Goal: Task Accomplishment & Management: Manage account settings

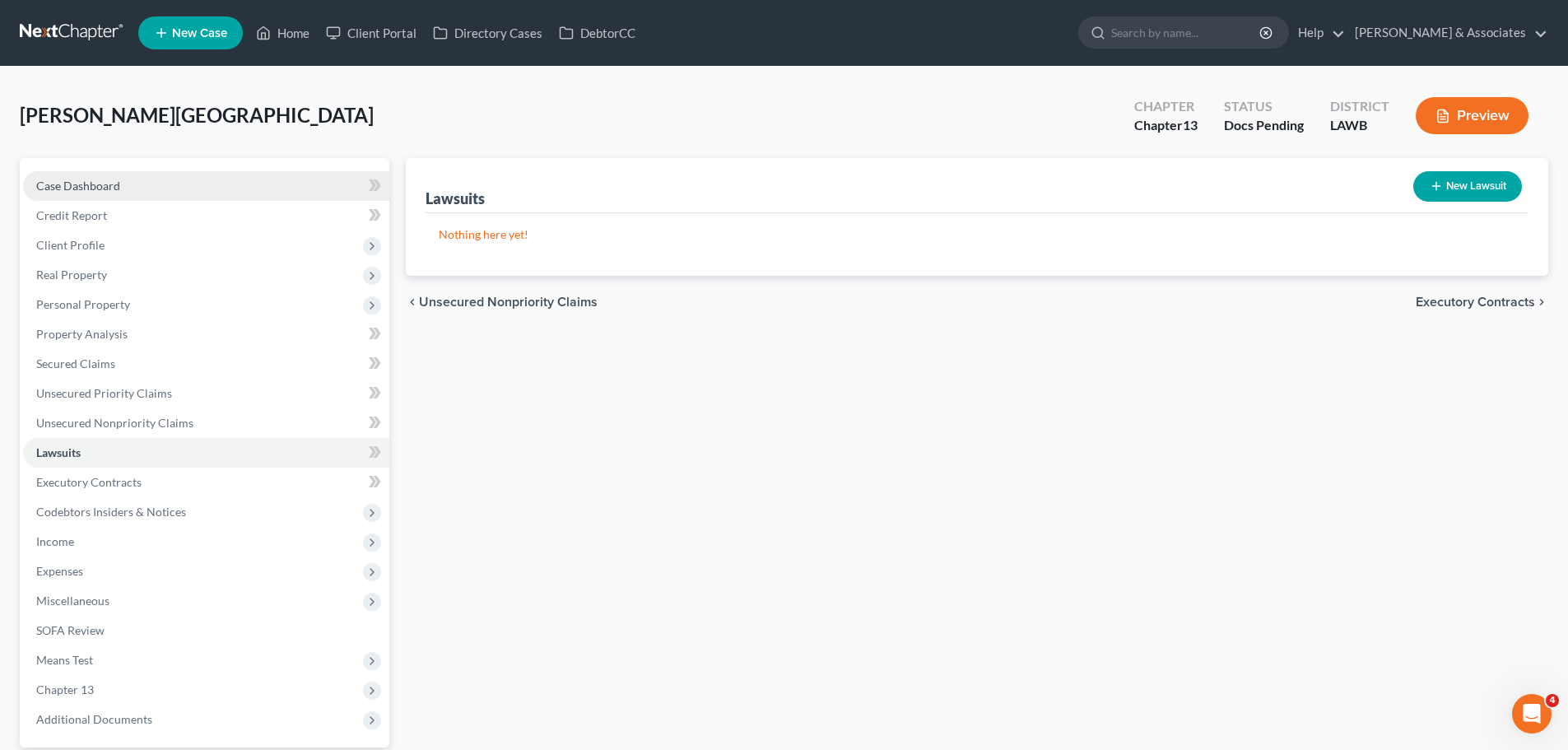
click at [104, 192] on link "Case Dashboard" at bounding box center [206, 186] width 366 height 30
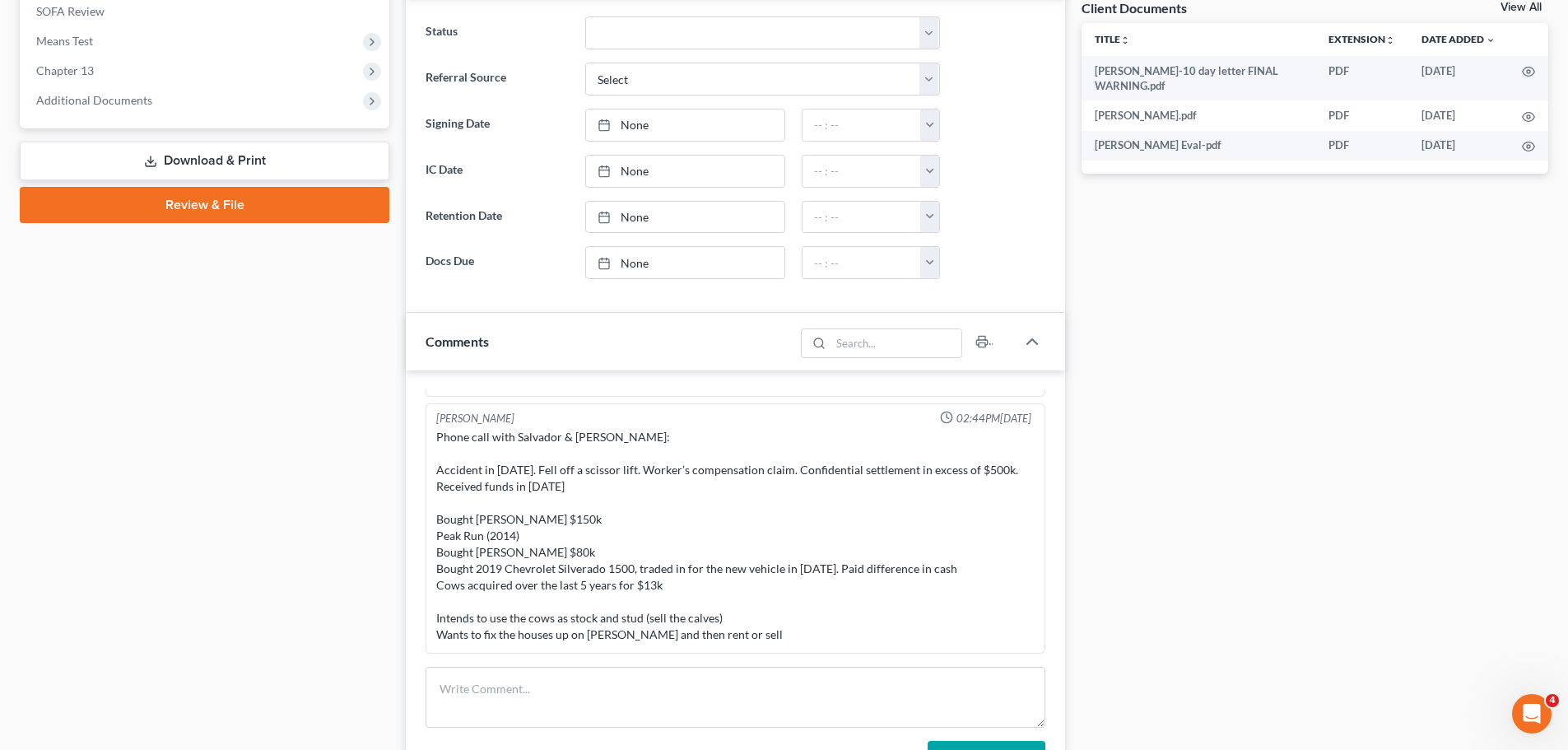
scroll to position [659, 0]
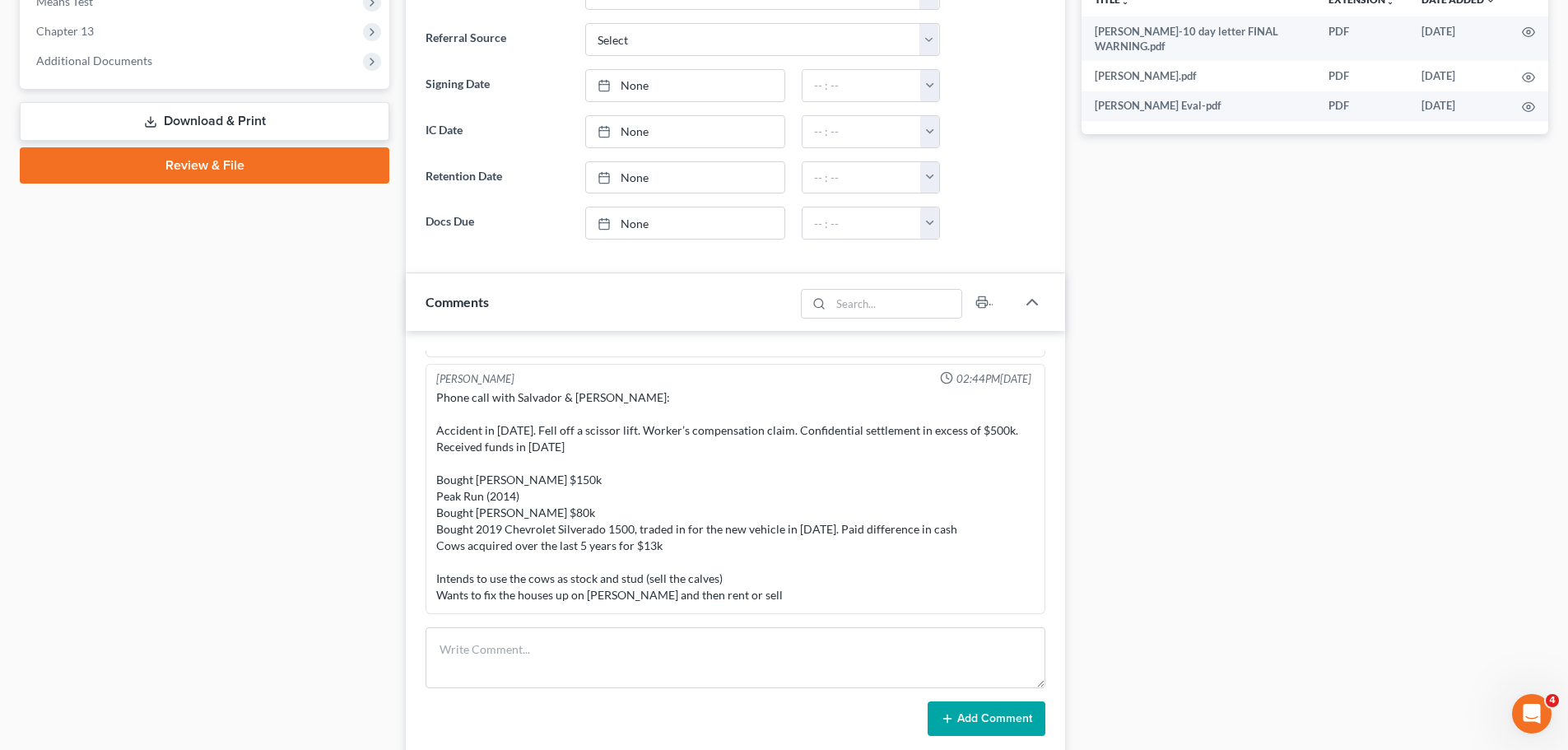
drag, startPoint x: 1227, startPoint y: 456, endPoint x: 1560, endPoint y: 632, distance: 376.6
click at [1235, 461] on div "Docs Tasks Events Fees Timer 68% Completed Nothing here yet! Signed Retainer Dr…" at bounding box center [1315, 429] width 483 height 1859
click at [1188, 491] on div "Docs Tasks Events Fees Timer 68% Completed Nothing here yet! Signed Retainer Dr…" at bounding box center [1315, 429] width 483 height 1859
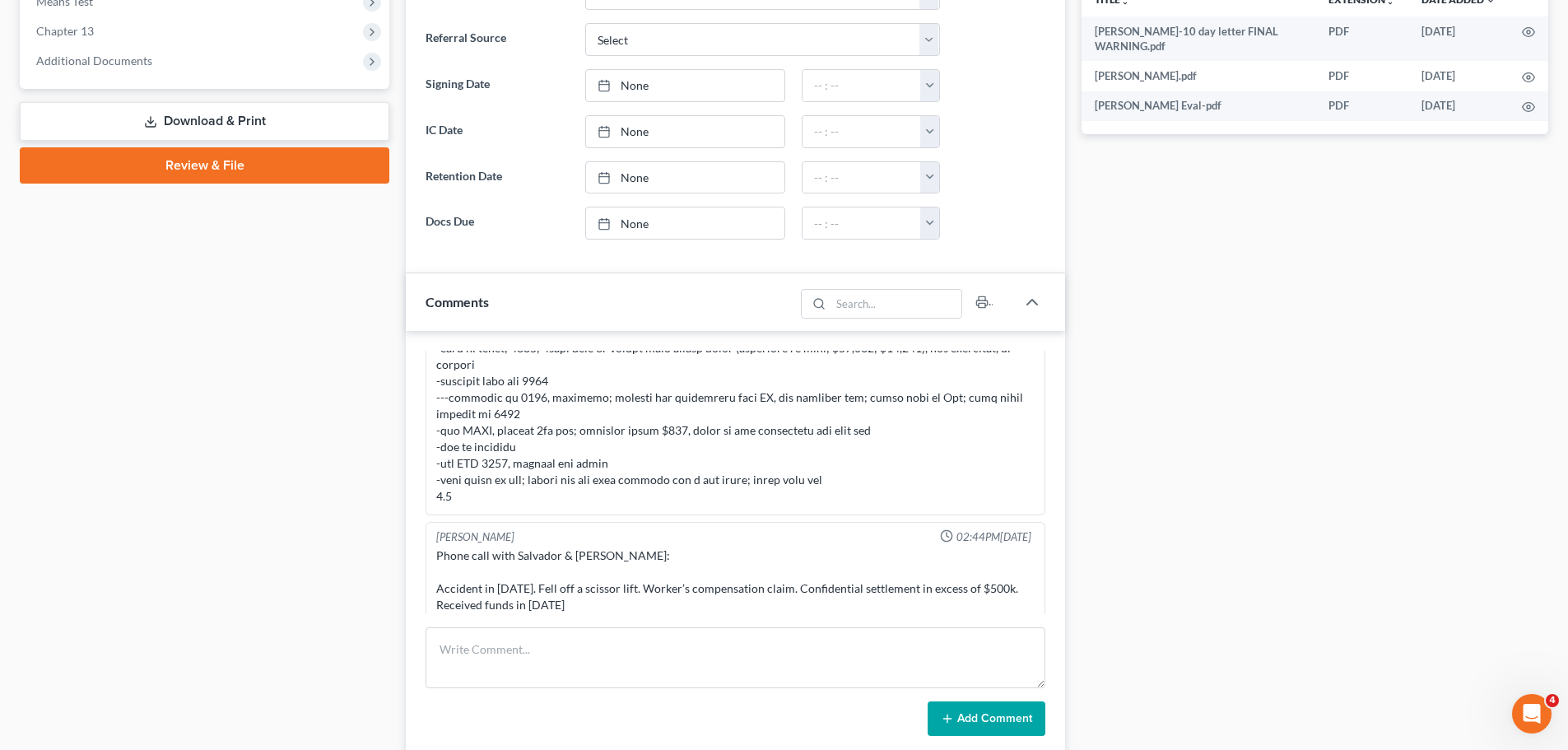
scroll to position [3150, 0]
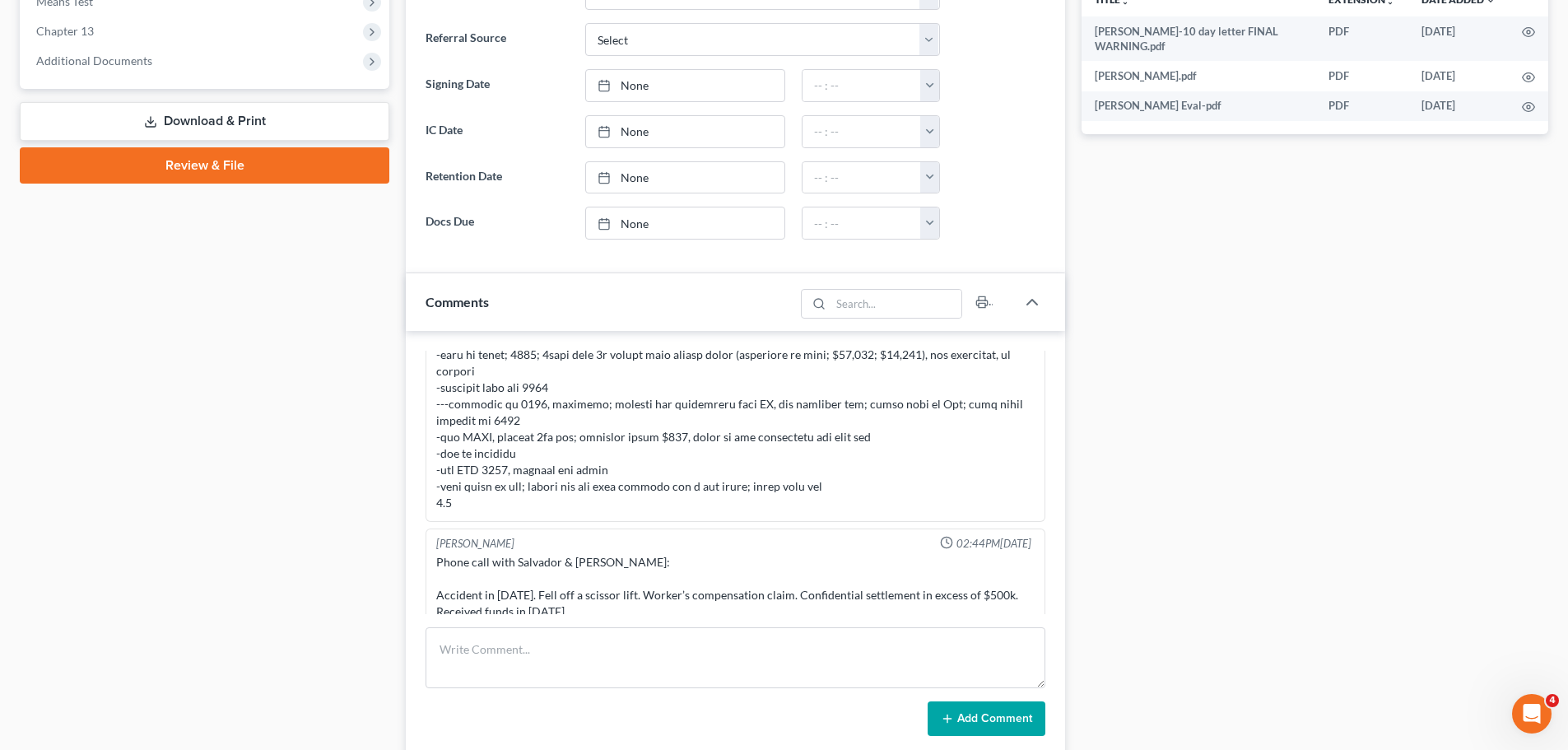
drag, startPoint x: 30, startPoint y: 519, endPoint x: 814, endPoint y: 482, distance: 784.9
click at [30, 519] on div "Case Dashboard Payments Invoices Payments Payments Credit Report Client Profile" at bounding box center [204, 429] width 386 height 1859
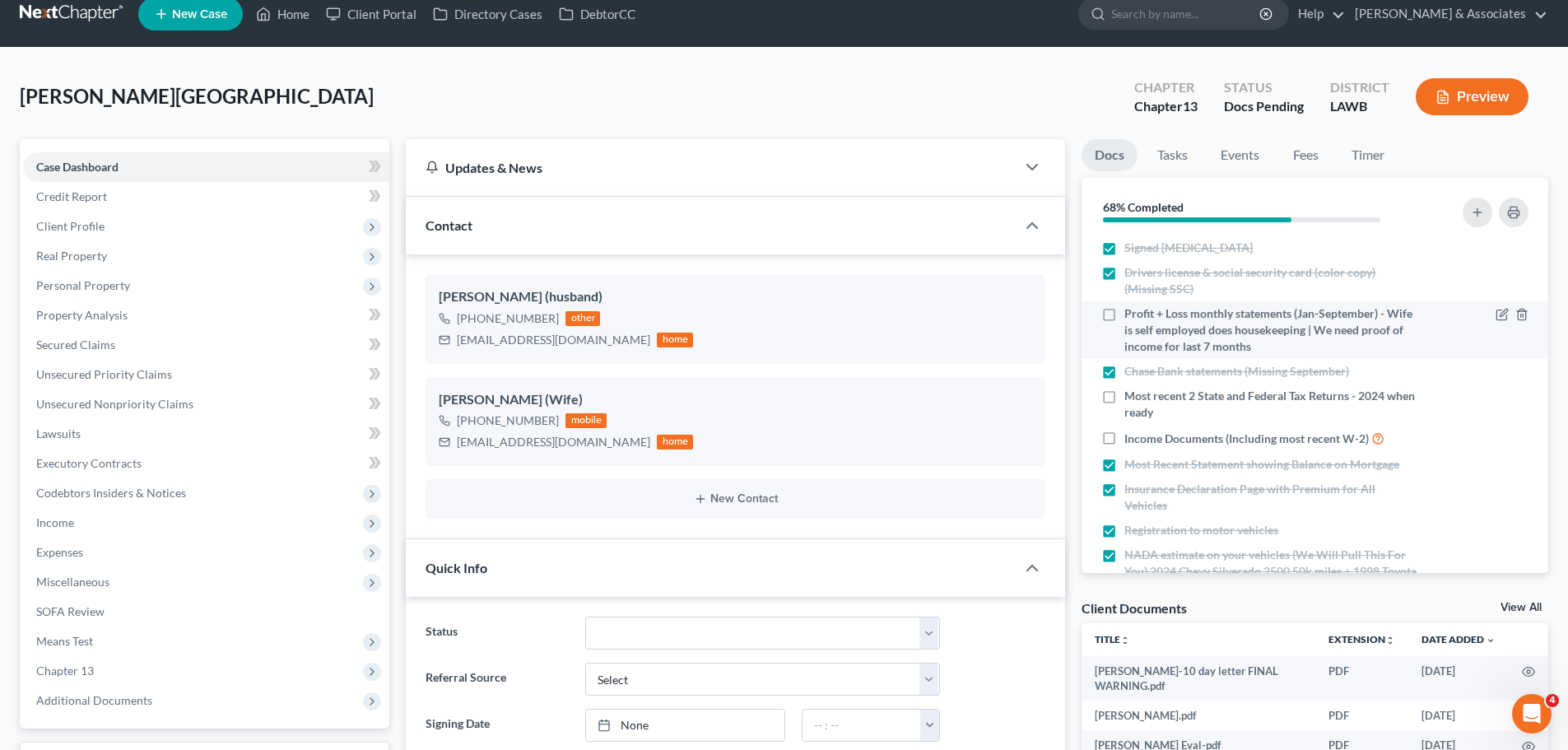
scroll to position [0, 0]
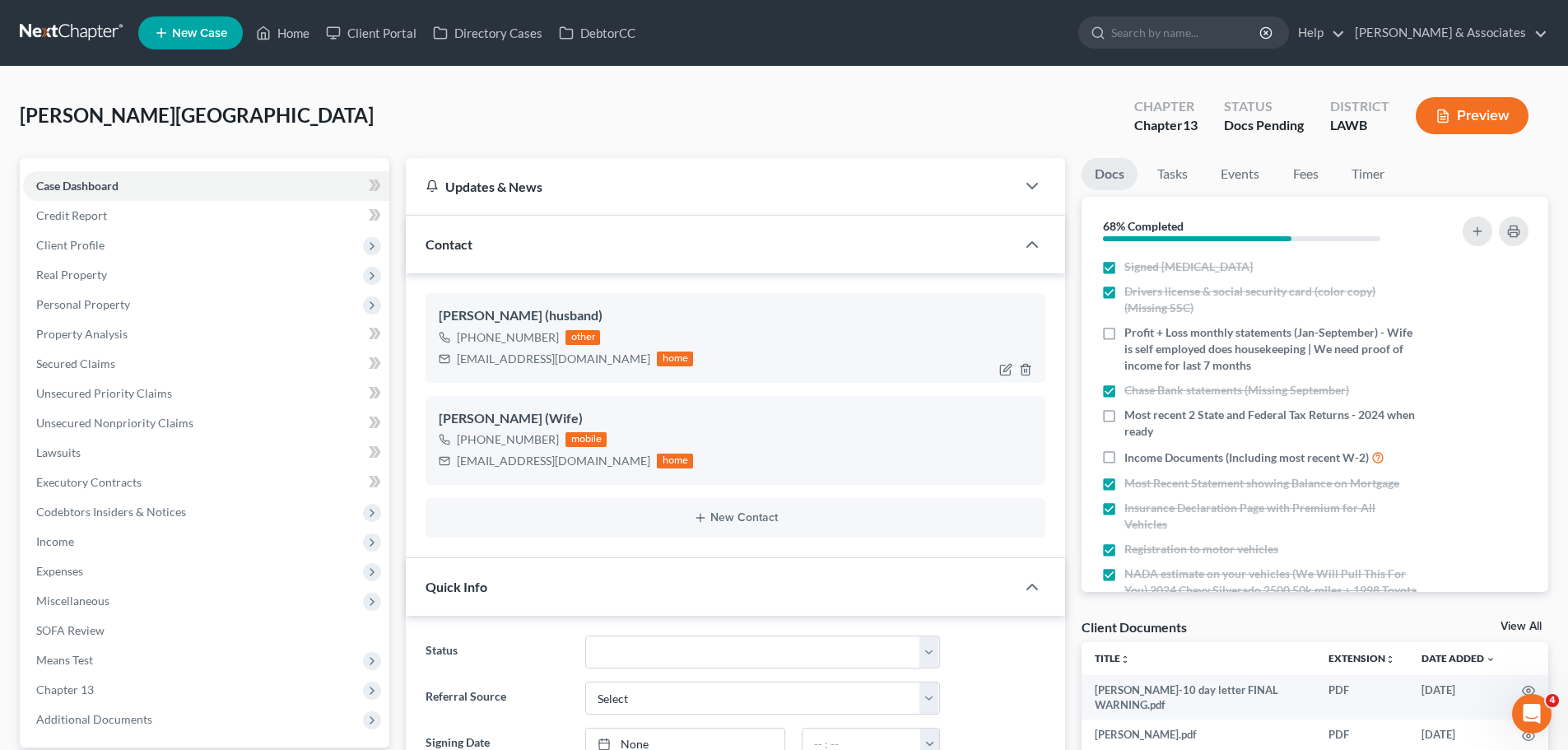
drag, startPoint x: 82, startPoint y: 281, endPoint x: 484, endPoint y: 302, distance: 402.5
click at [82, 281] on span "Real Property" at bounding box center [71, 274] width 70 height 14
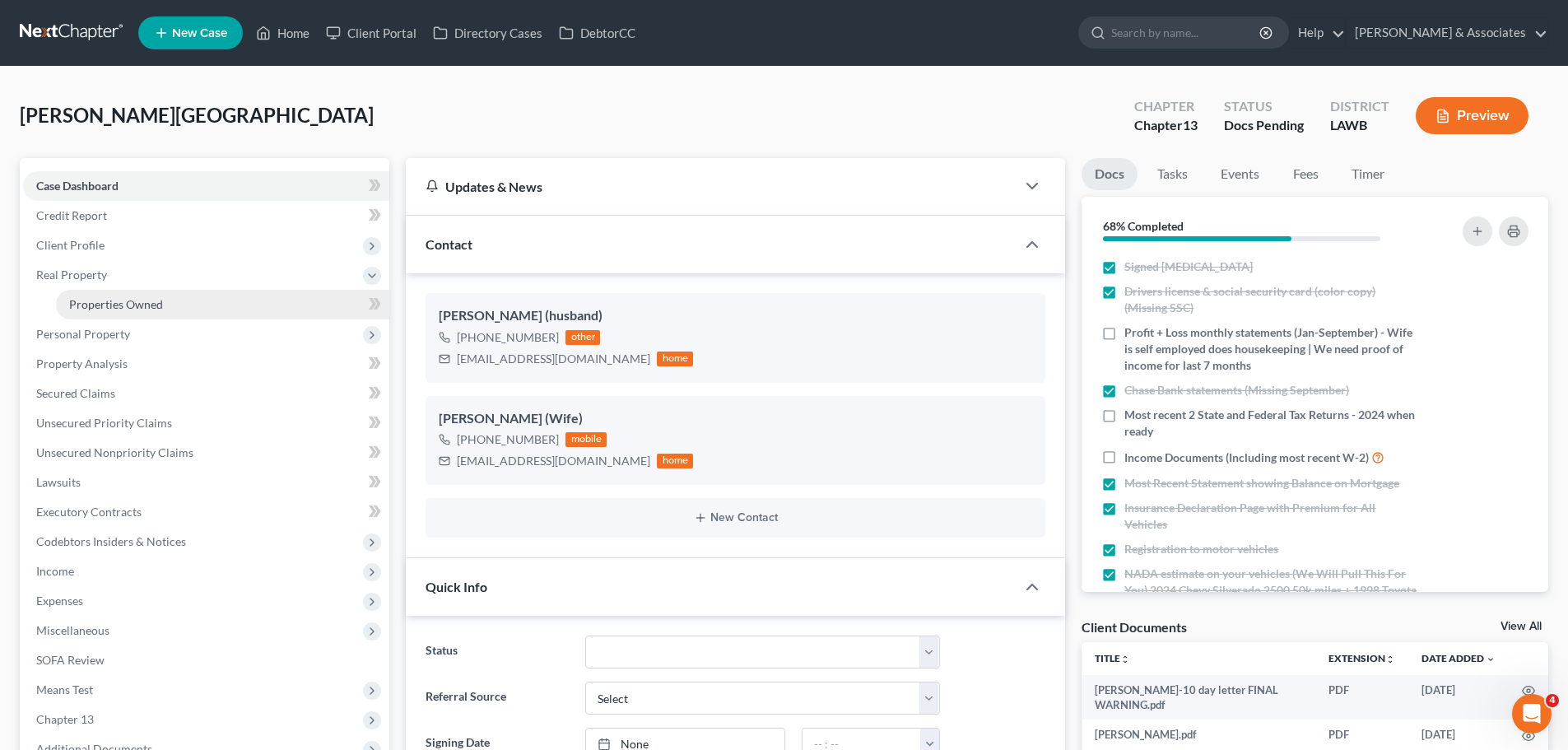
click at [248, 310] on link "Properties Owned" at bounding box center [222, 305] width 333 height 30
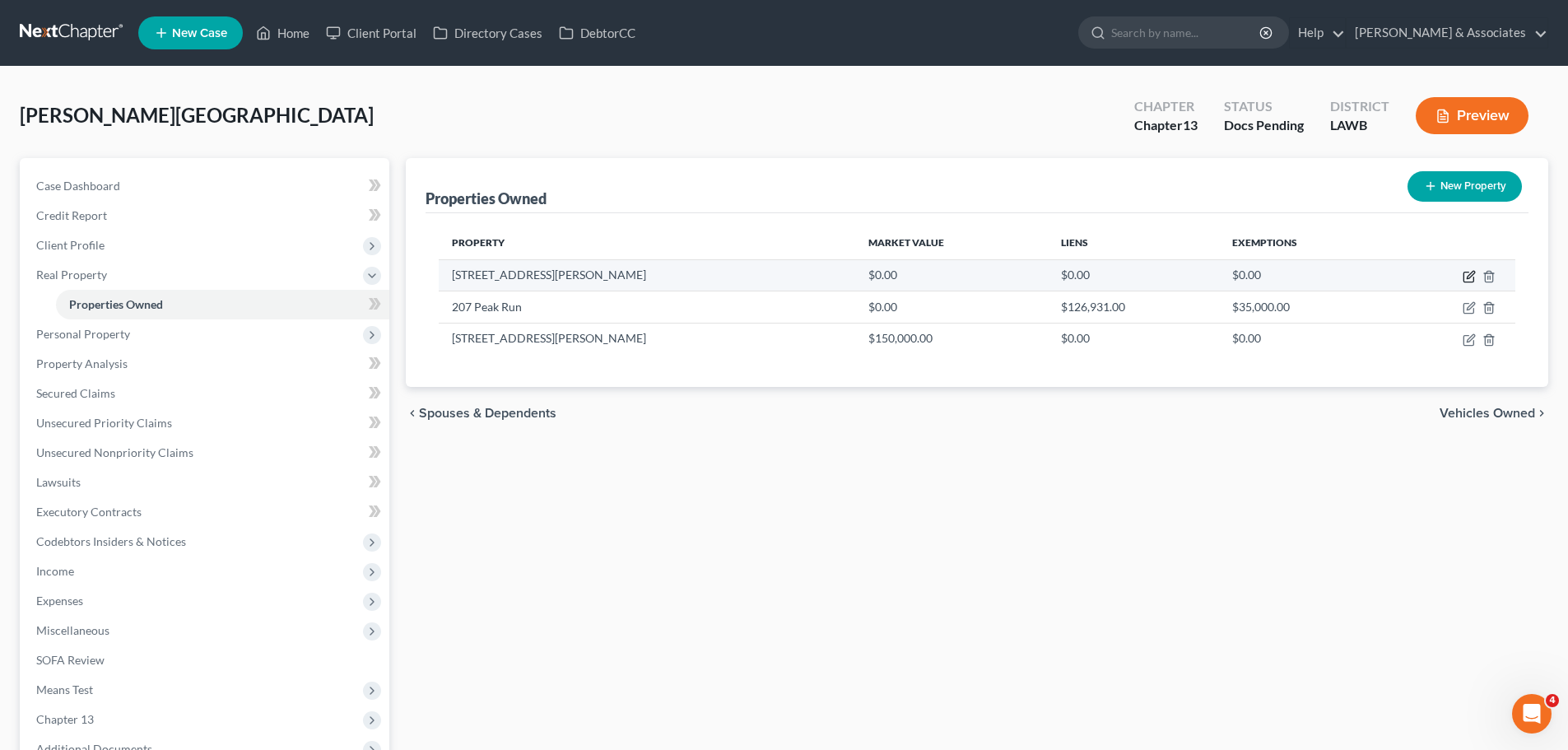
click at [1463, 272] on icon "button" at bounding box center [1468, 277] width 10 height 10
select select "19"
select select "28"
select select "4"
select select "0"
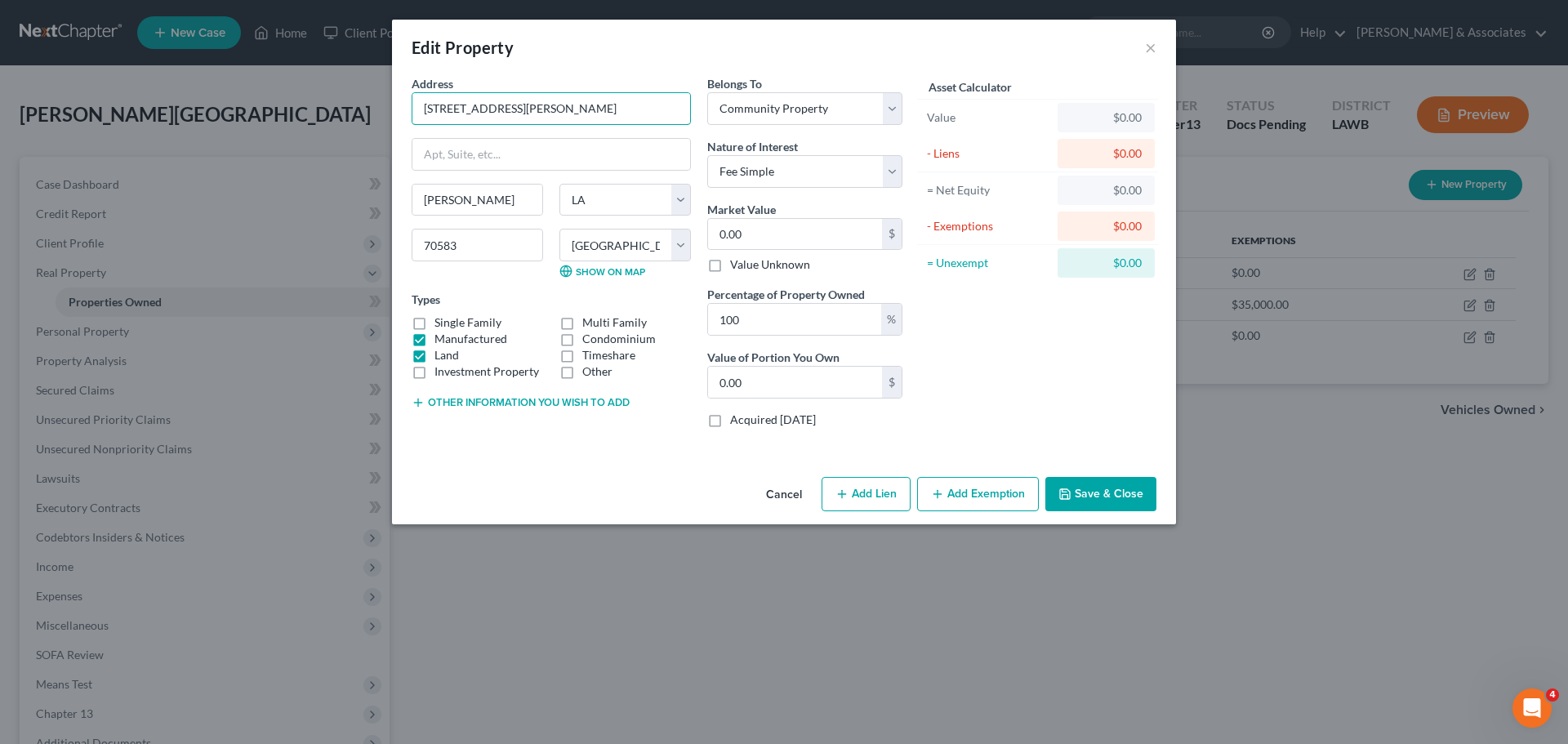
drag, startPoint x: 559, startPoint y: 110, endPoint x: 377, endPoint y: 89, distance: 183.2
click at [377, 89] on div "Edit Property × Address * 717 Wyman Road Scott State AL AK AR AZ CA CO CT DE DC…" at bounding box center [784, 372] width 1568 height 744
drag, startPoint x: 914, startPoint y: 55, endPoint x: 1169, endPoint y: 60, distance: 255.0
click at [914, 55] on div "Edit Property ×" at bounding box center [784, 47] width 784 height 56
drag, startPoint x: 536, startPoint y: 57, endPoint x: 539, endPoint y: 81, distance: 24.2
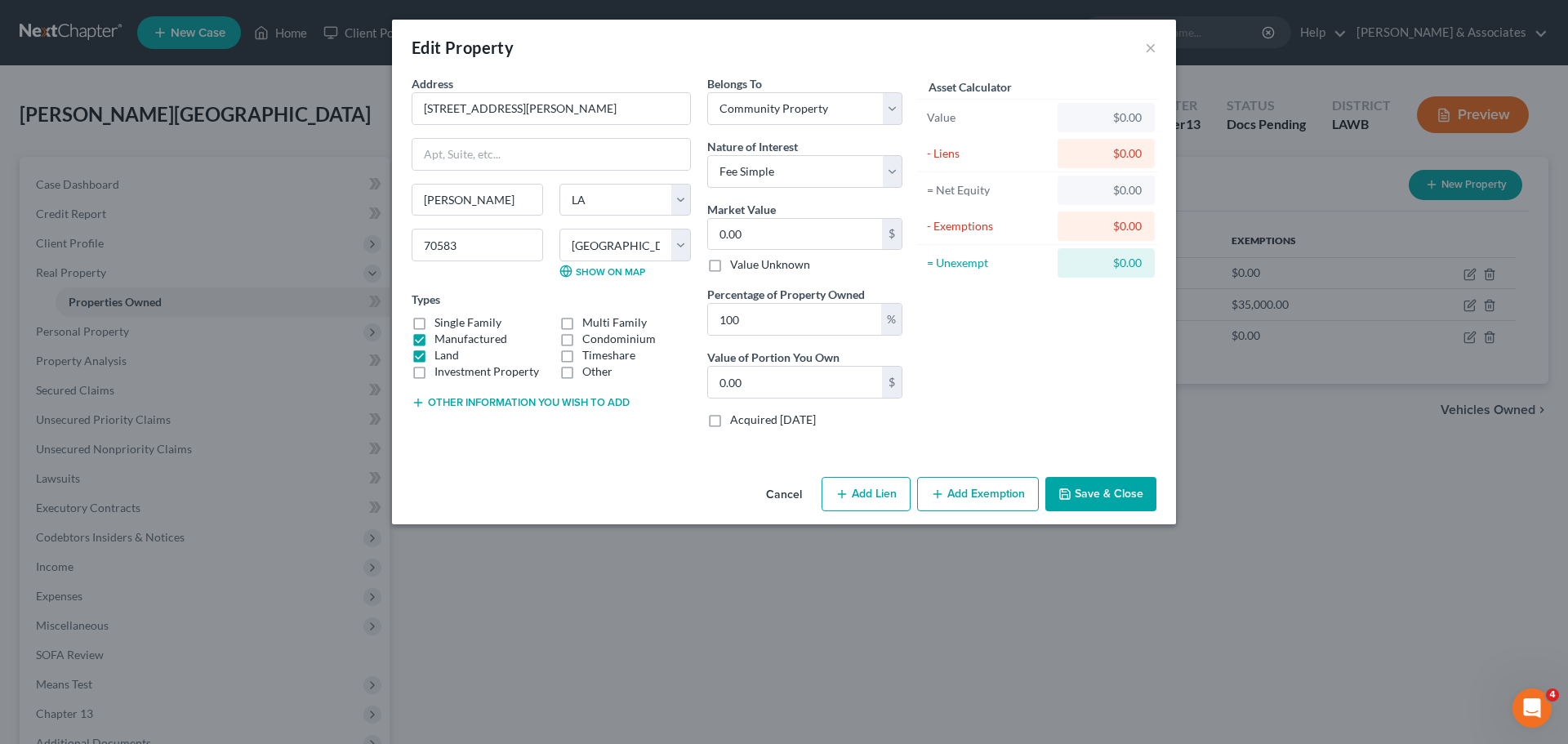
click at [536, 57] on div "Edit Property ×" at bounding box center [784, 47] width 784 height 56
click at [800, 242] on input "0.00" at bounding box center [794, 234] width 174 height 31
paste input "153,244"
type input "153,244"
type input "153,244.00"
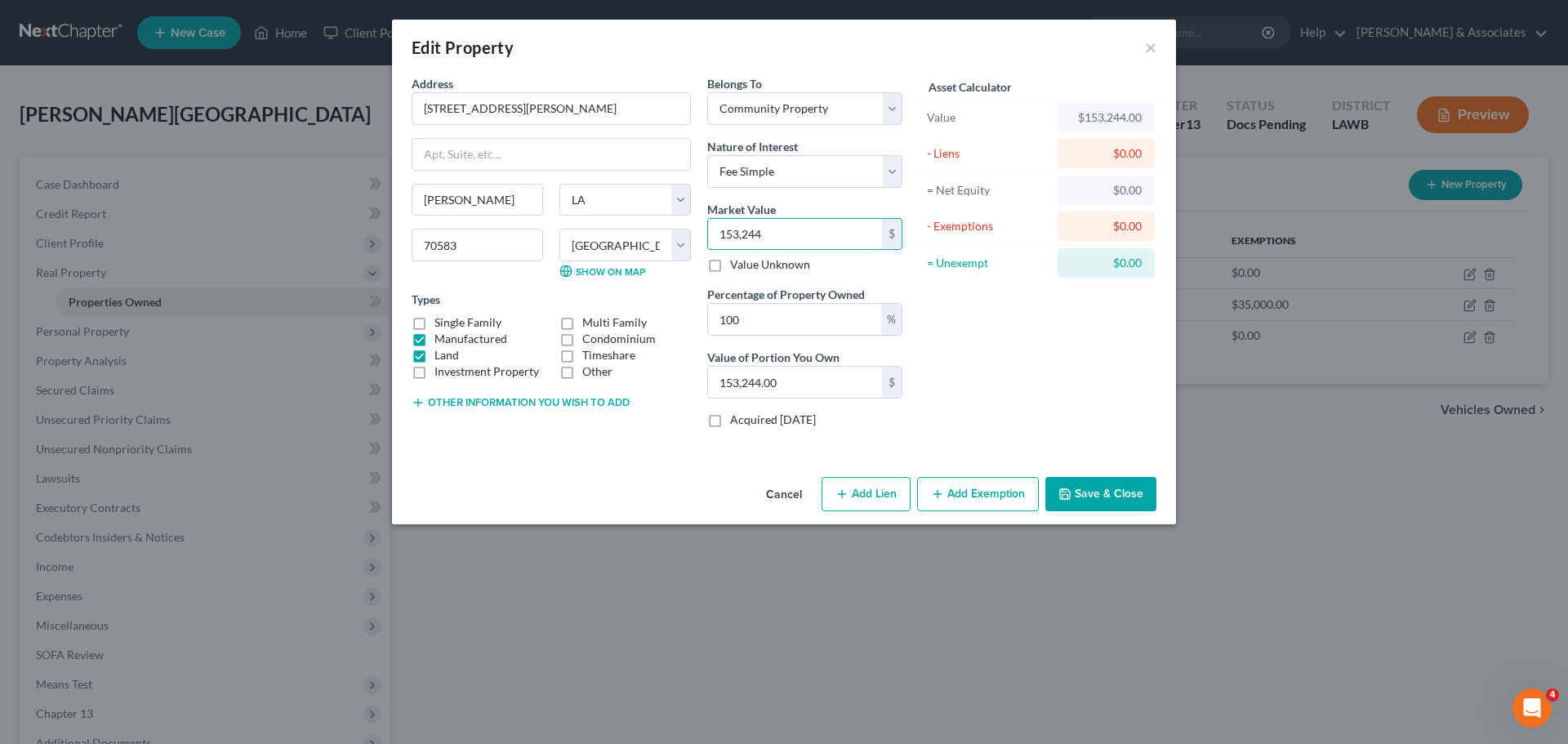
type input "153,244"
click at [1151, 400] on div "Asset Calculator Value $153,244.00 - Liens $0.00 = Net Equity $0.00 - Exemption…" at bounding box center [1037, 258] width 254 height 366
click at [1082, 495] on button "Save & Close" at bounding box center [1101, 494] width 111 height 34
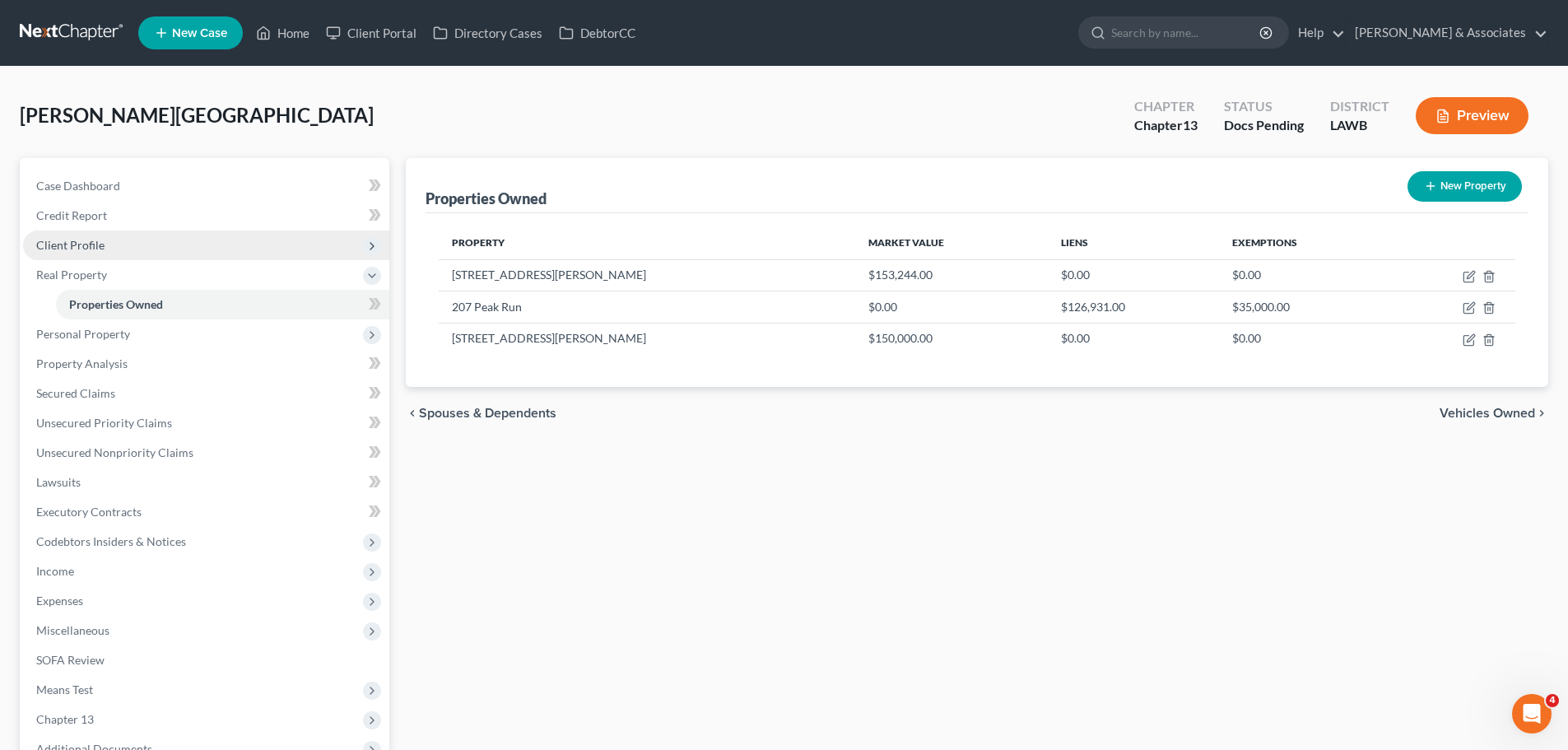
click at [95, 239] on span "Client Profile" at bounding box center [70, 244] width 69 height 14
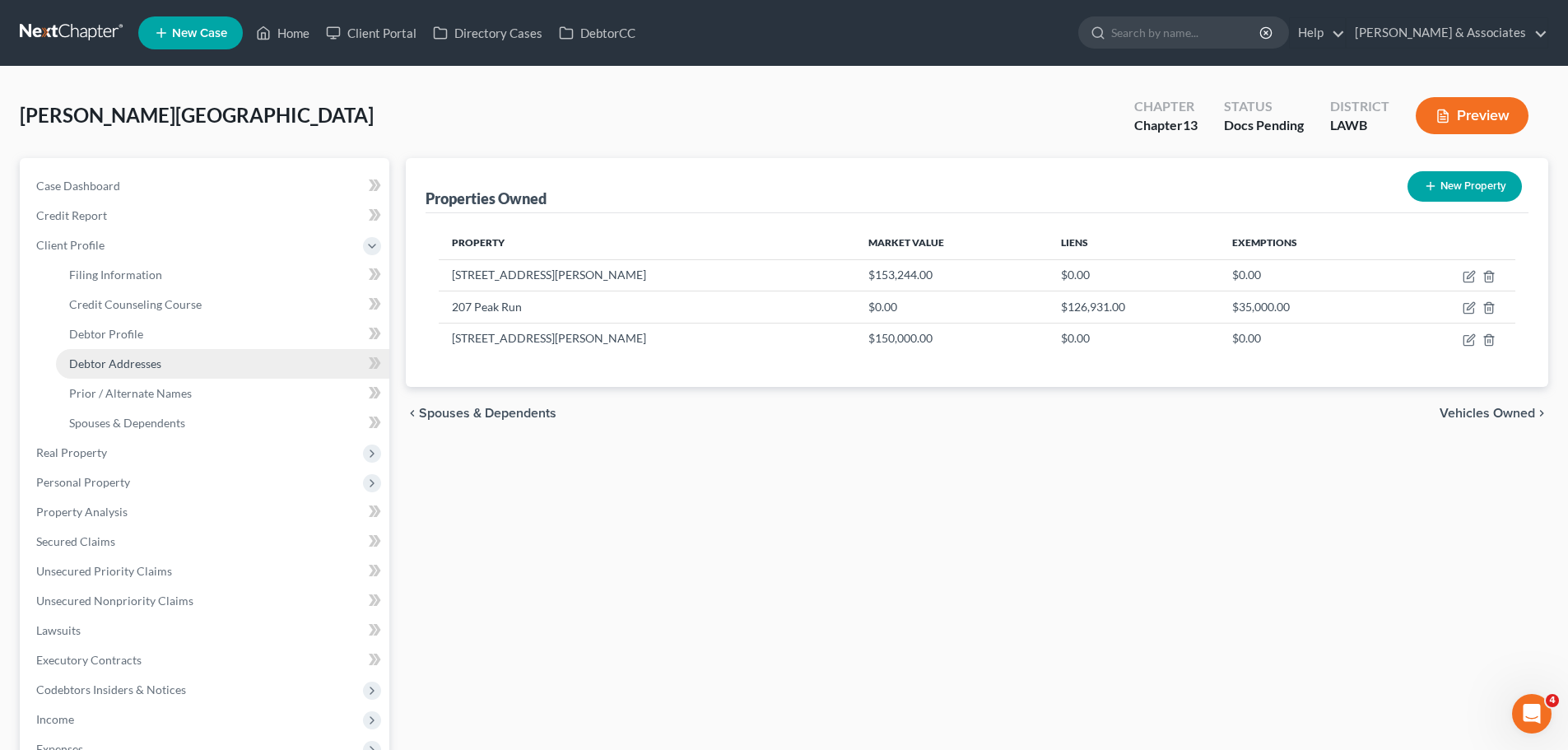
click at [91, 367] on span "Debtor Addresses" at bounding box center [115, 363] width 92 height 14
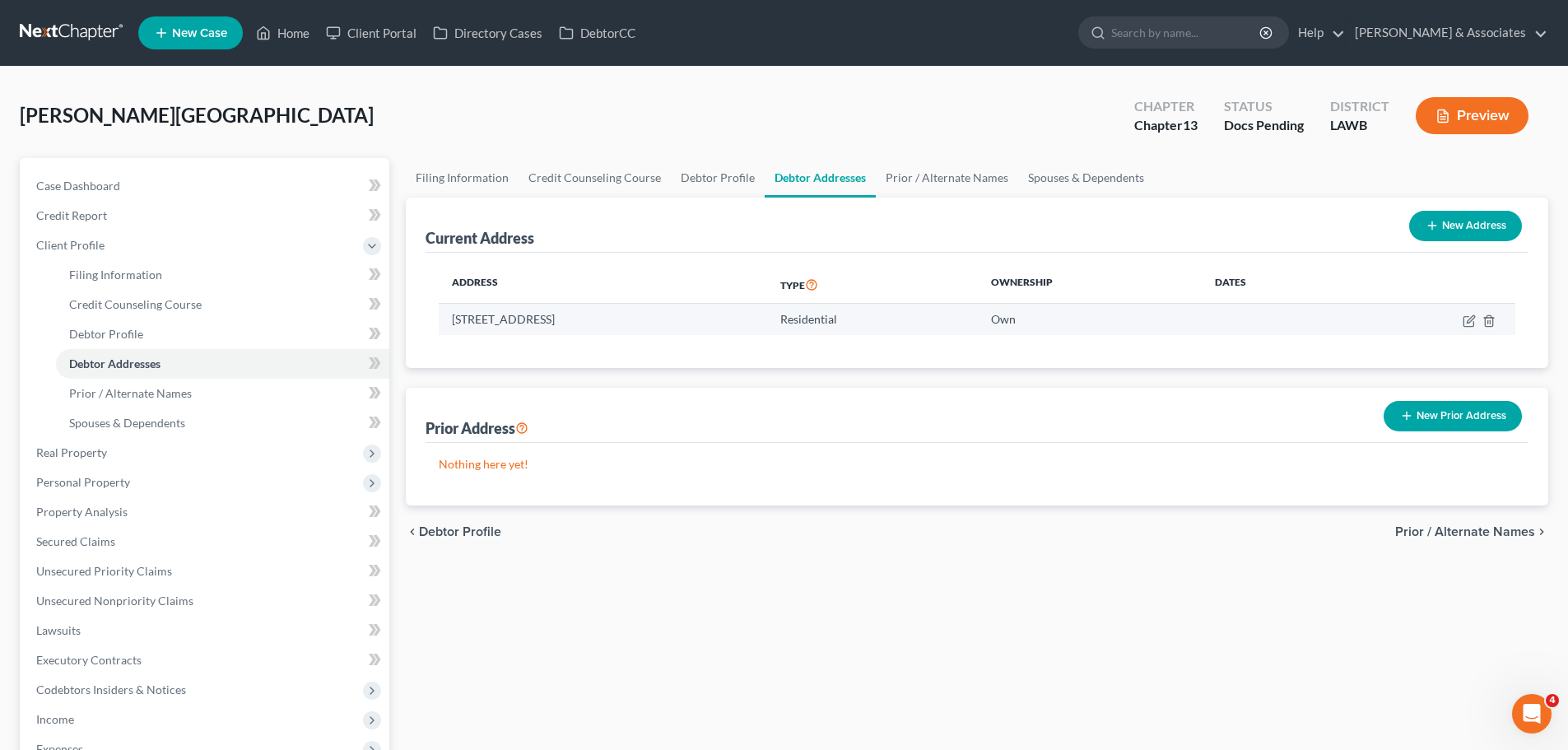
drag, startPoint x: 445, startPoint y: 317, endPoint x: 686, endPoint y: 314, distance: 241.0
click at [686, 314] on td "207 Peak Run, Youngsville, LA 70592" at bounding box center [602, 319] width 328 height 31
copy td "207 Peak Run, Youngsville, LA 70592"
click at [626, 266] on th "Address" at bounding box center [602, 284] width 328 height 38
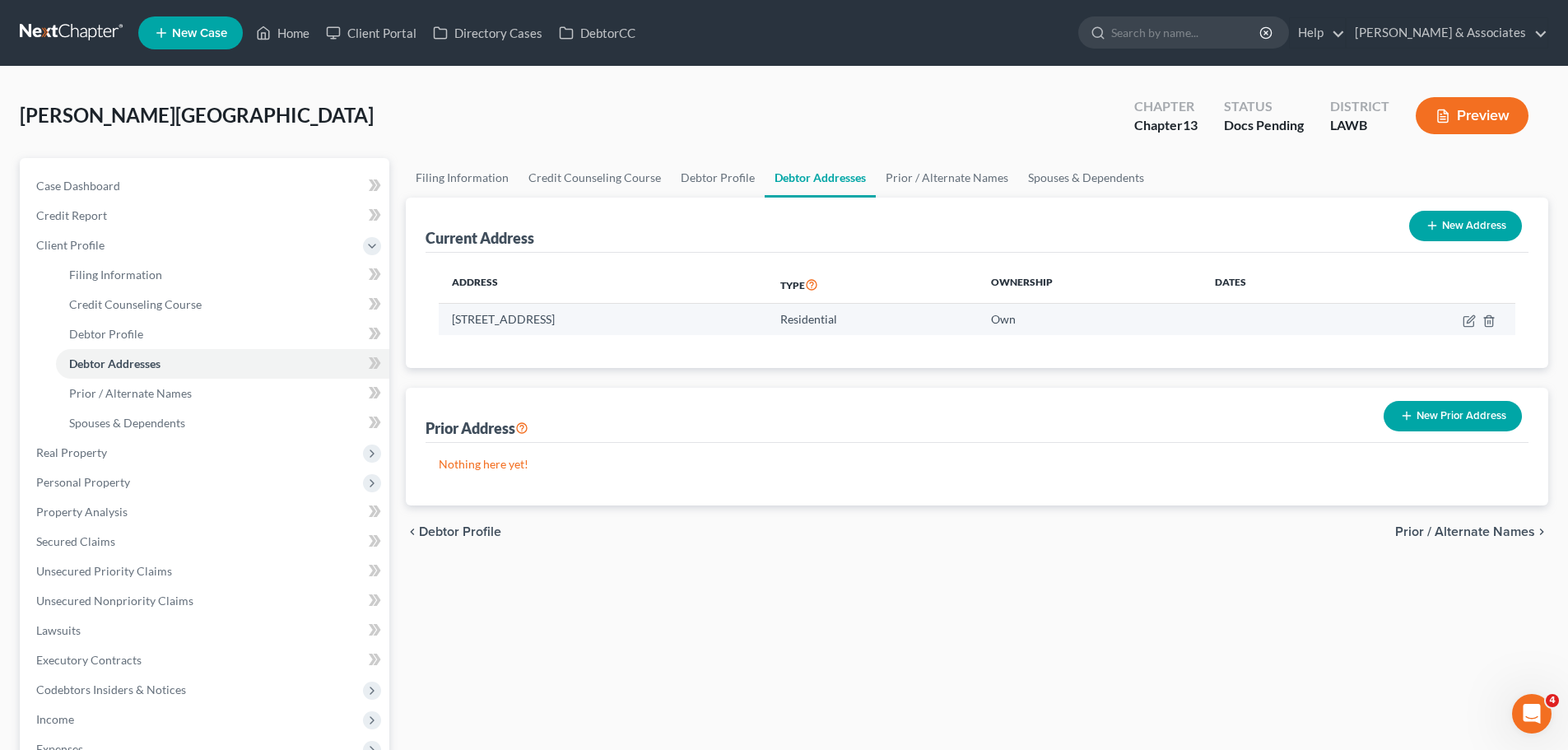
drag, startPoint x: 448, startPoint y: 318, endPoint x: 654, endPoint y: 325, distance: 206.1
click at [654, 325] on td "207 Peak Run, Youngsville, LA 70592" at bounding box center [602, 319] width 328 height 31
copy td "207 Peak Run, Youngsville, LA 70592"
click at [523, 643] on div "Filing Information Credit Counseling Course Debtor Profile Debtor Addresses Pri…" at bounding box center [977, 589] width 1159 height 862
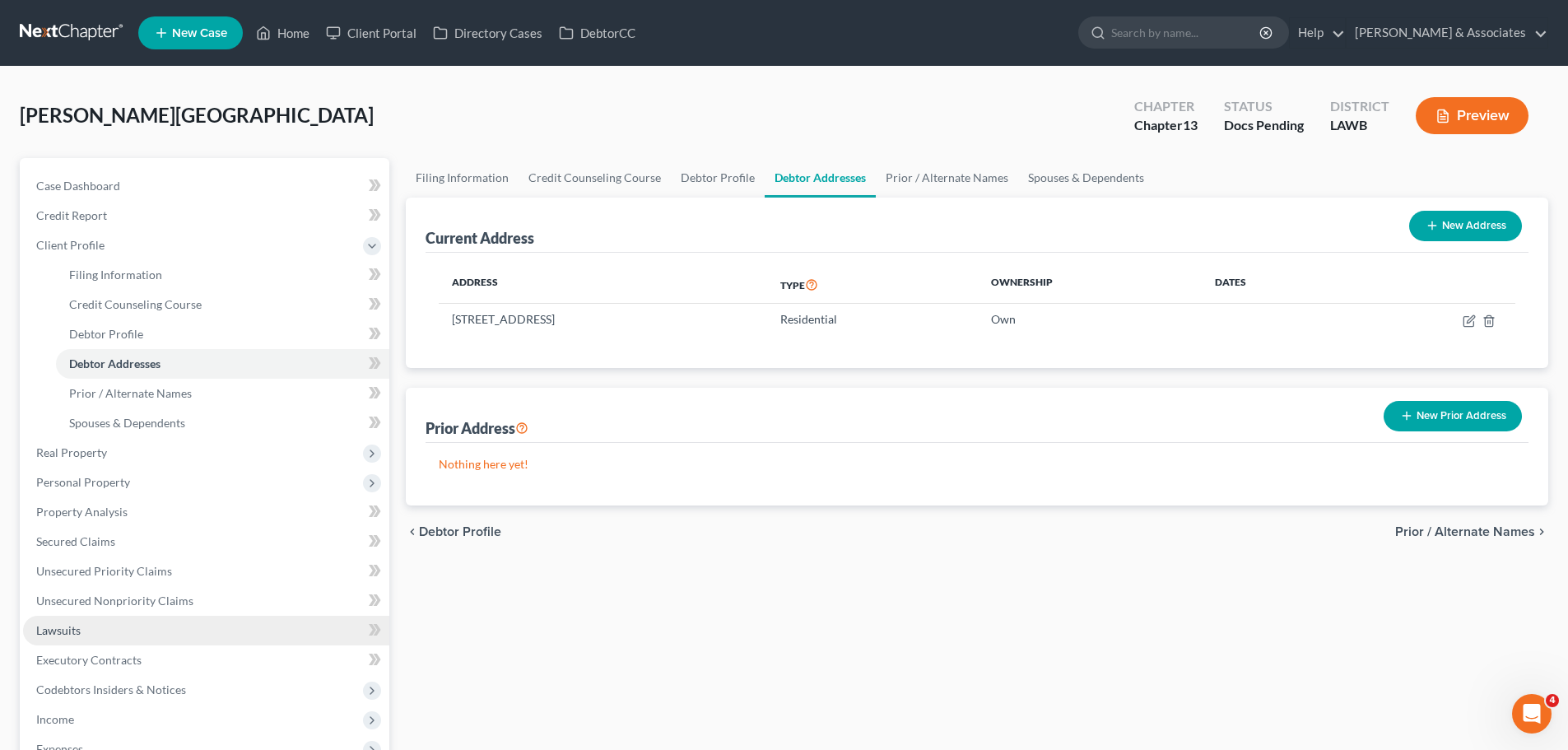
scroll to position [83, 0]
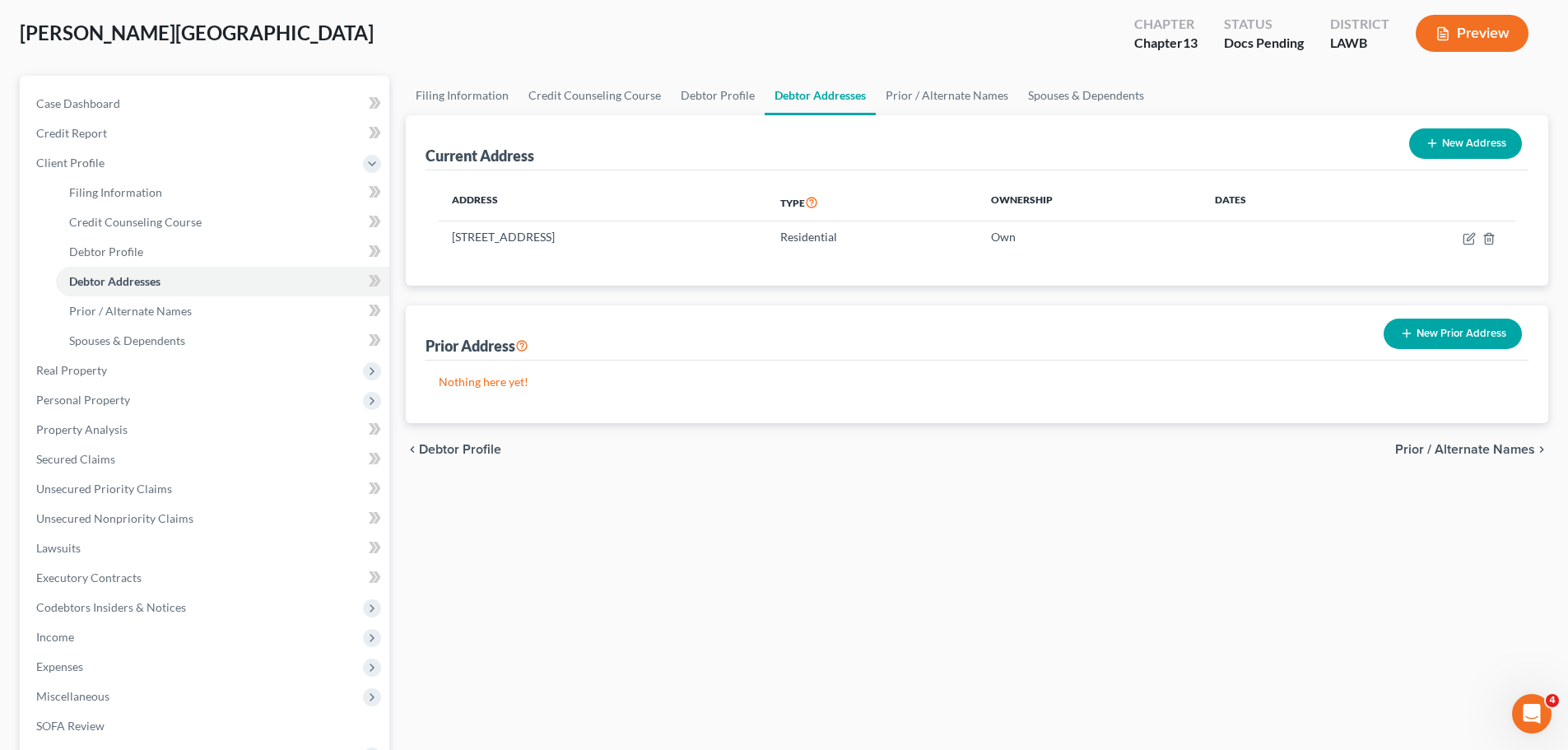
click at [499, 586] on div "Filing Information Credit Counseling Course Debtor Profile Debtor Addresses Pri…" at bounding box center [977, 507] width 1159 height 862
click at [115, 363] on span "Real Property" at bounding box center [206, 371] width 366 height 30
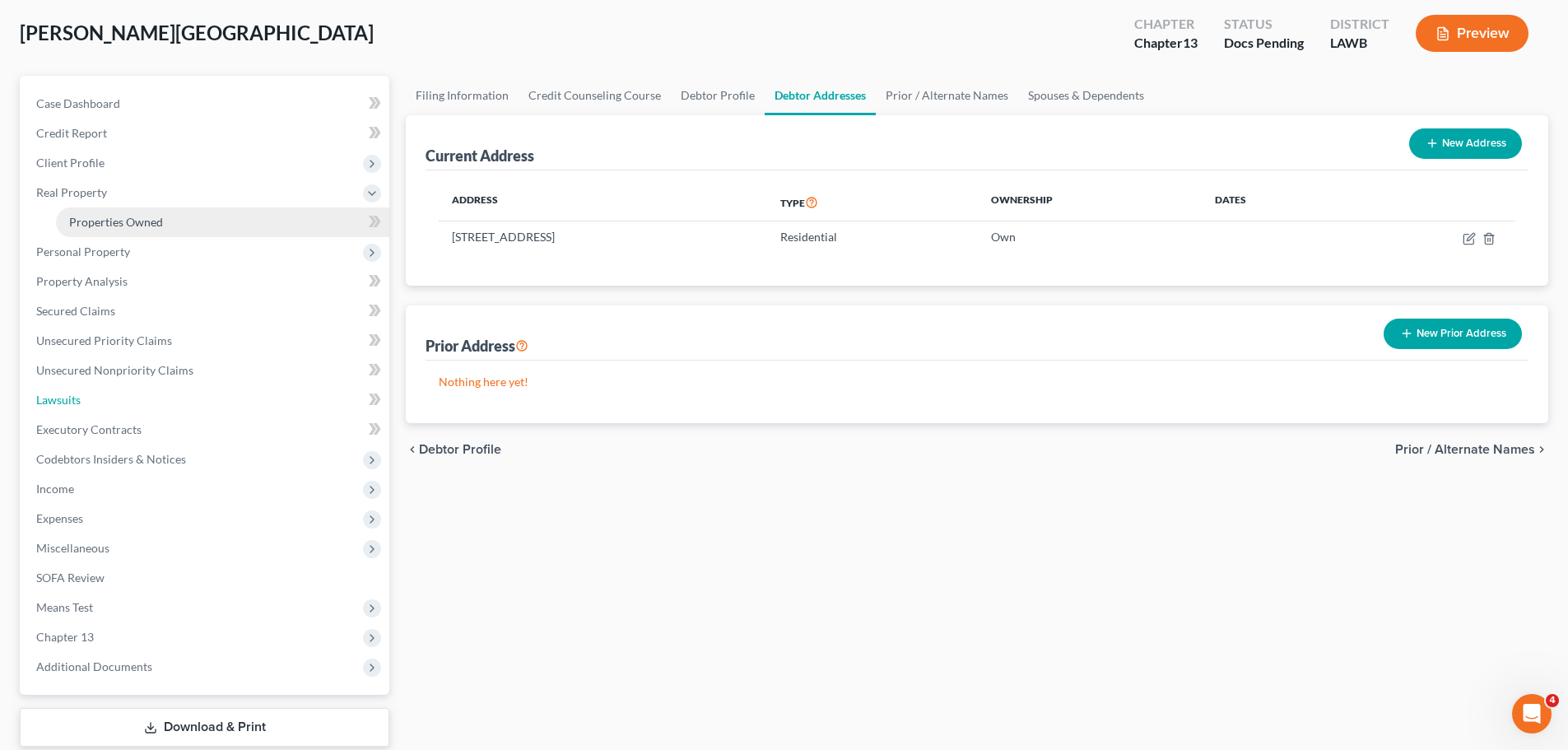
click at [132, 390] on link "Lawsuits" at bounding box center [206, 400] width 366 height 30
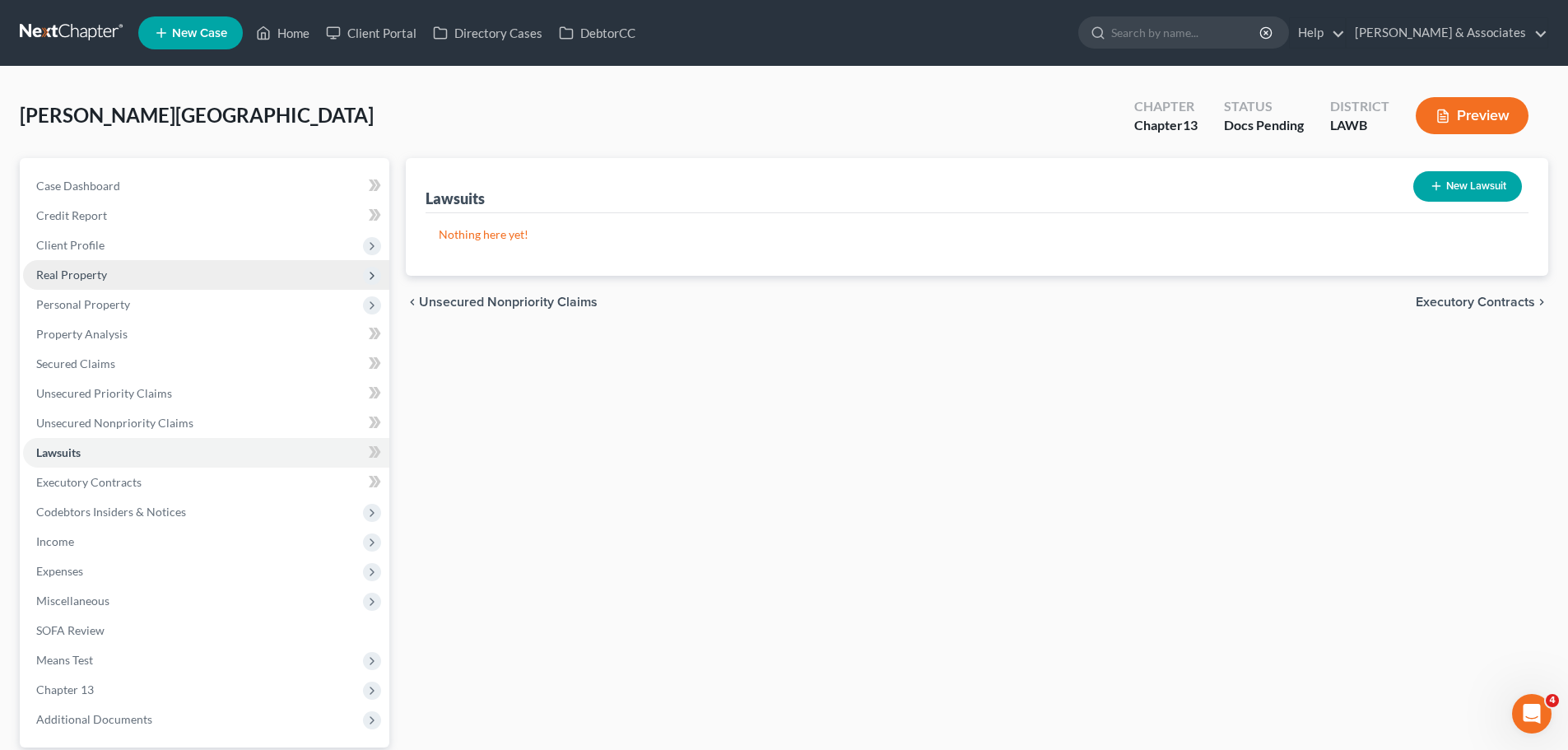
click at [146, 287] on span "Real Property" at bounding box center [206, 275] width 366 height 30
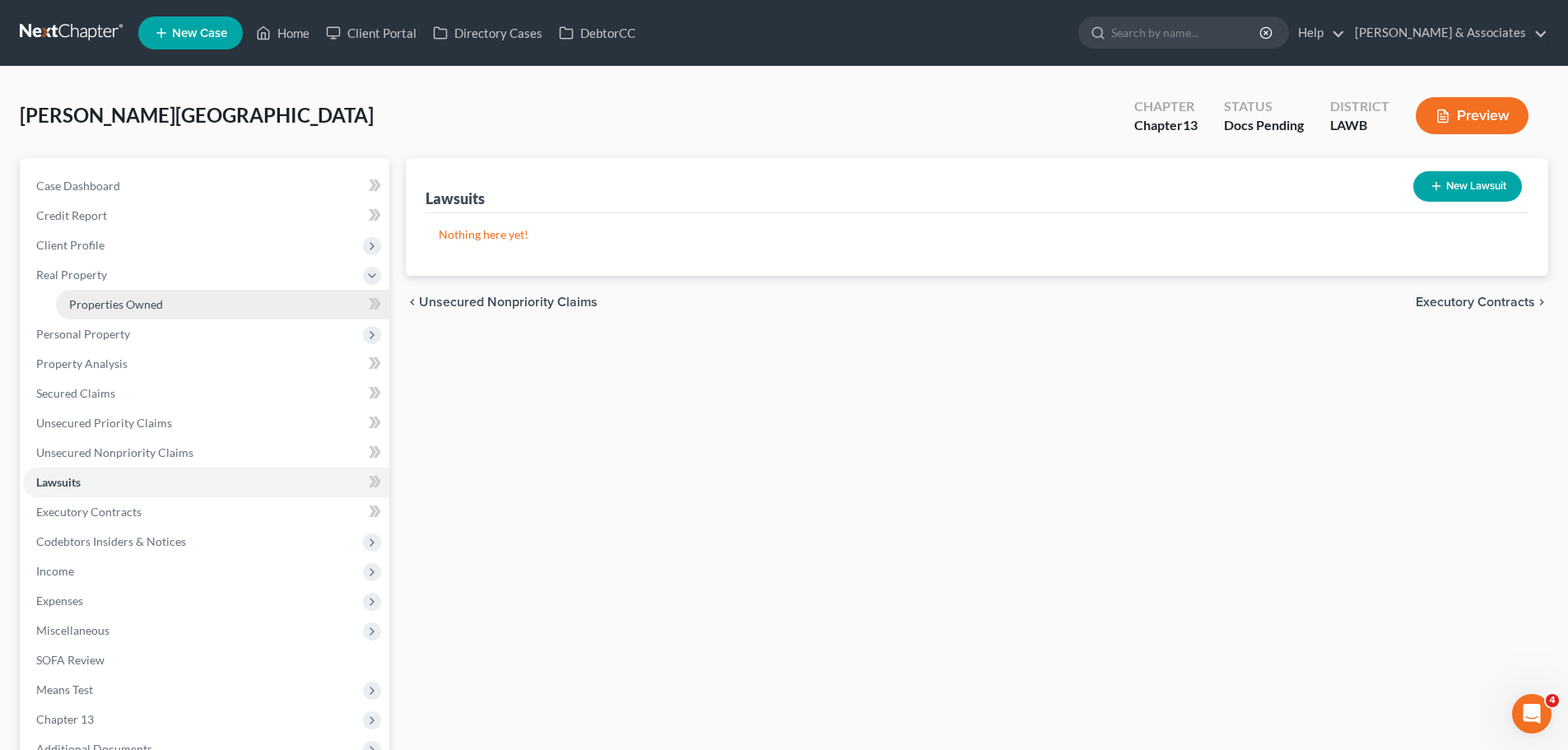
click at [201, 306] on link "Properties Owned" at bounding box center [222, 305] width 333 height 30
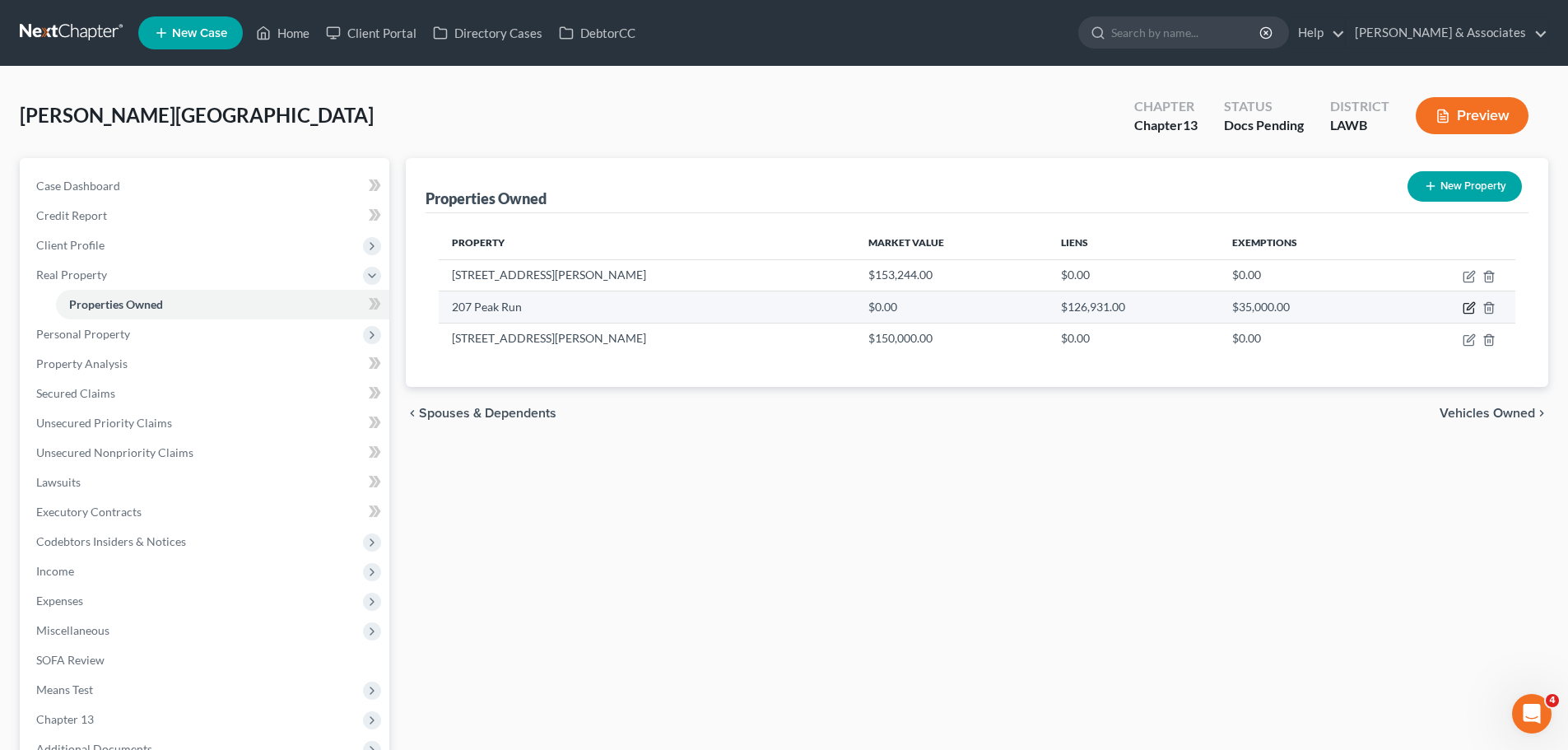
click at [1470, 309] on icon "button" at bounding box center [1470, 307] width 8 height 8
select select "19"
select select "28"
select select "4"
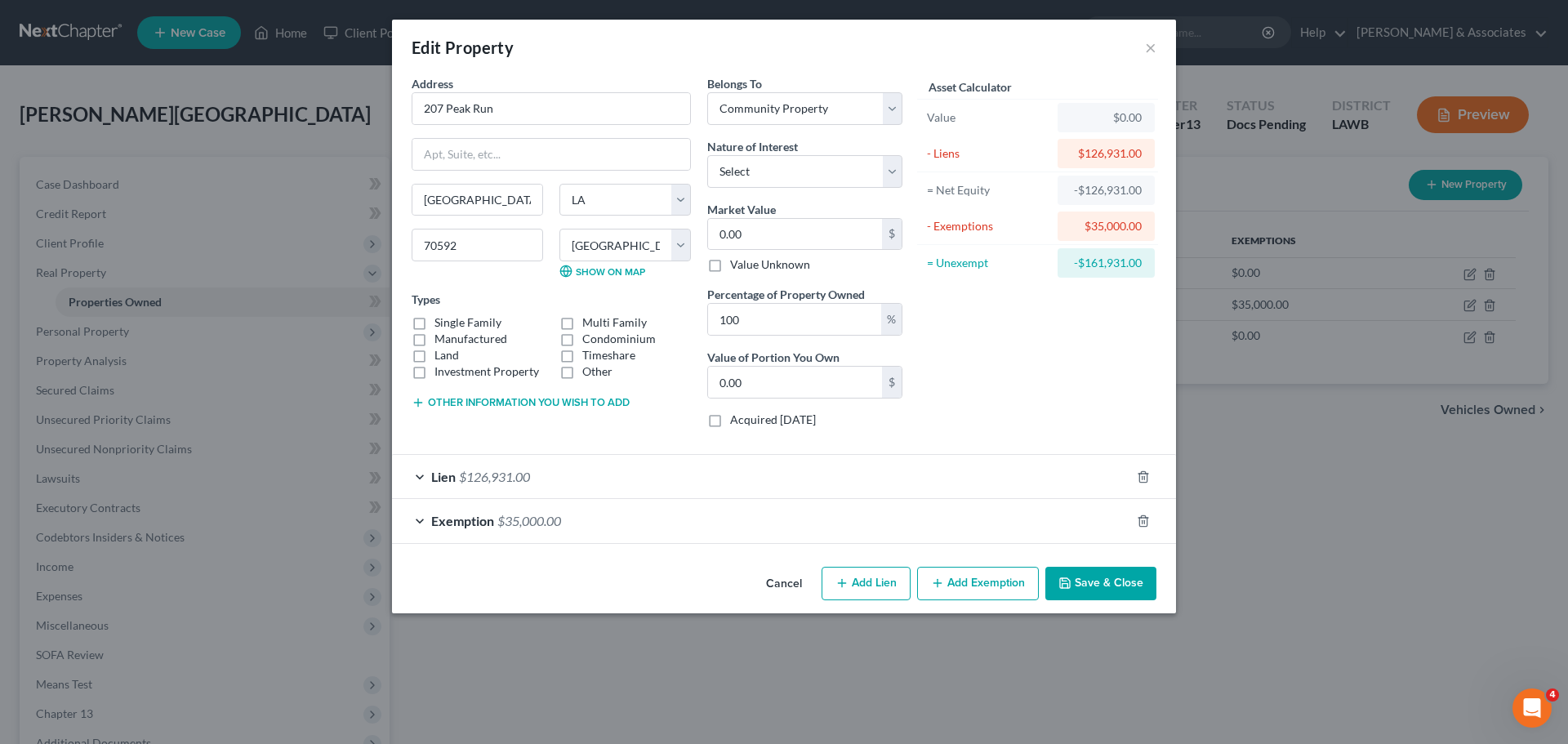
click at [457, 320] on label "Single Family" at bounding box center [468, 323] width 67 height 17
click at [452, 320] on input "Single Family" at bounding box center [446, 319] width 10 height 10
checkbox input "true"
click at [830, 237] on input "0.00" at bounding box center [794, 234] width 174 height 31
paste input "209,183"
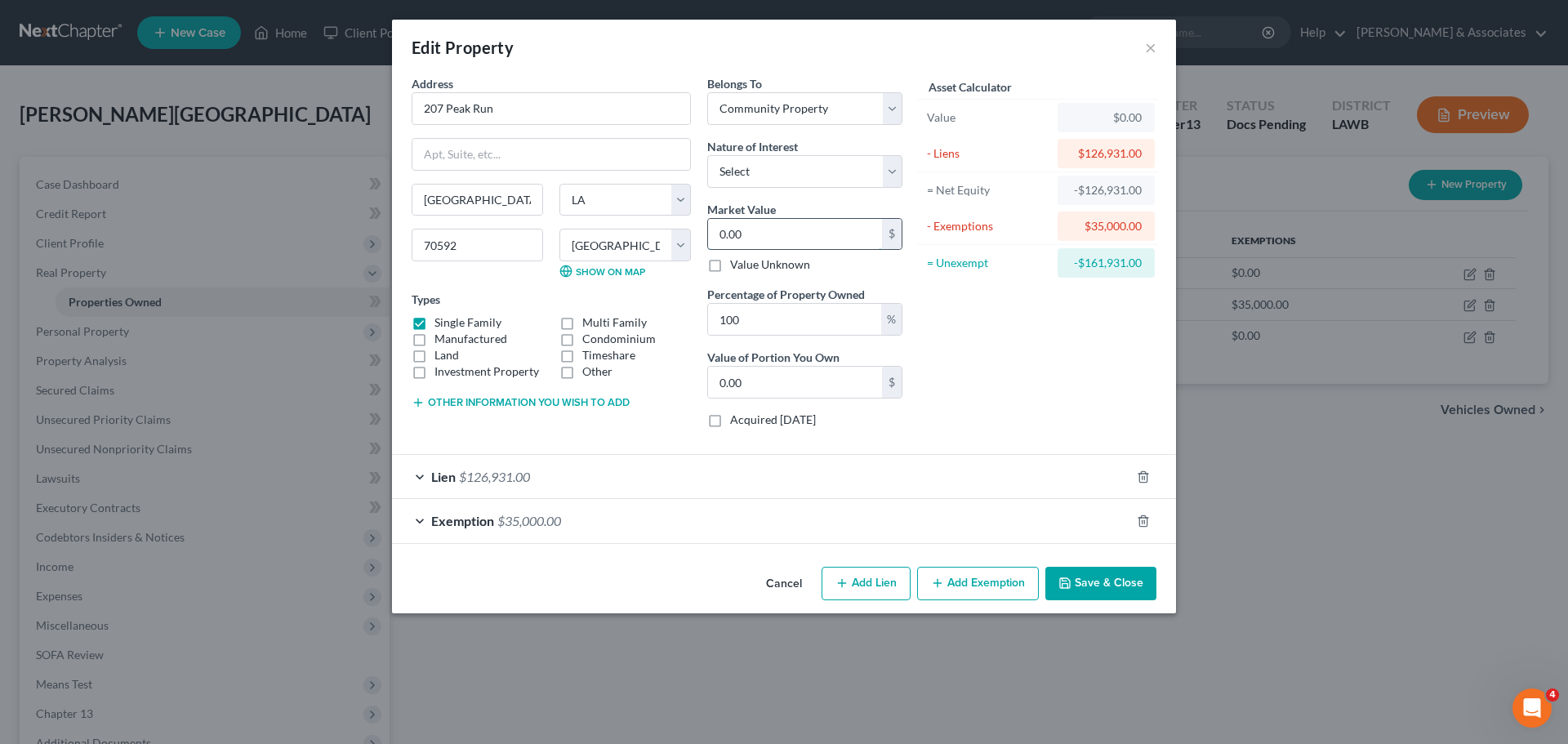
type input "209,183"
type input "209,183.00"
type input "209,183"
click at [806, 194] on div "Belongs To * Select Debtor 1 Only Debtor 2 Only Debtor 1 And Debtor 2 Only At L…" at bounding box center [804, 258] width 211 height 366
click at [793, 151] on label "Nature of Interest" at bounding box center [752, 146] width 90 height 17
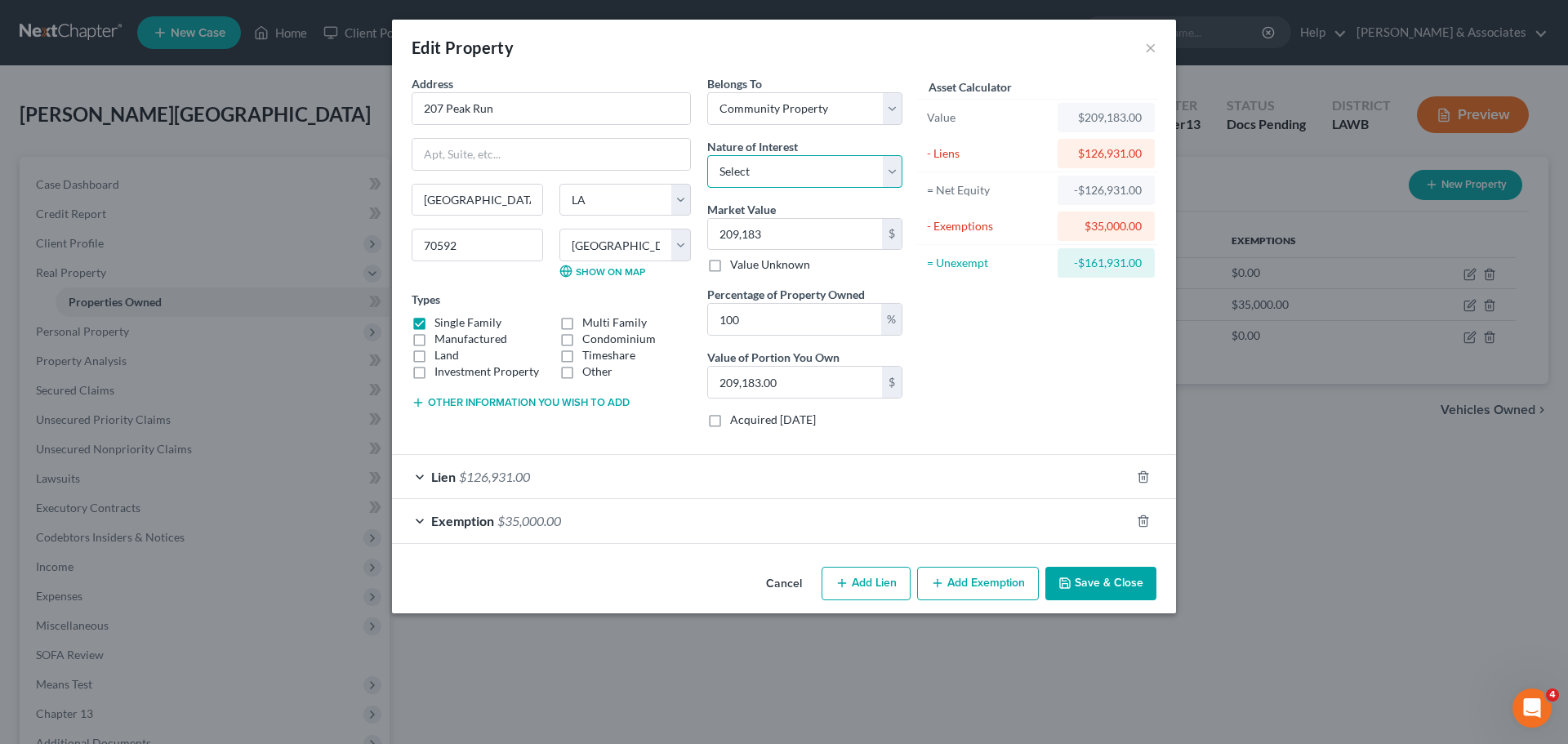
click at [804, 187] on select "Select Fee Simple Joint Tenant Life Estate Equitable Interest Future Interest T…" at bounding box center [805, 171] width 196 height 33
select select "0"
click at [708, 156] on select "Select Fee Simple Joint Tenant Life Estate Equitable Interest Future Interest T…" at bounding box center [805, 171] width 196 height 33
click at [1121, 582] on button "Save & Close" at bounding box center [1101, 584] width 111 height 34
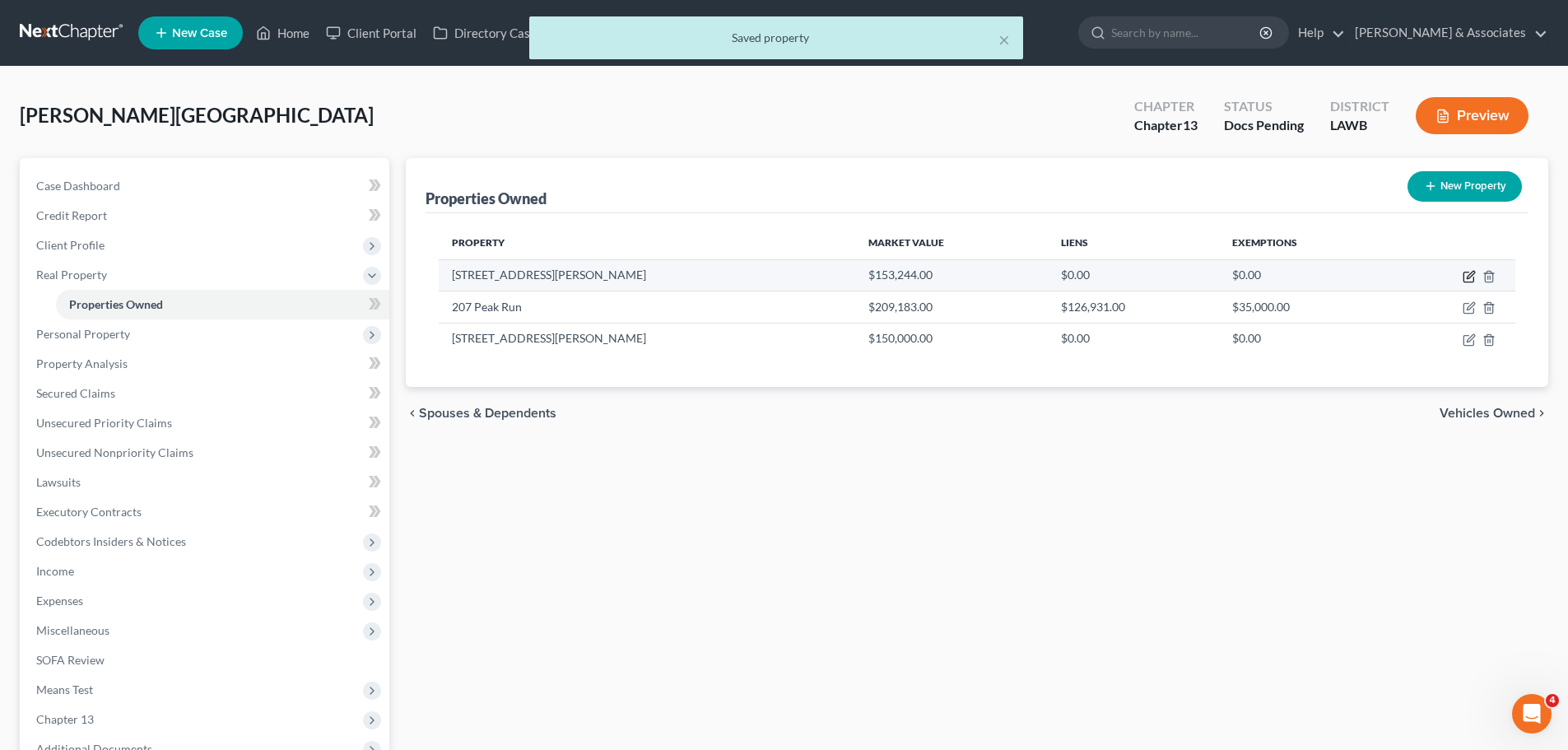
click at [1467, 282] on icon "button" at bounding box center [1468, 277] width 10 height 10
select select "19"
select select "28"
select select "4"
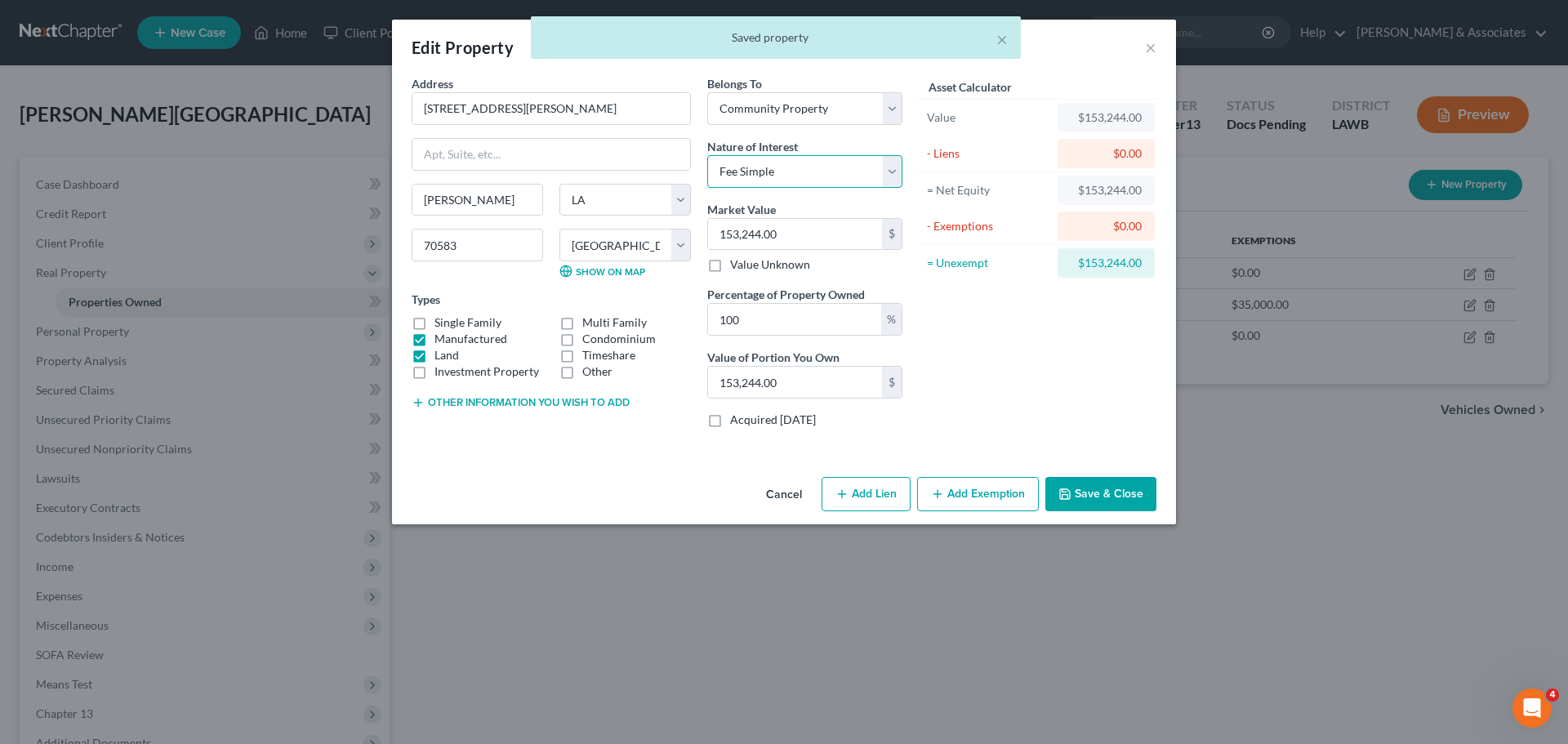
click at [776, 179] on select "Select Fee Simple Joint Tenant Life Estate Equitable Interest Future Interest T…" at bounding box center [805, 171] width 196 height 33
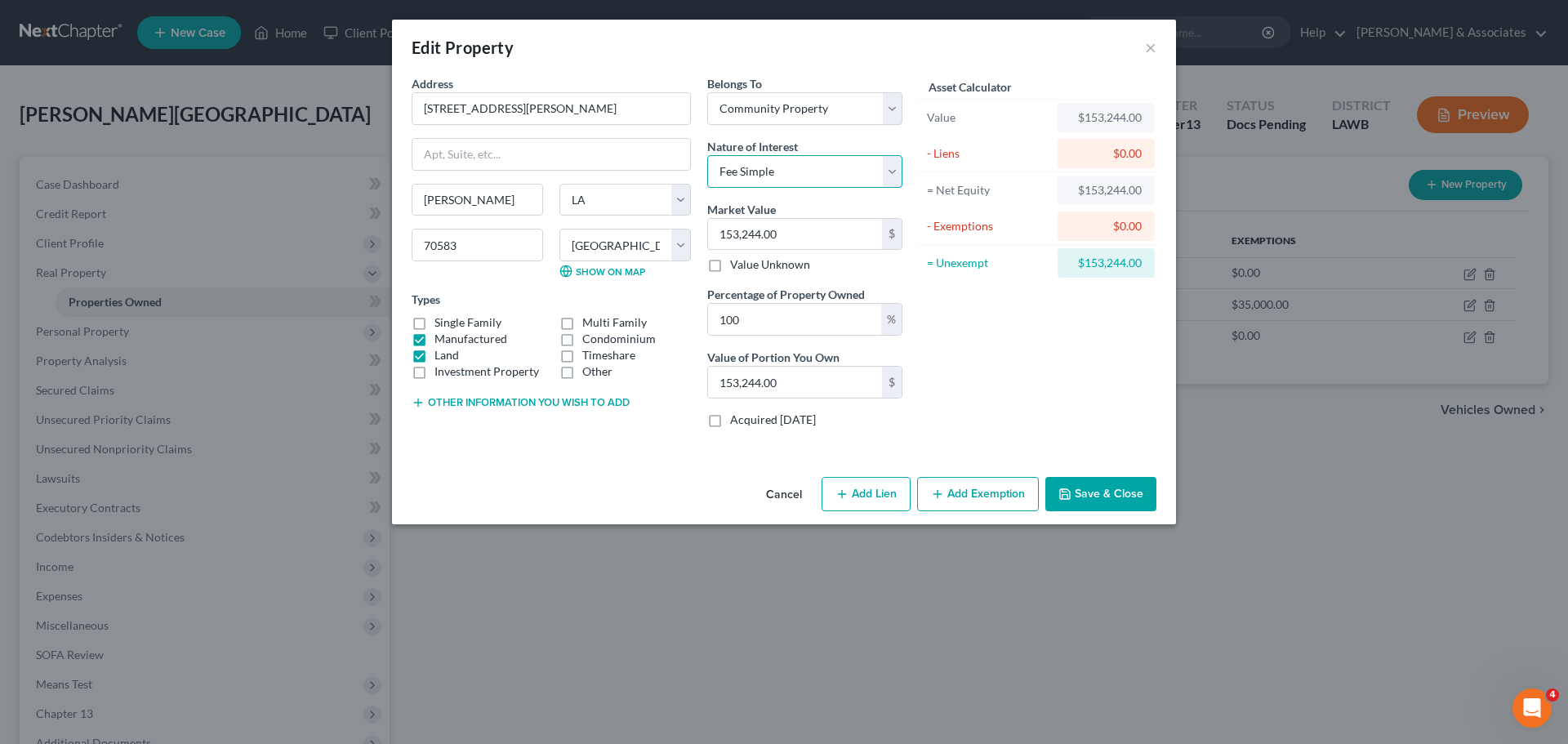
select select "3"
click at [708, 156] on select "Select Fee Simple Joint Tenant Life Estate Equitable Interest Future Interest T…" at bounding box center [805, 171] width 196 height 33
click at [1081, 488] on button "Save & Close" at bounding box center [1101, 494] width 111 height 34
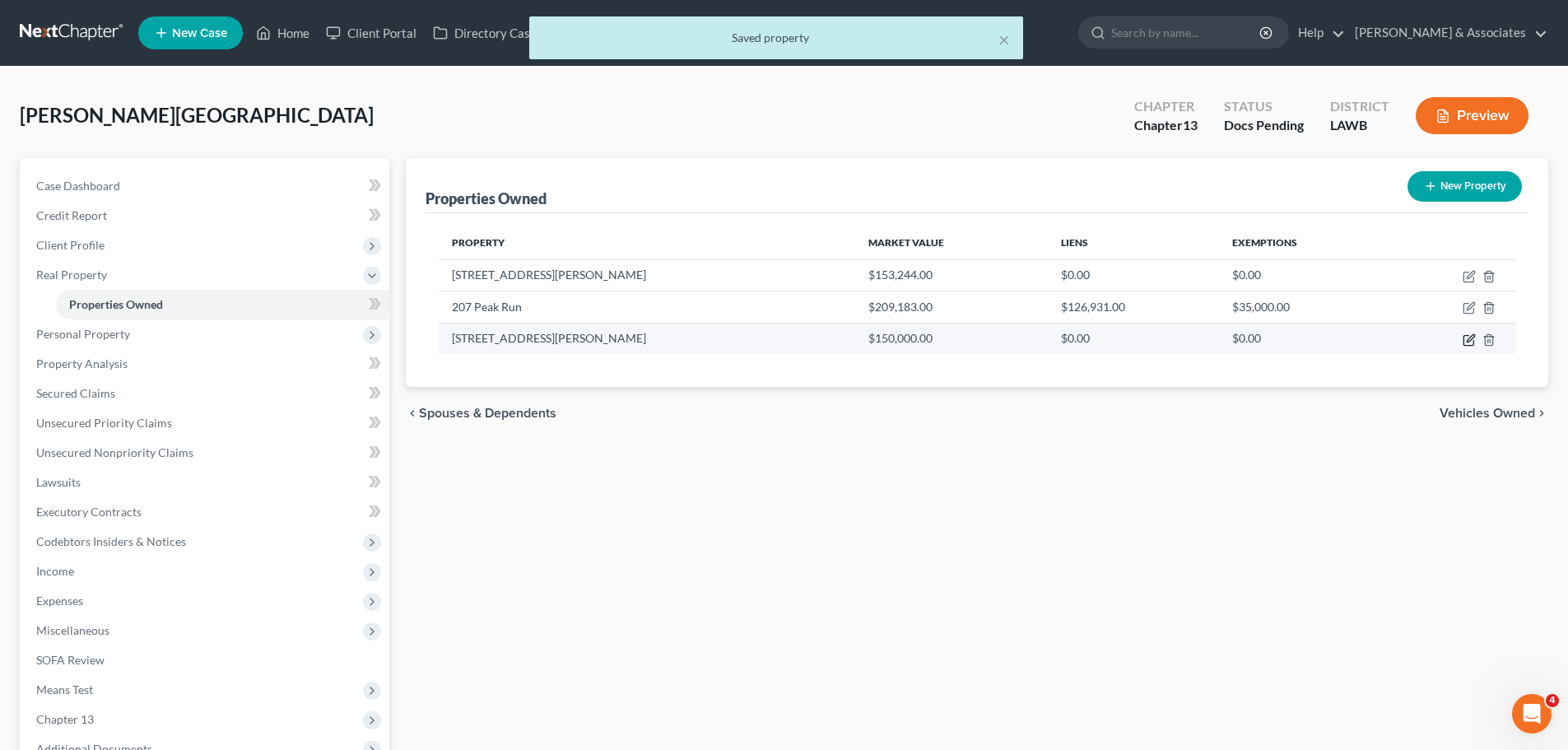
click at [1469, 342] on icon "button" at bounding box center [1469, 340] width 13 height 13
select select "19"
select select "28"
select select "4"
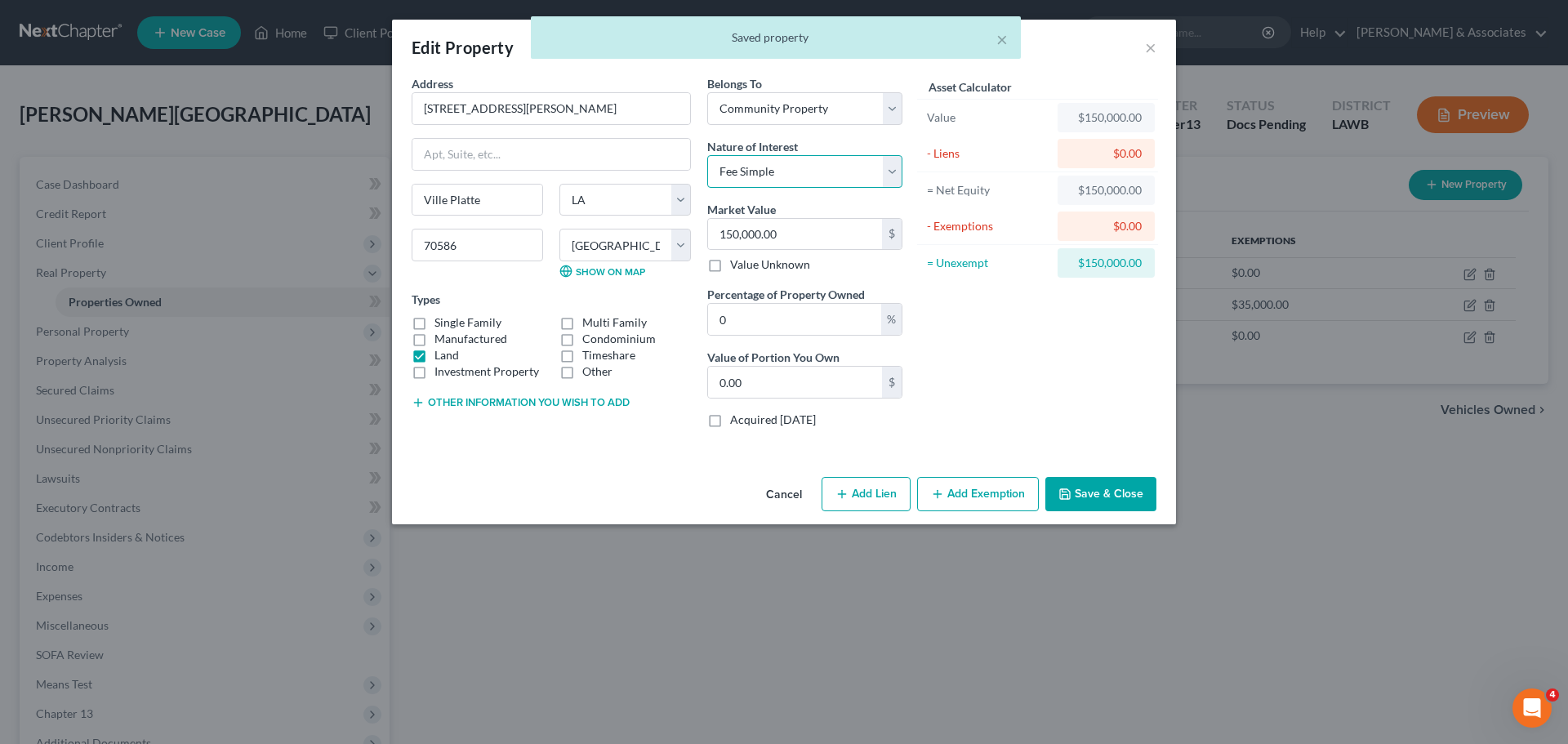
click at [784, 171] on select "Select Fee Simple Joint Tenant Life Estate Equitable Interest Future Interest T…" at bounding box center [805, 171] width 196 height 33
select select "3"
click at [708, 156] on select "Select Fee Simple Joint Tenant Life Estate Equitable Interest Future Interest T…" at bounding box center [805, 171] width 196 height 33
click at [1142, 500] on button "Save & Close" at bounding box center [1101, 494] width 111 height 34
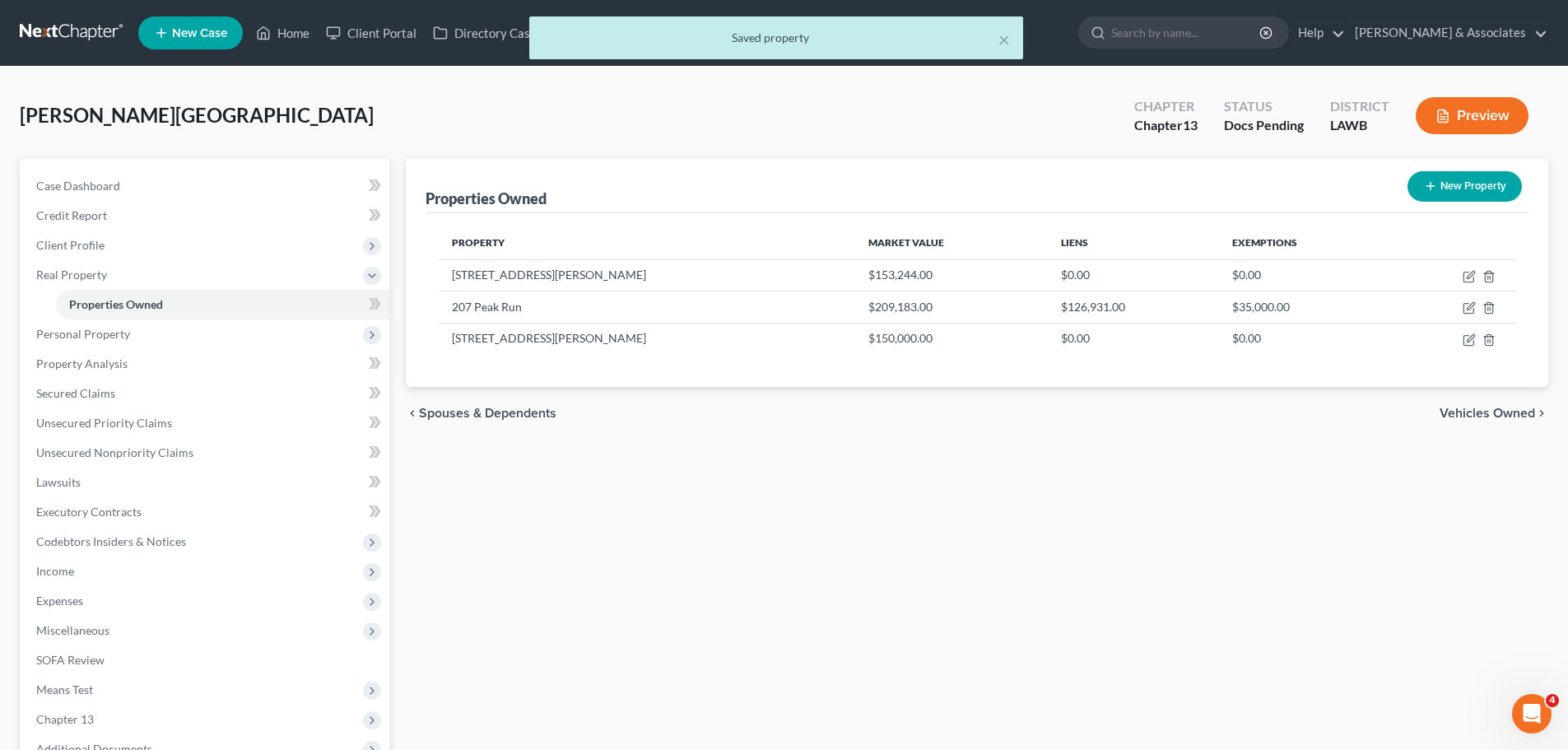
click at [1104, 505] on div "Properties Owned New Property Property Market Value Liens Exemptions 717 Wyman …" at bounding box center [977, 514] width 1159 height 713
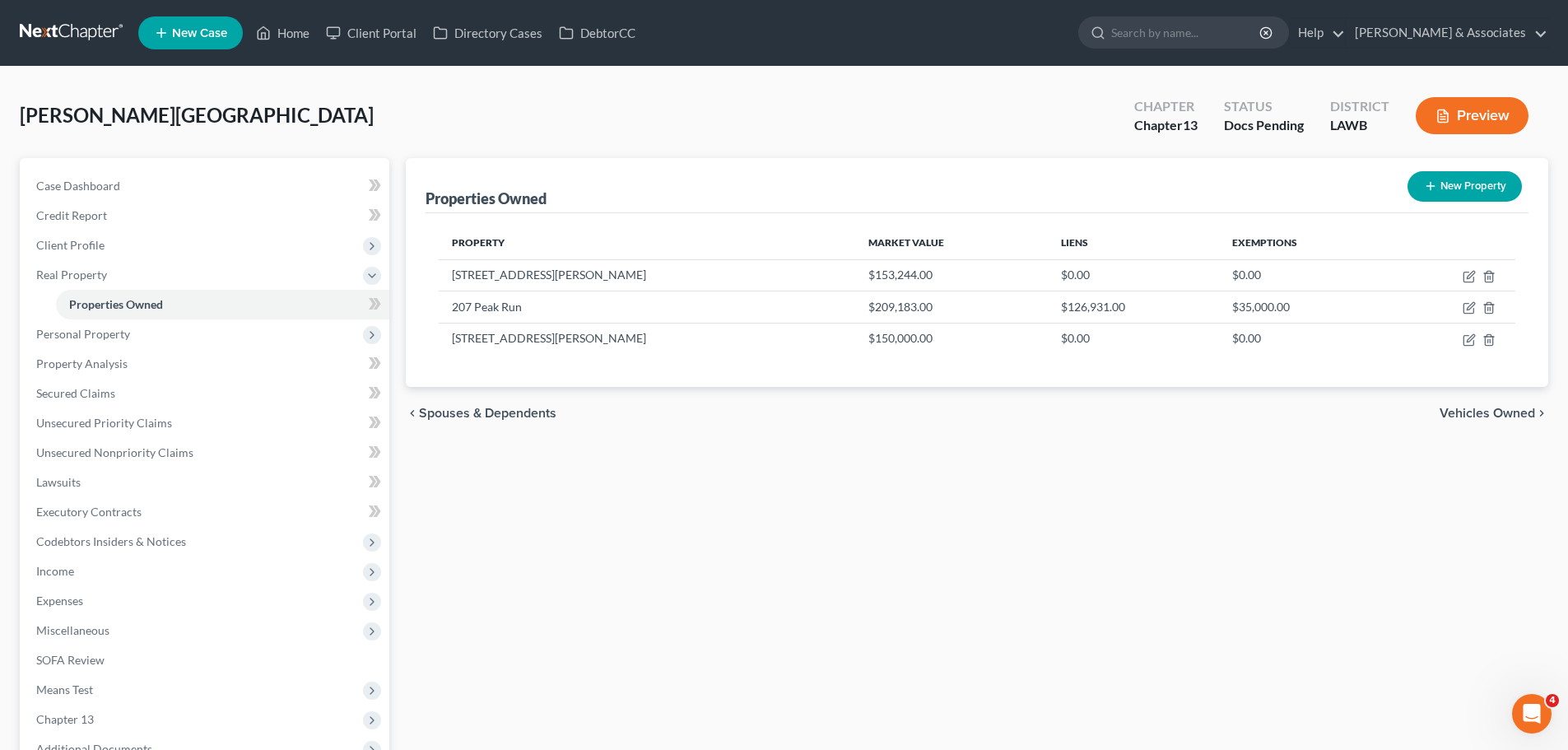
click at [894, 564] on div "Properties Owned New Property Property Market Value Liens Exemptions 717 Wyman …" at bounding box center [977, 514] width 1159 height 713
click at [105, 335] on span "Personal Property" at bounding box center [84, 333] width 94 height 14
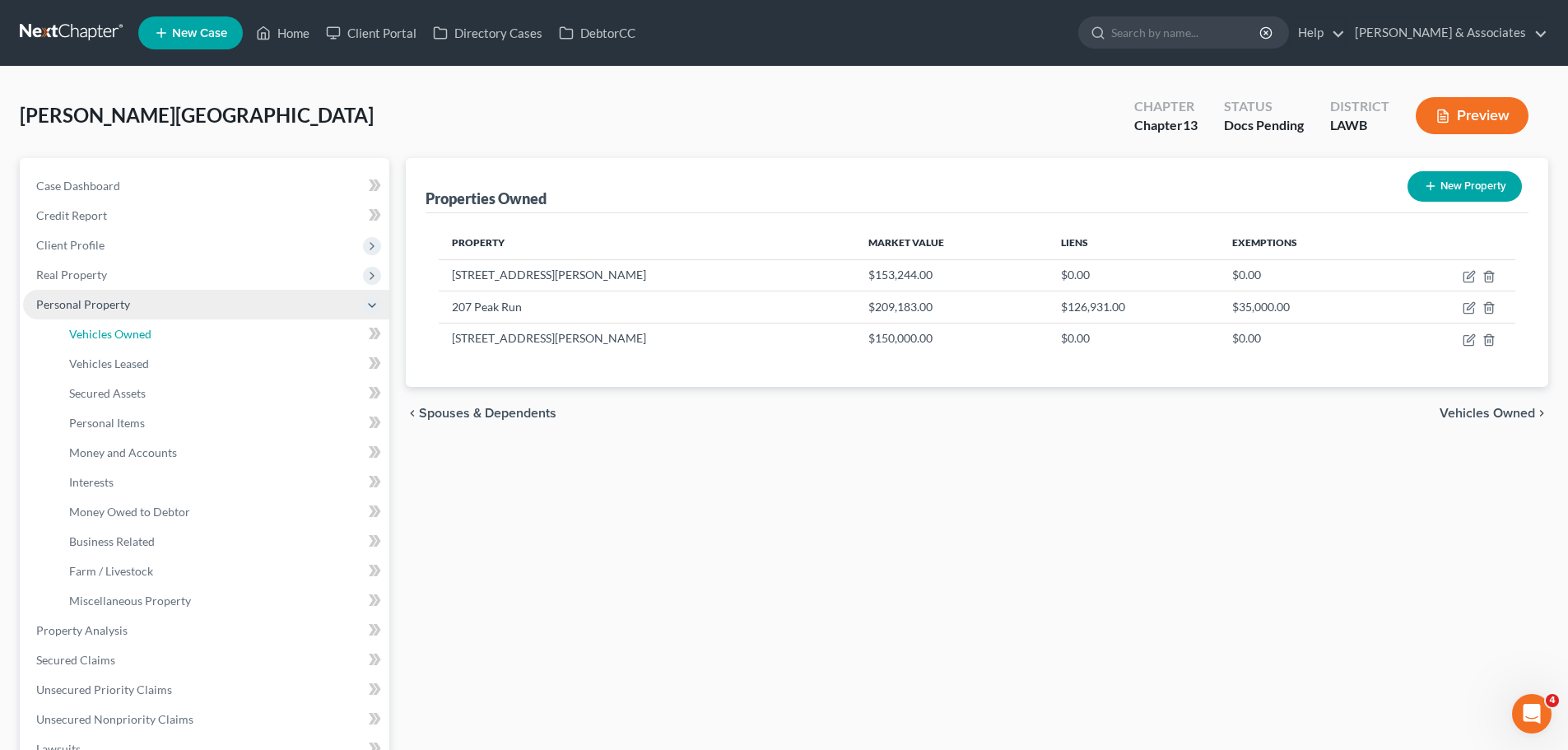
click at [105, 335] on span "Vehicles Owned" at bounding box center [111, 333] width 83 height 14
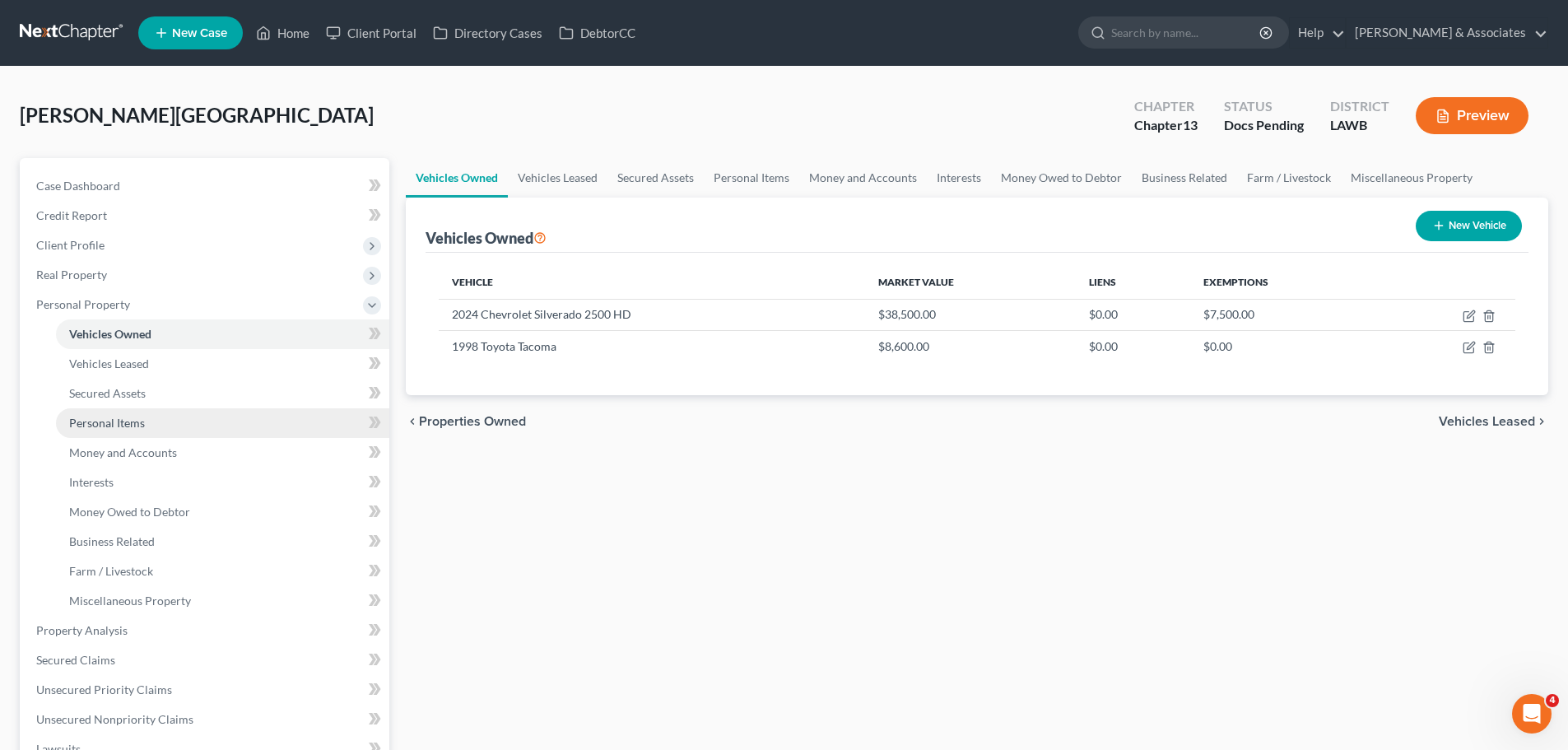
click at [86, 420] on span "Personal Items" at bounding box center [107, 422] width 76 height 14
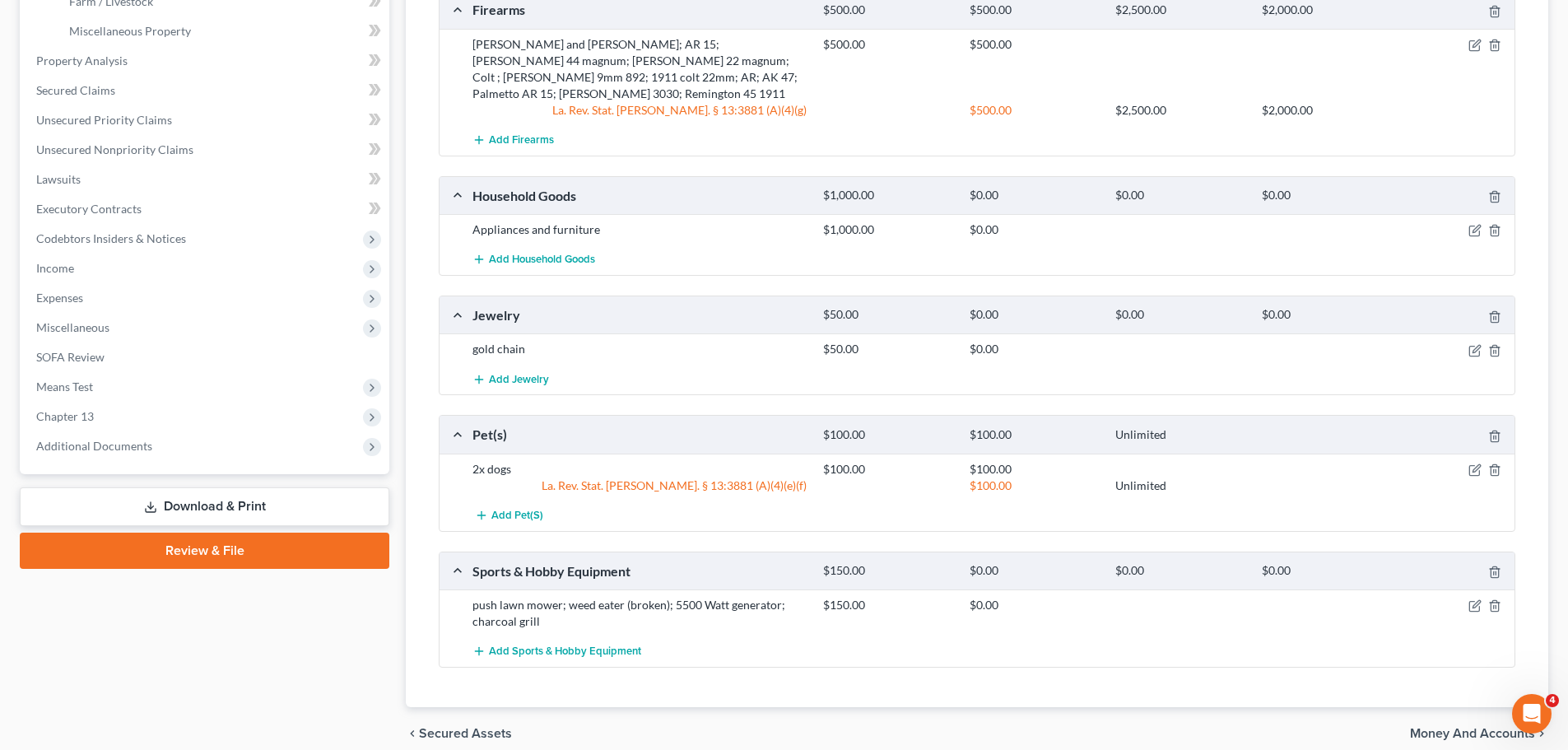
scroll to position [626, 0]
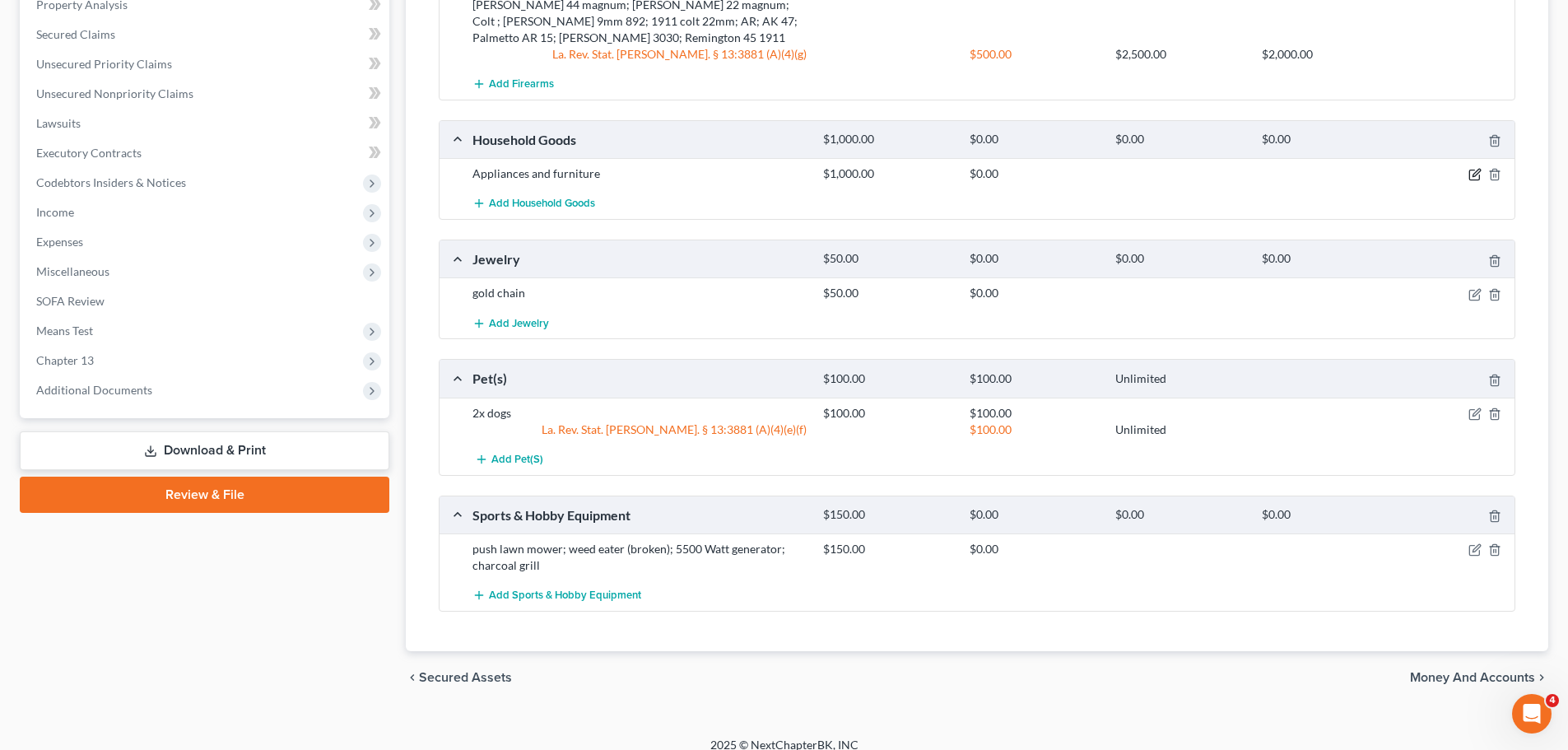
click at [1469, 168] on icon "button" at bounding box center [1475, 175] width 13 height 13
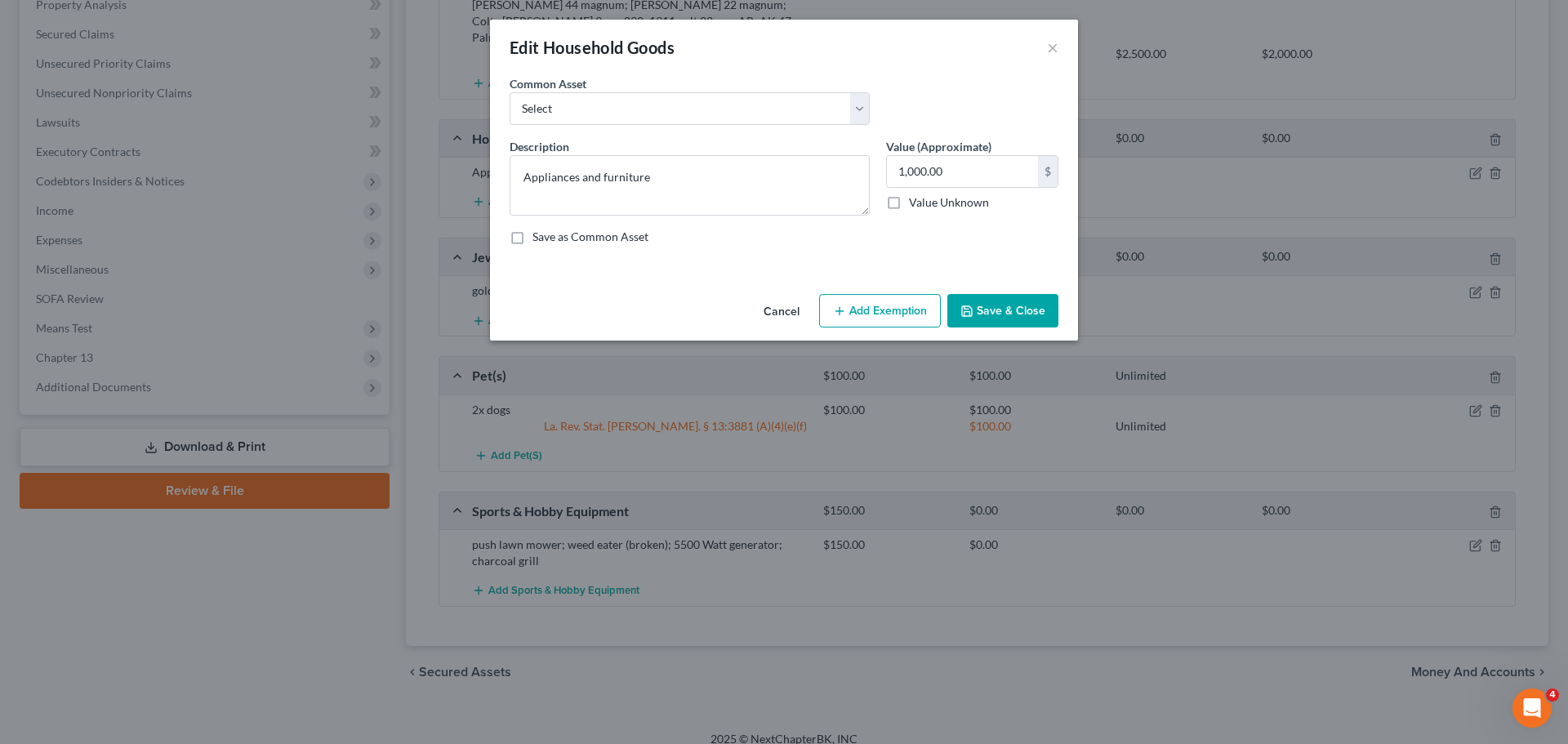
click at [870, 313] on button "Add Exemption" at bounding box center [880, 311] width 122 height 34
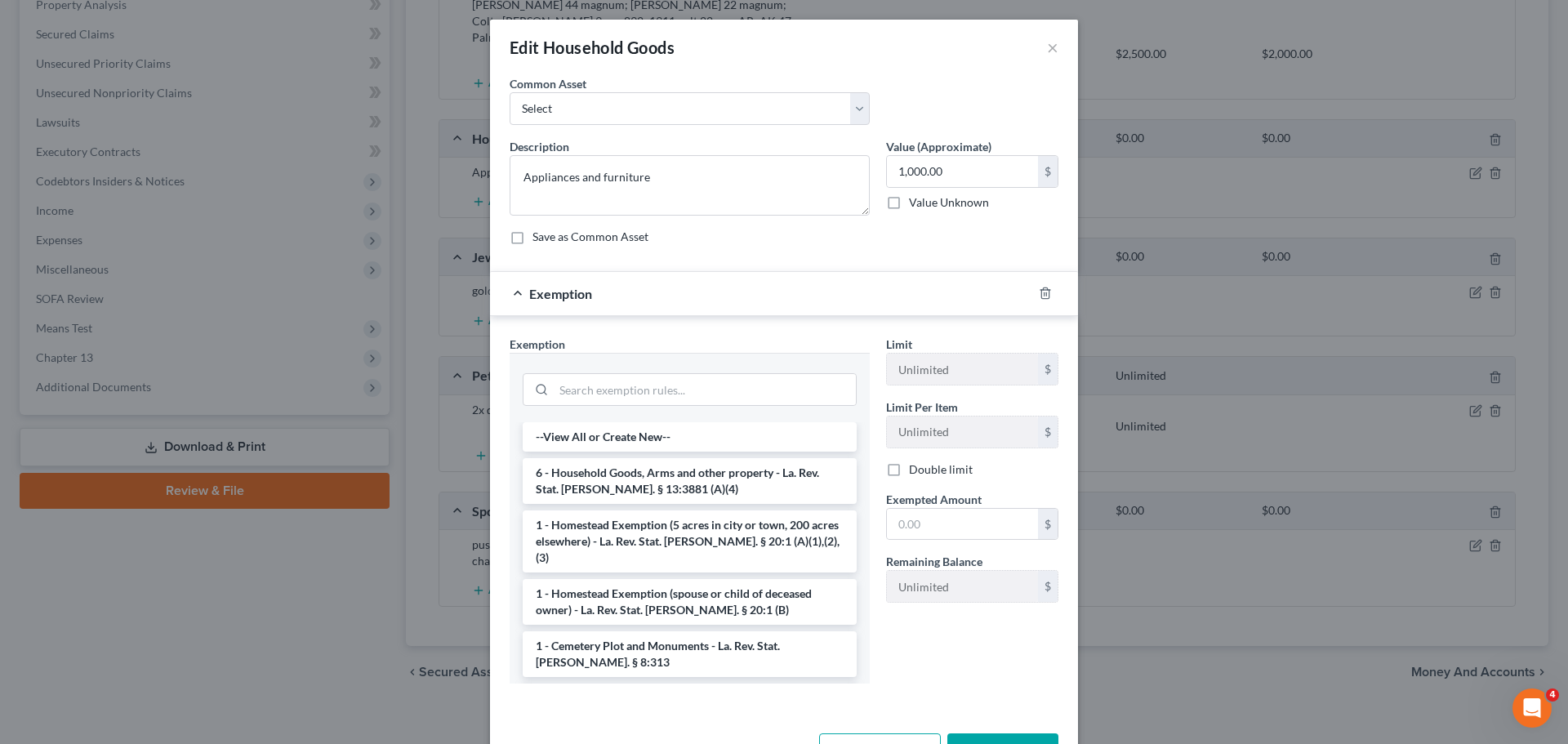
drag, startPoint x: 566, startPoint y: 481, endPoint x: 987, endPoint y: 562, distance: 428.7
click at [572, 481] on li "6 - Household Goods, Arms and other property - La. Rev. Stat. Ann. § 13:3881 (A…" at bounding box center [689, 480] width 334 height 46
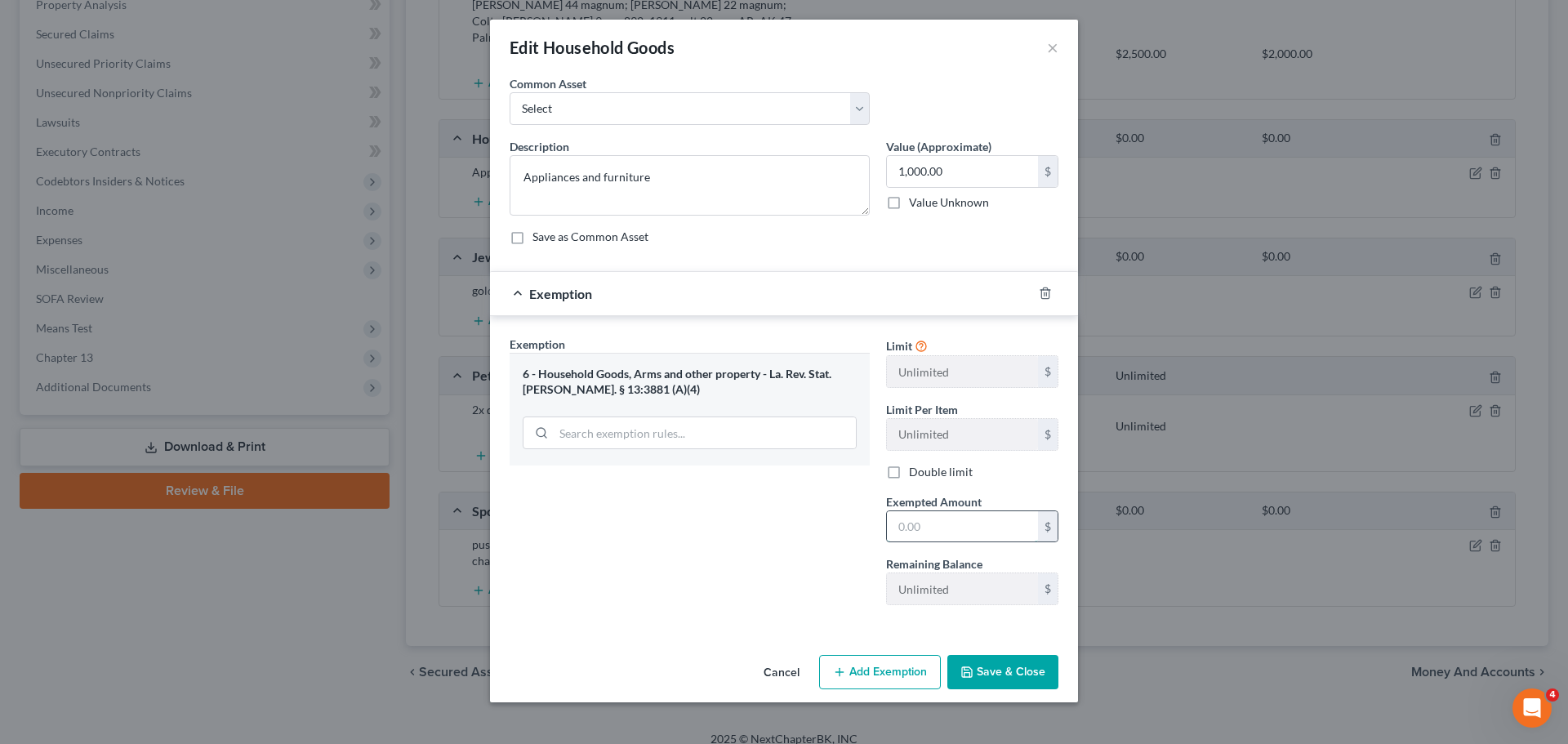
click at [973, 528] on input "text" at bounding box center [962, 526] width 151 height 31
type input "1,000"
click at [980, 659] on button "Save & Close" at bounding box center [1002, 671] width 111 height 34
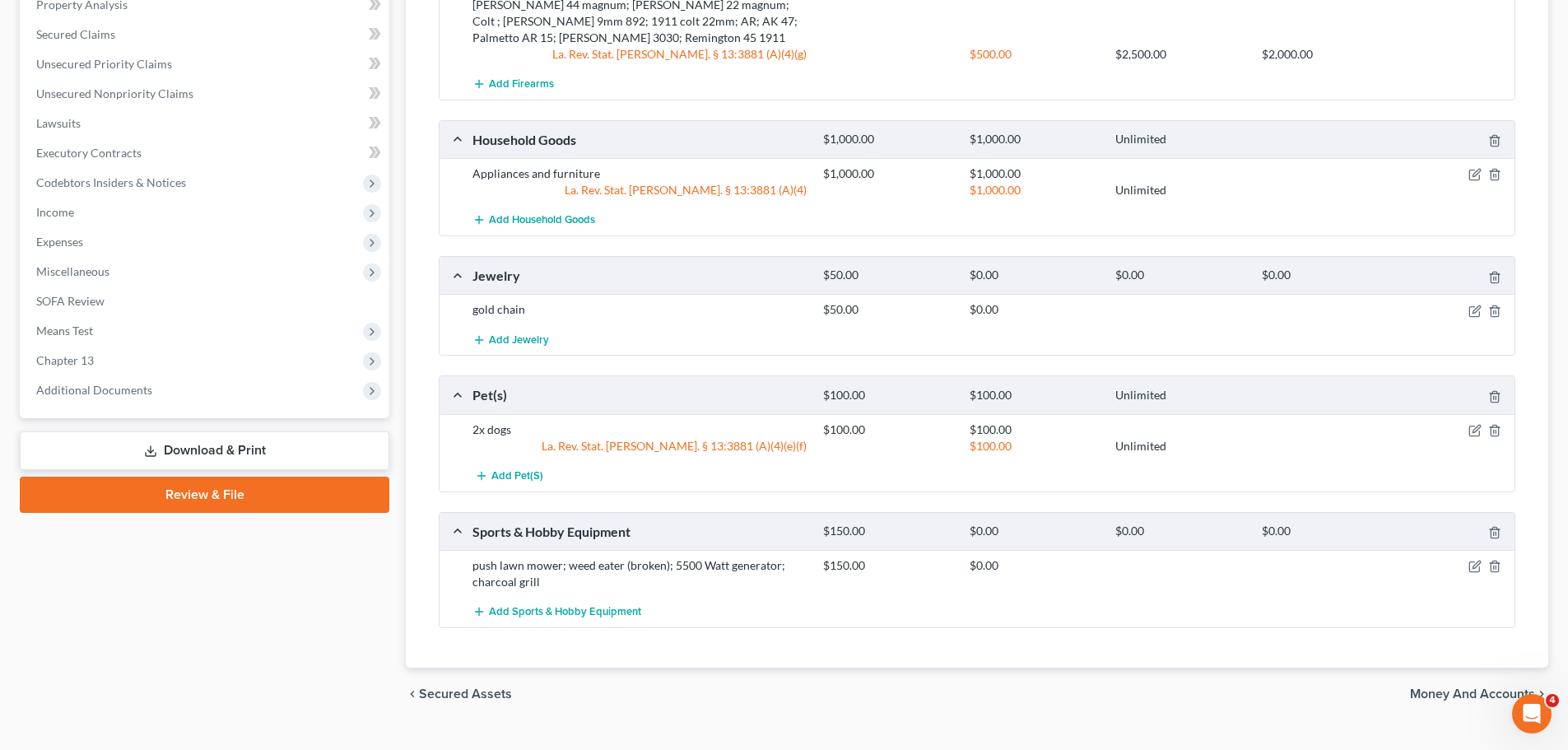
click at [267, 605] on div "Case Dashboard Payments Invoices Payments Payments Credit Report Client Profile" at bounding box center [204, 127] width 386 height 1188
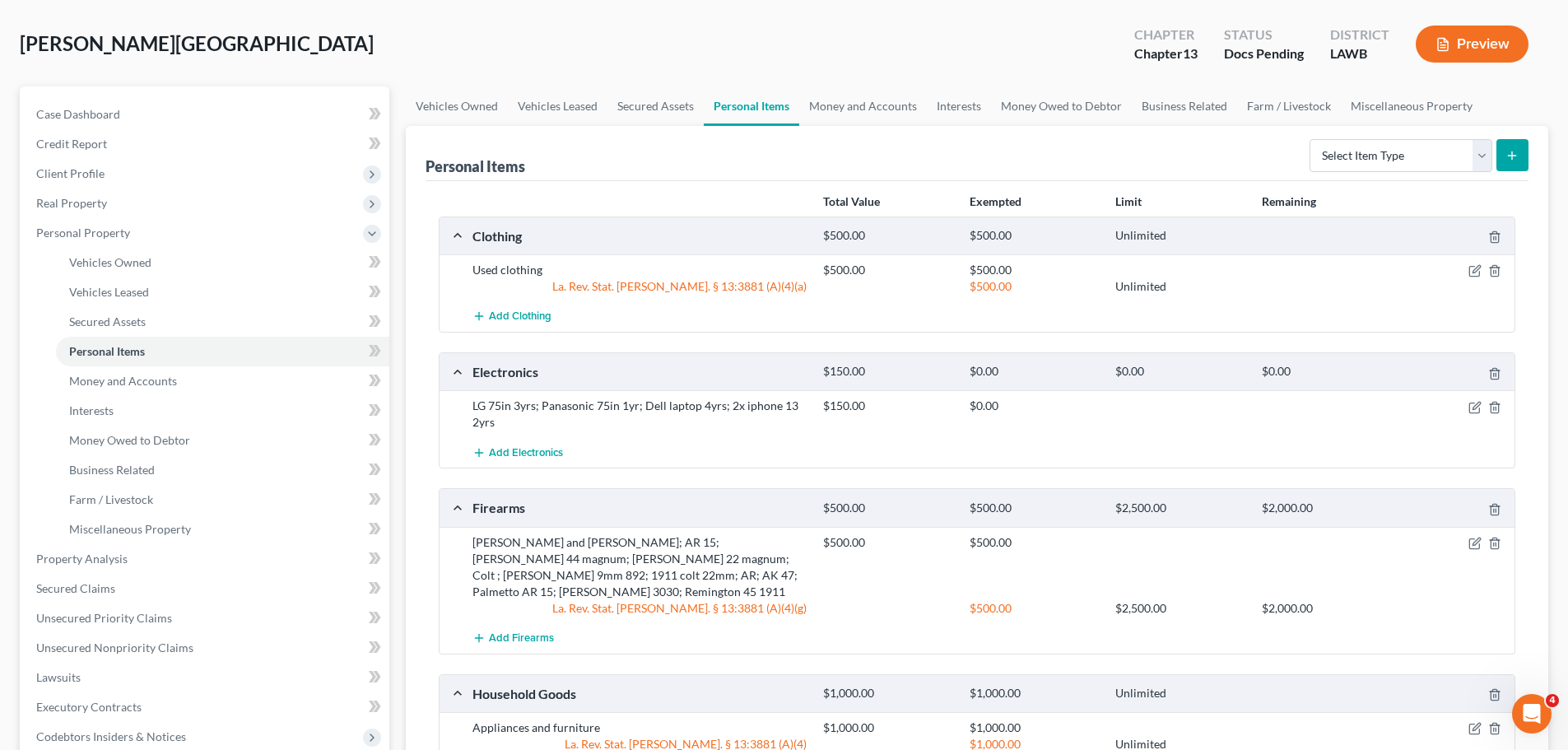
scroll to position [0, 0]
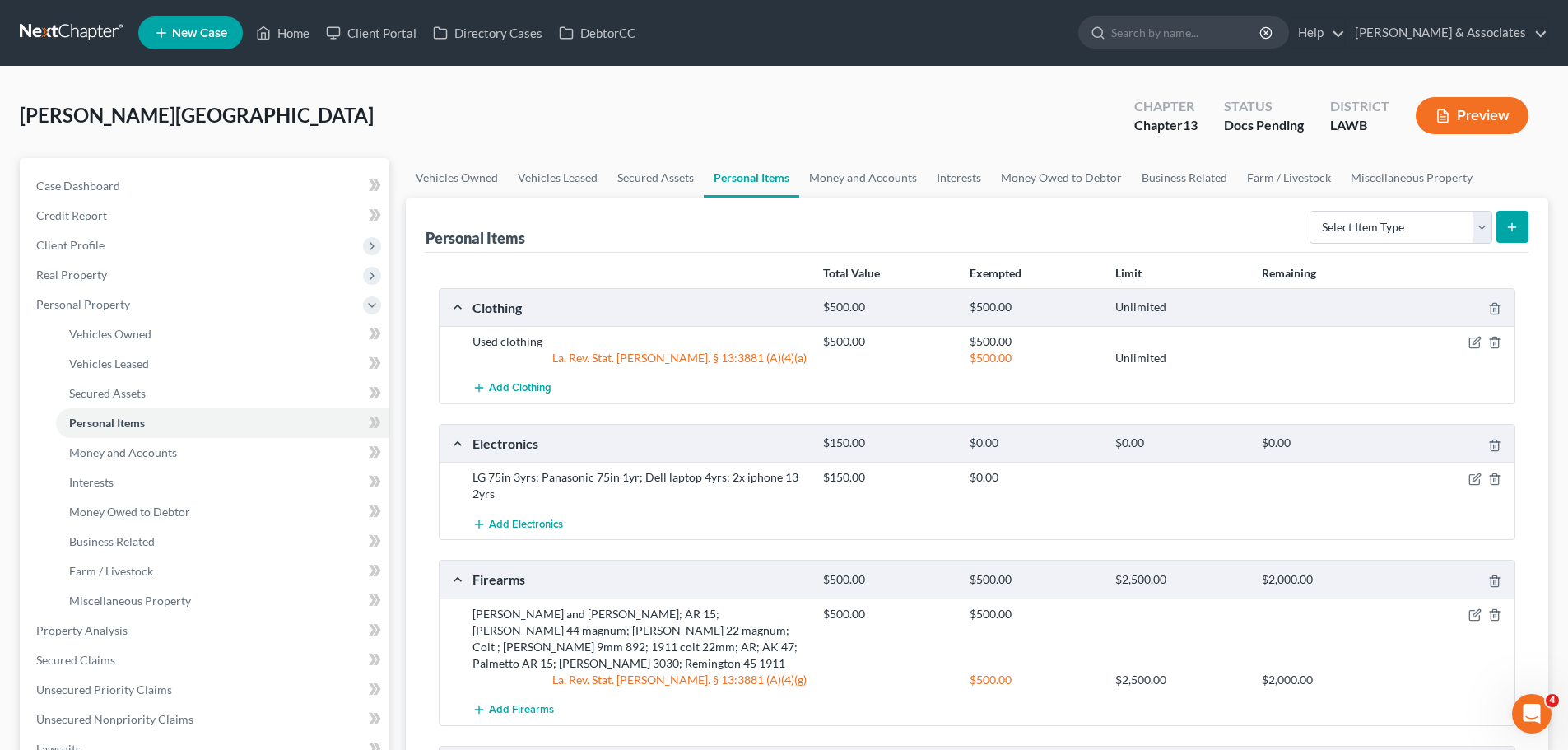
drag, startPoint x: 83, startPoint y: 240, endPoint x: 1108, endPoint y: 349, distance: 1030.8
click at [83, 240] on span "Client Profile" at bounding box center [70, 244] width 69 height 14
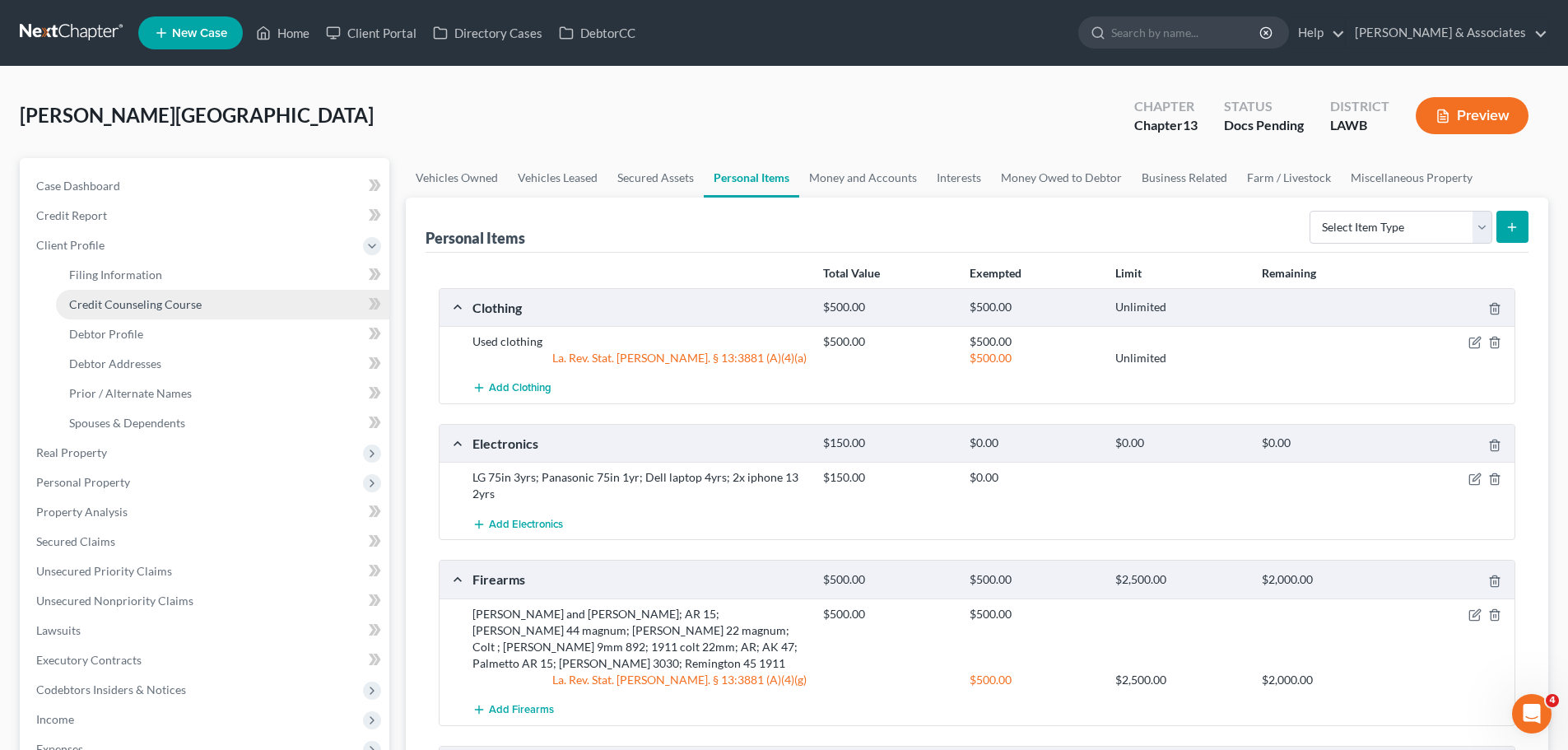
click at [110, 309] on span "Credit Counseling Course" at bounding box center [135, 304] width 132 height 14
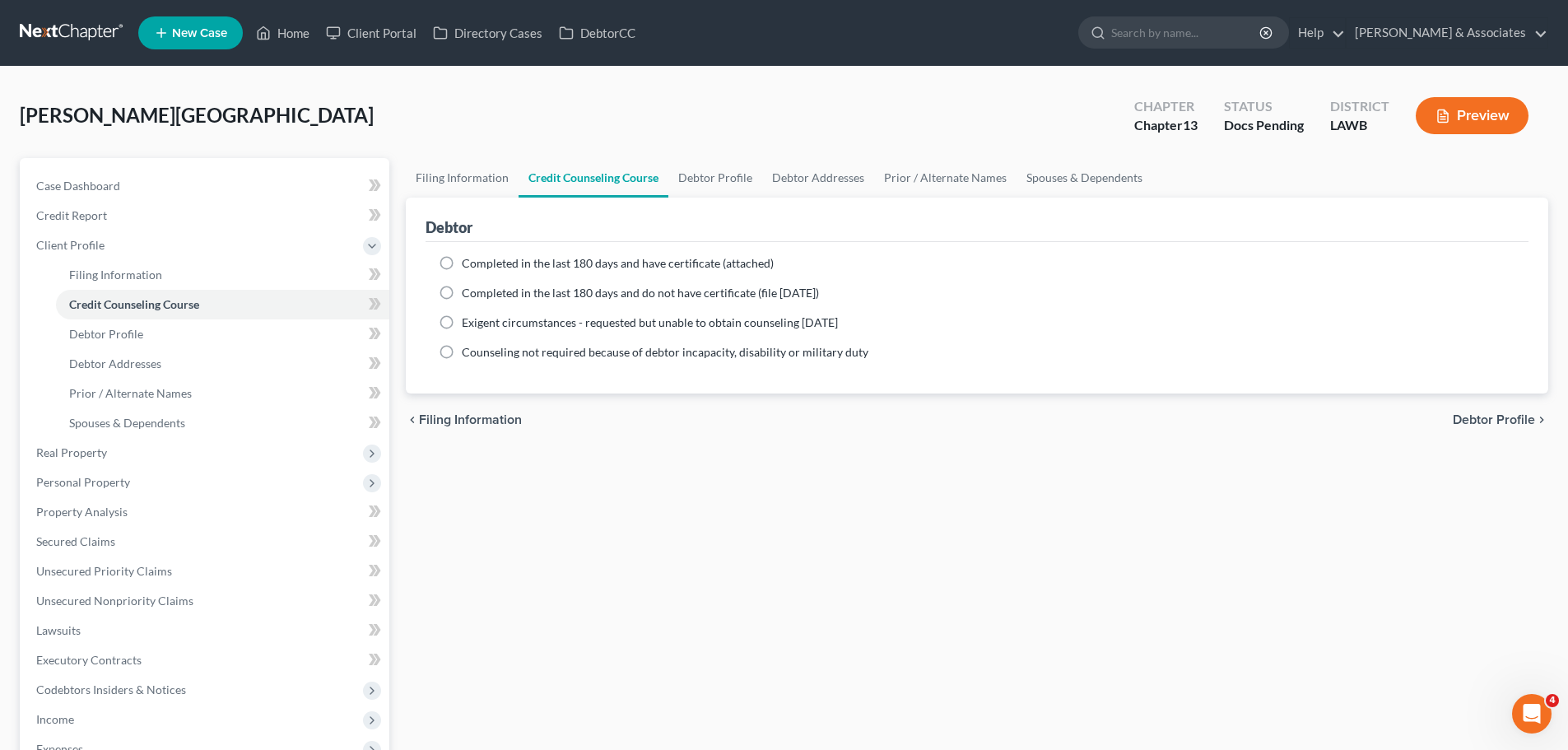
click at [479, 264] on span "Completed in the last 180 days and have certificate (attached)" at bounding box center [617, 263] width 312 height 14
click at [479, 264] on input "Completed in the last 180 days and have certificate (attached)" at bounding box center [473, 260] width 10 height 10
radio input "true"
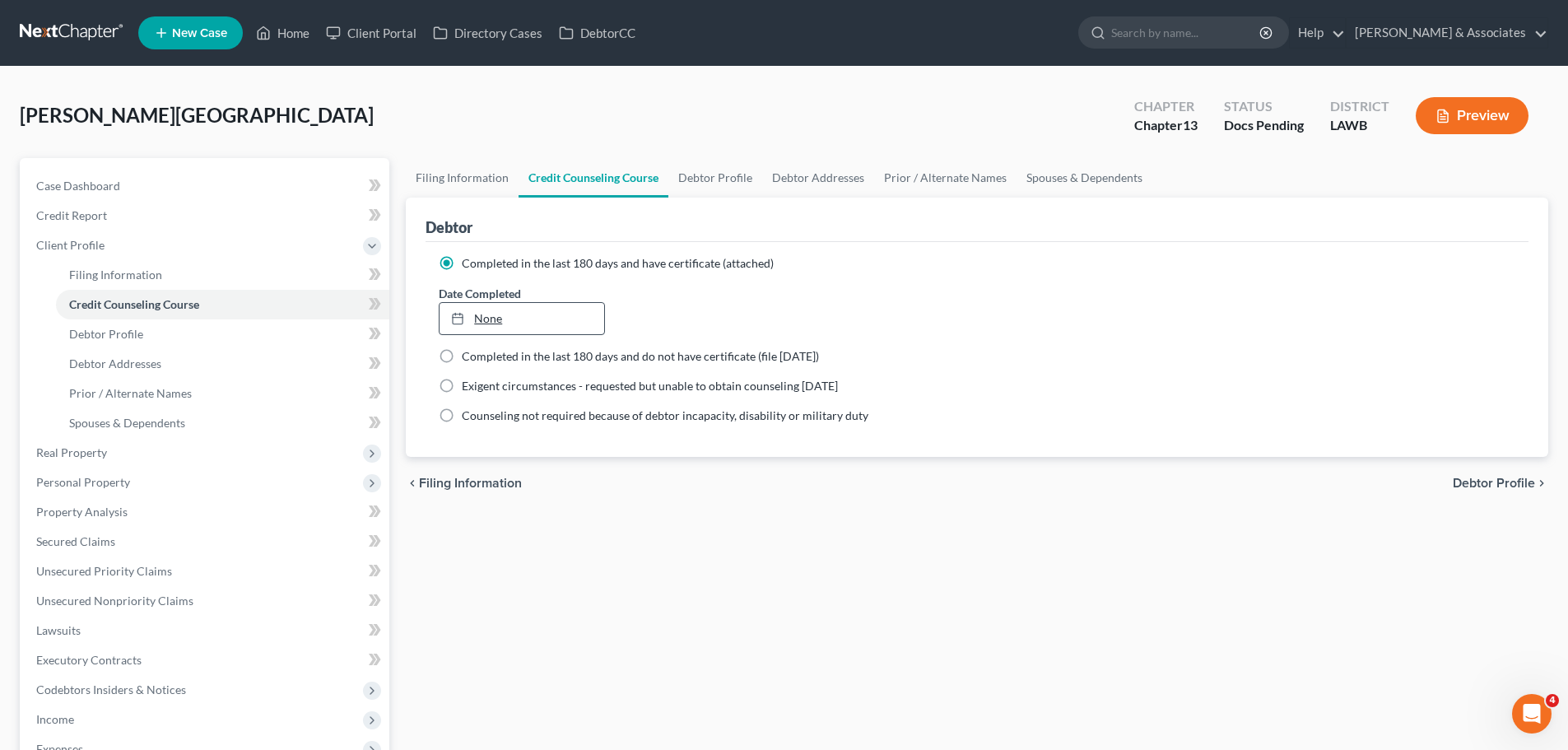
click at [511, 311] on link "None" at bounding box center [521, 318] width 164 height 31
click at [135, 186] on link "Case Dashboard" at bounding box center [206, 186] width 366 height 30
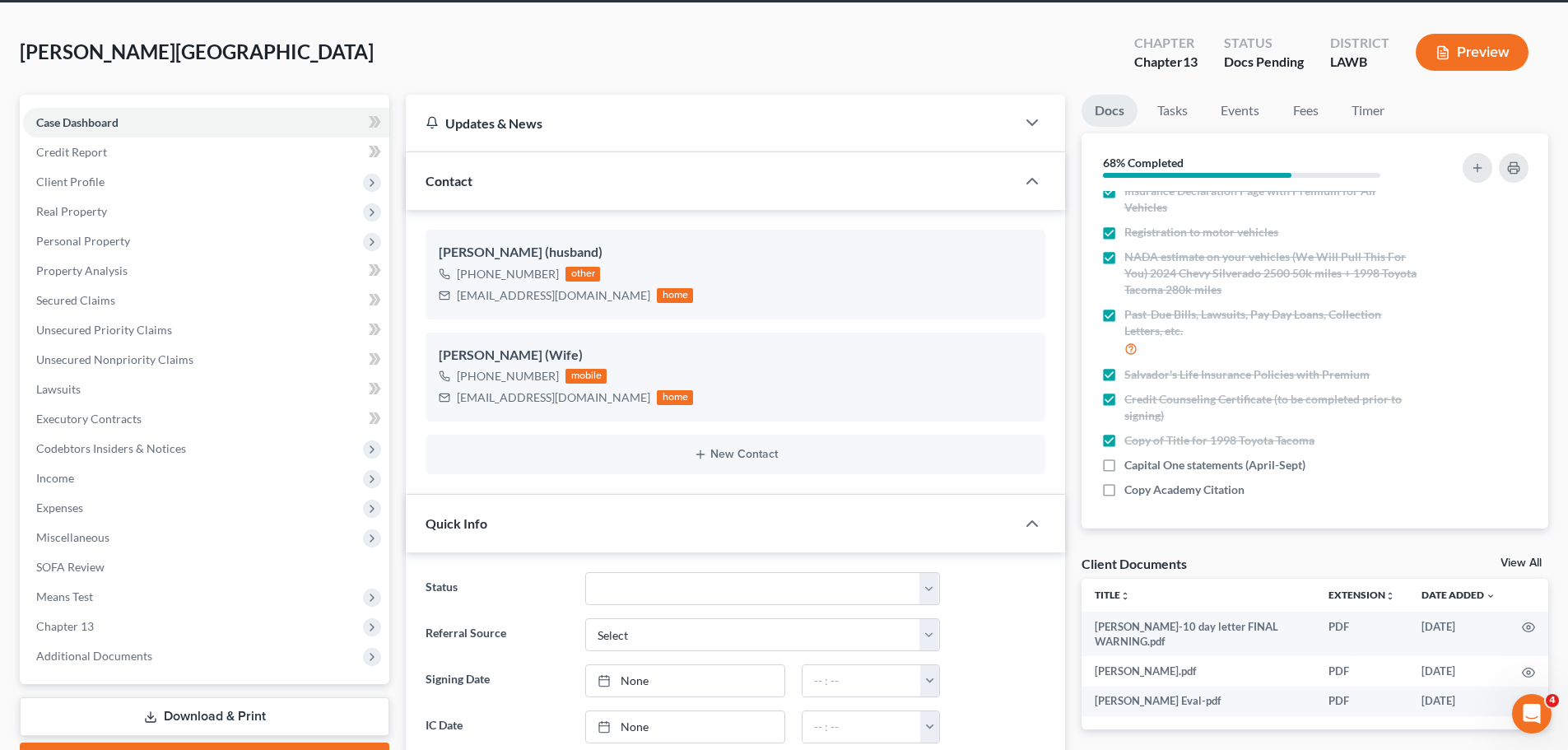
scroll to position [83, 0]
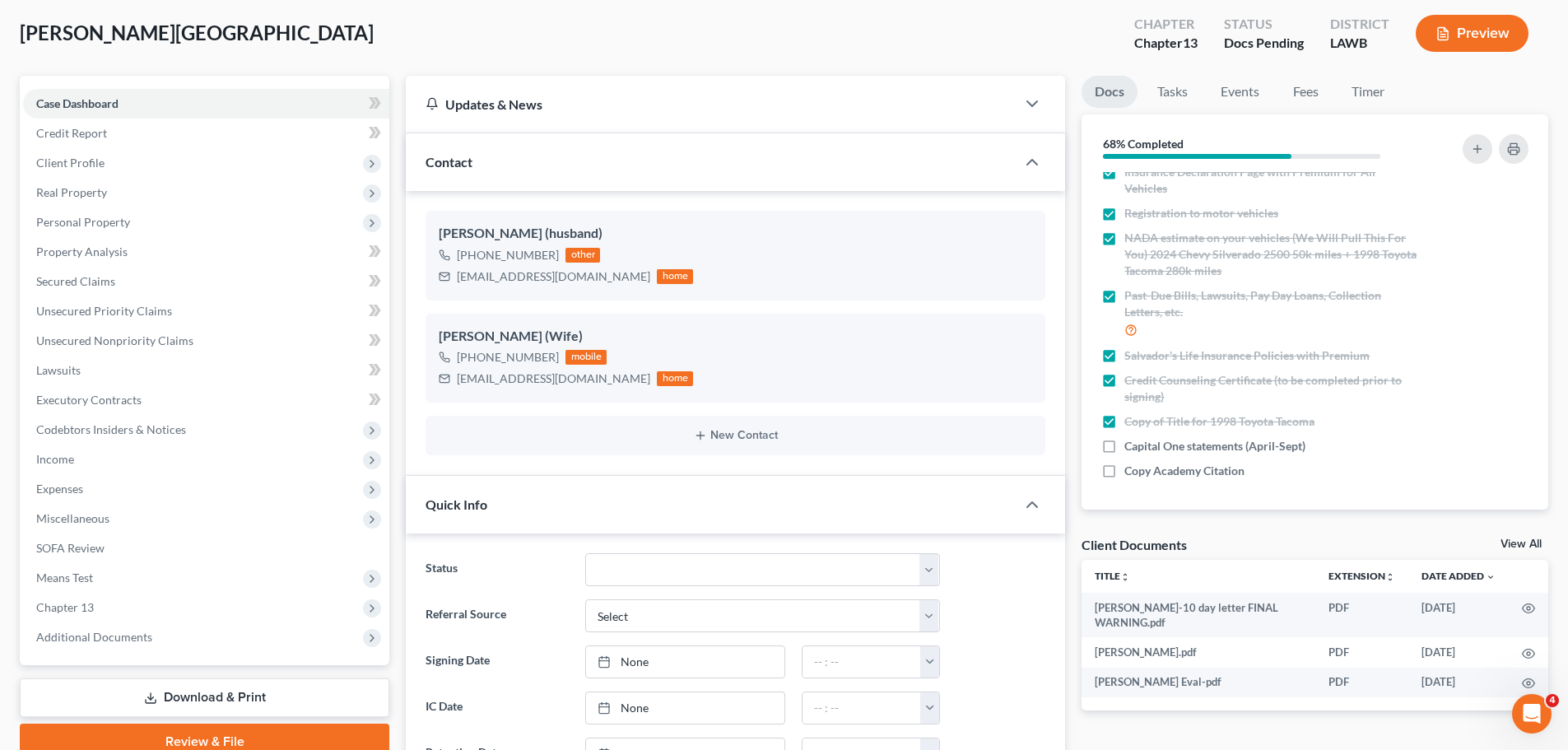
click at [1536, 543] on link "View All" at bounding box center [1521, 544] width 41 height 11
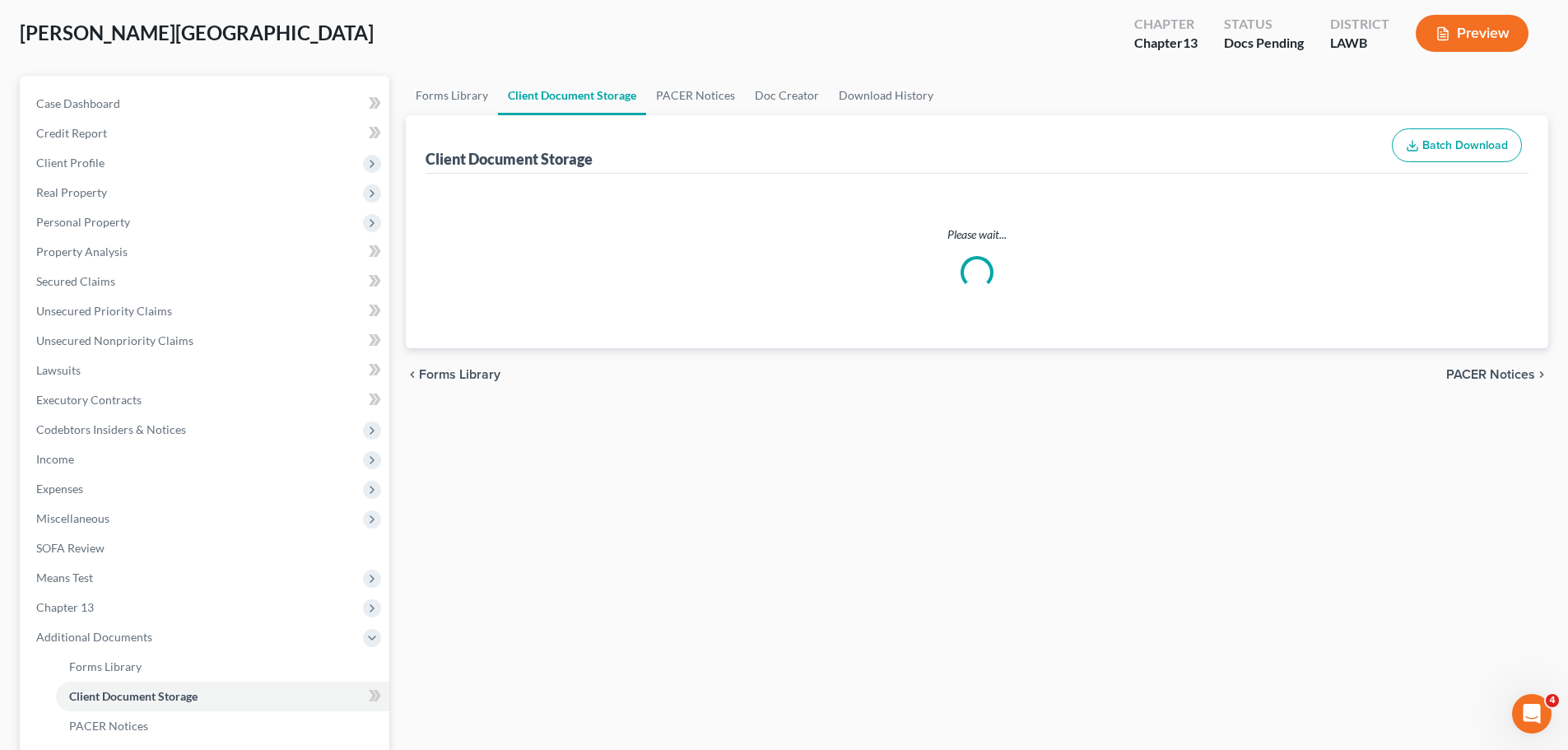
scroll to position [4, 0]
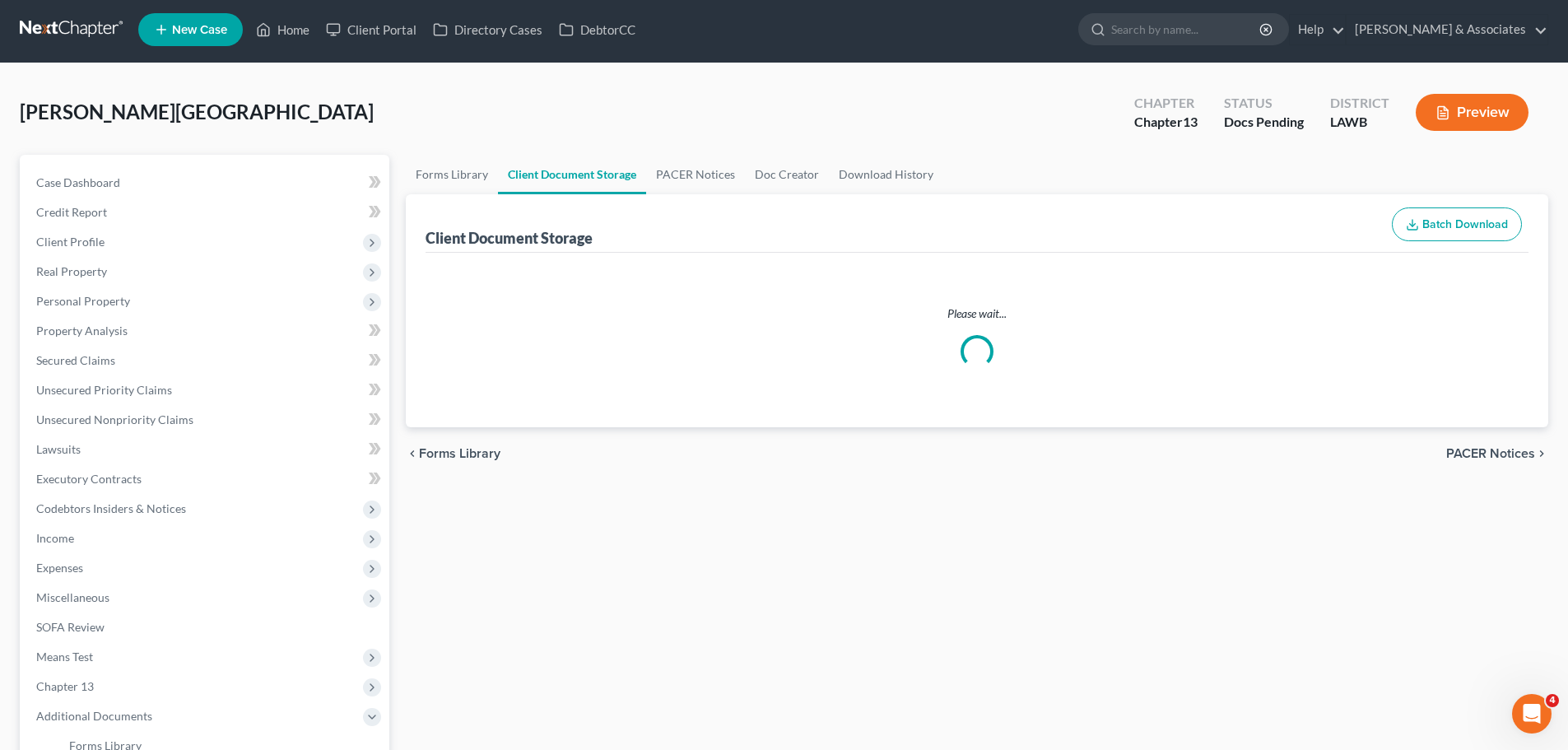
click at [1534, 541] on div "Forms Library Client Document Storage PACER Notices Doc Creator Download Histor…" at bounding box center [977, 571] width 1159 height 833
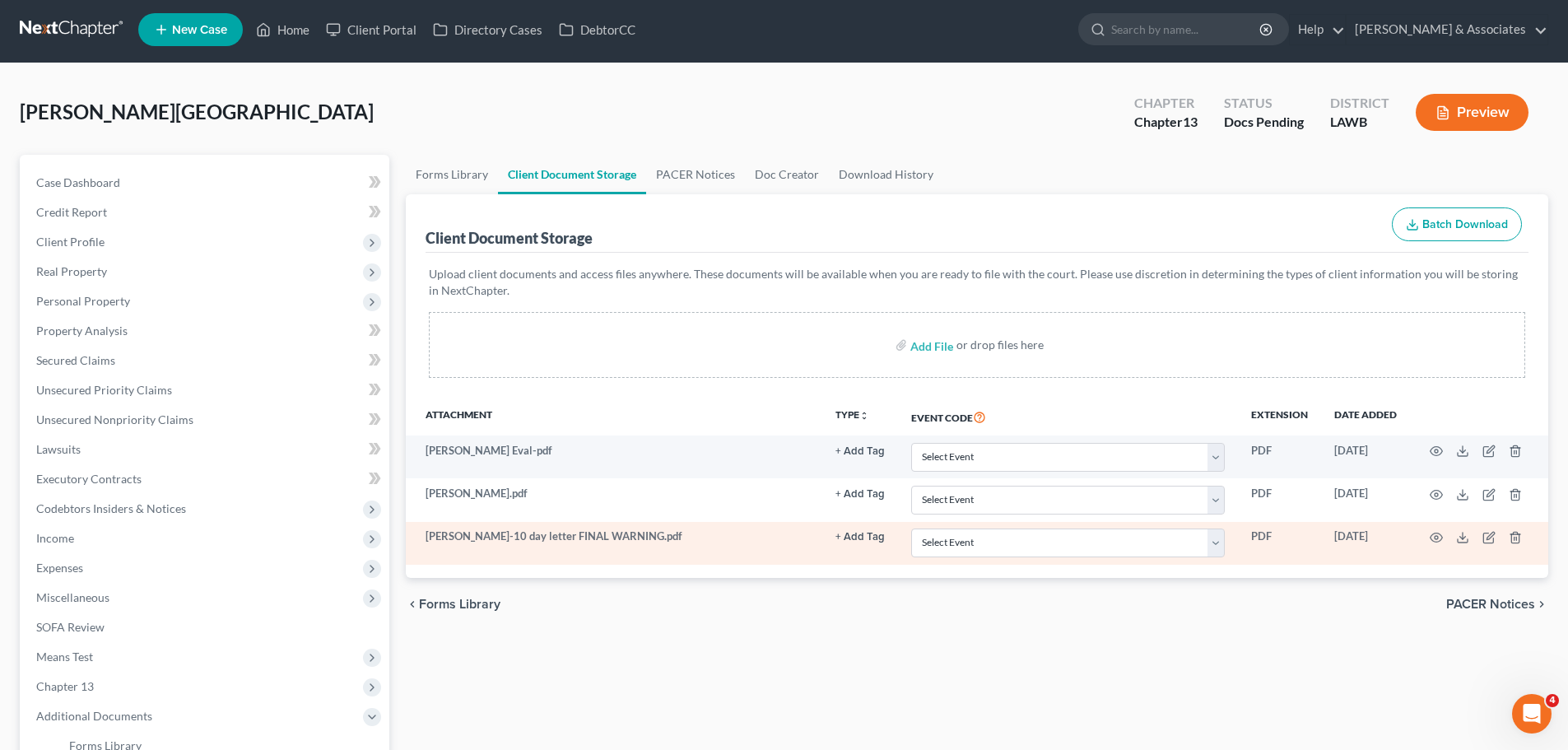
scroll to position [0, 0]
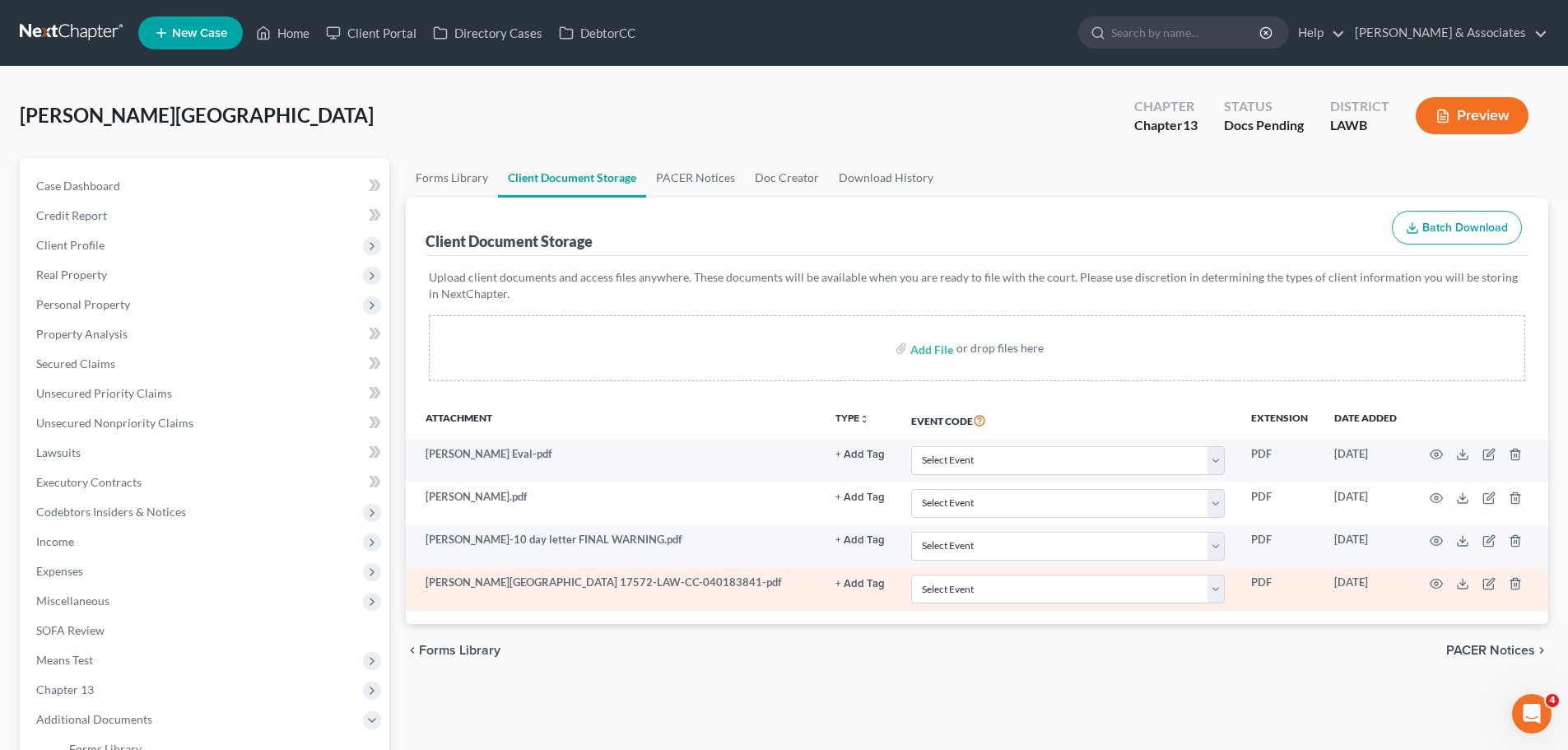
click at [946, 606] on td "Select Event 20 Largest Unsecured Creditors Amended Creditor Matrix (Fee) Amend…" at bounding box center [1068, 589] width 340 height 43
click at [949, 600] on select "Select Event 20 Largest Unsecured Creditors Amended Creditor Matrix (Fee) Amend…" at bounding box center [1068, 589] width 313 height 29
select select "9"
click at [911, 574] on select "Select Event 20 Largest Unsecured Creditors Amended Creditor Matrix (Fee) Amend…" at bounding box center [1068, 589] width 313 height 29
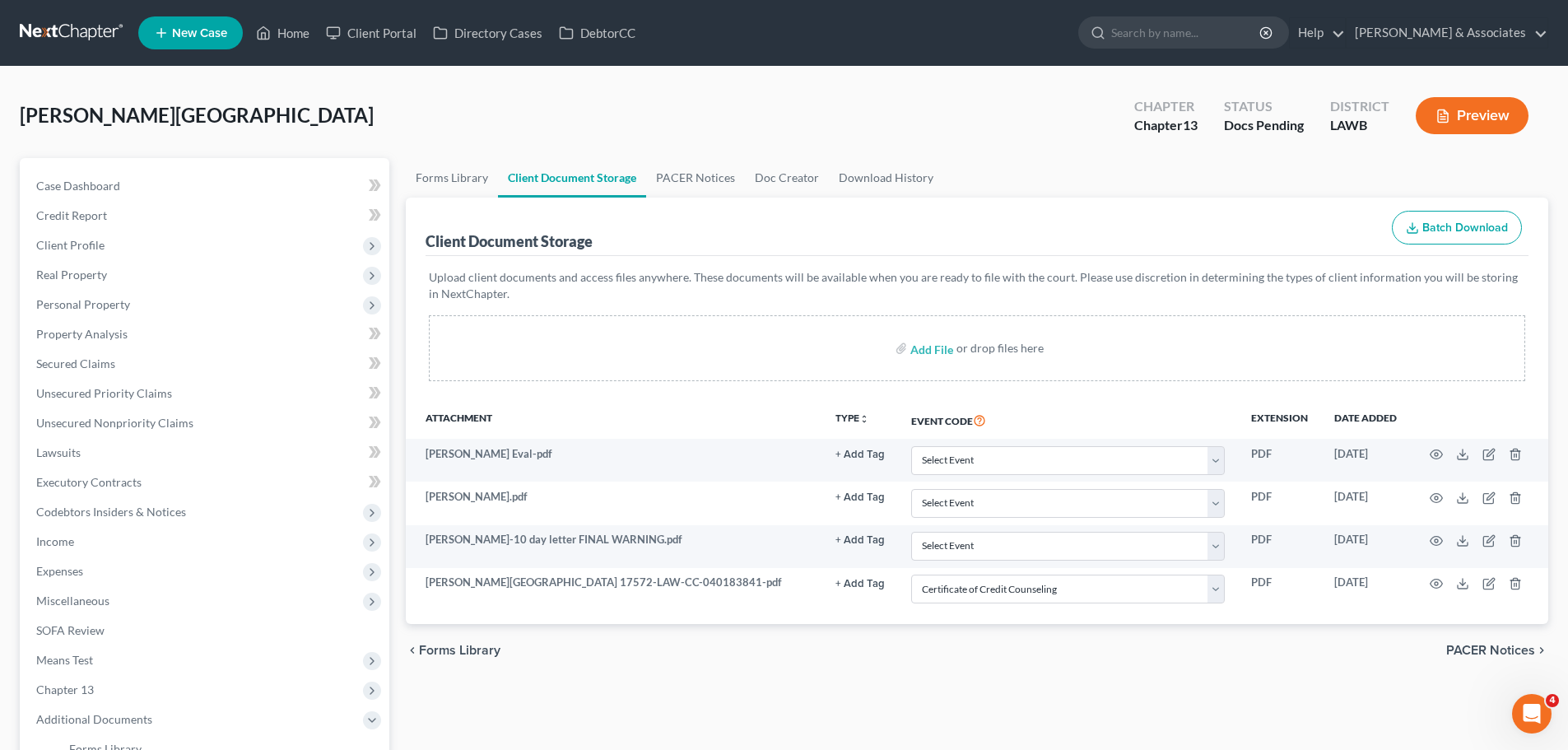
click at [1044, 709] on div "Forms Library Client Document Storage PACER Notices Doc Creator Download Histor…" at bounding box center [977, 574] width 1159 height 833
click at [64, 275] on span "Real Property" at bounding box center [71, 274] width 70 height 14
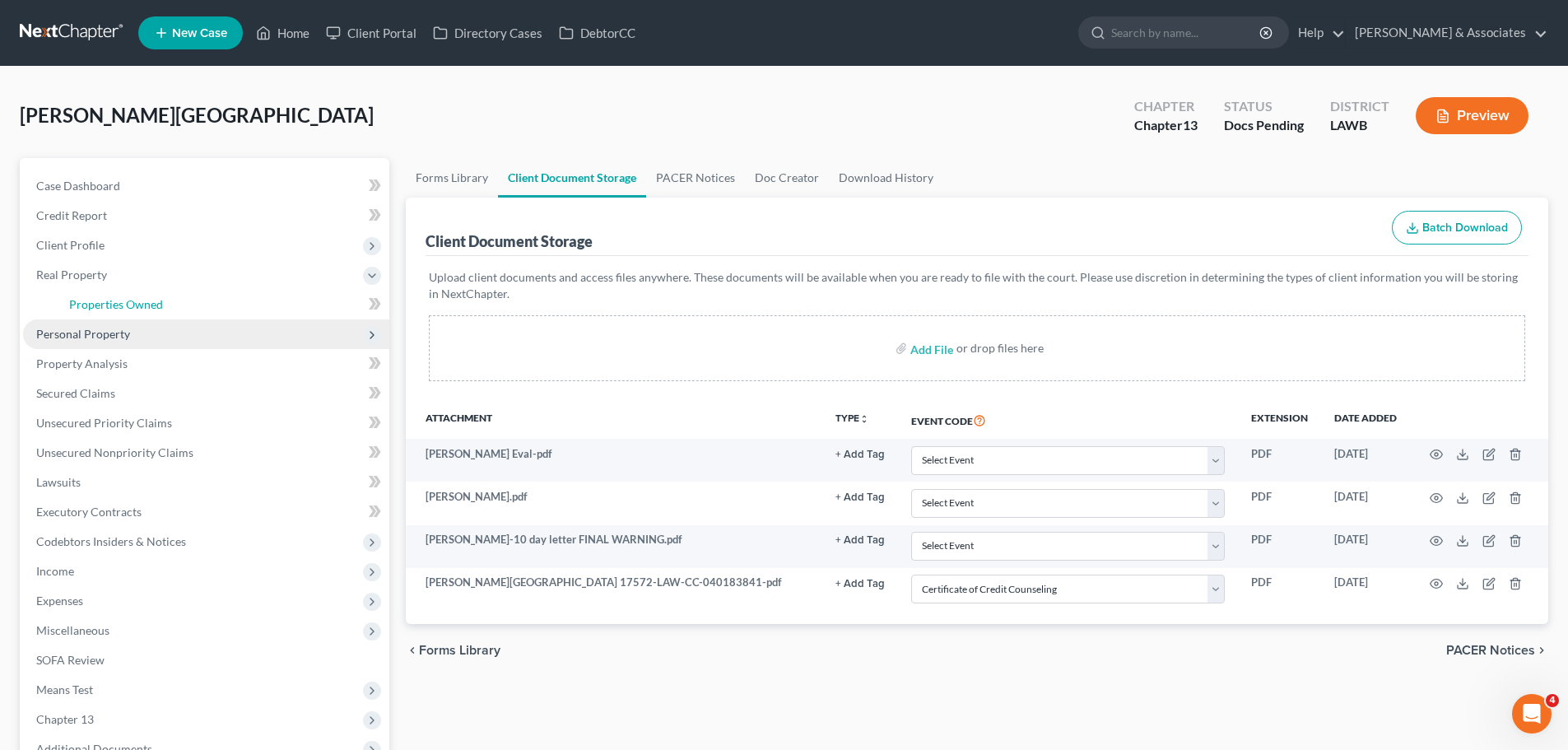
click at [77, 295] on link "Properties Owned" at bounding box center [222, 305] width 333 height 30
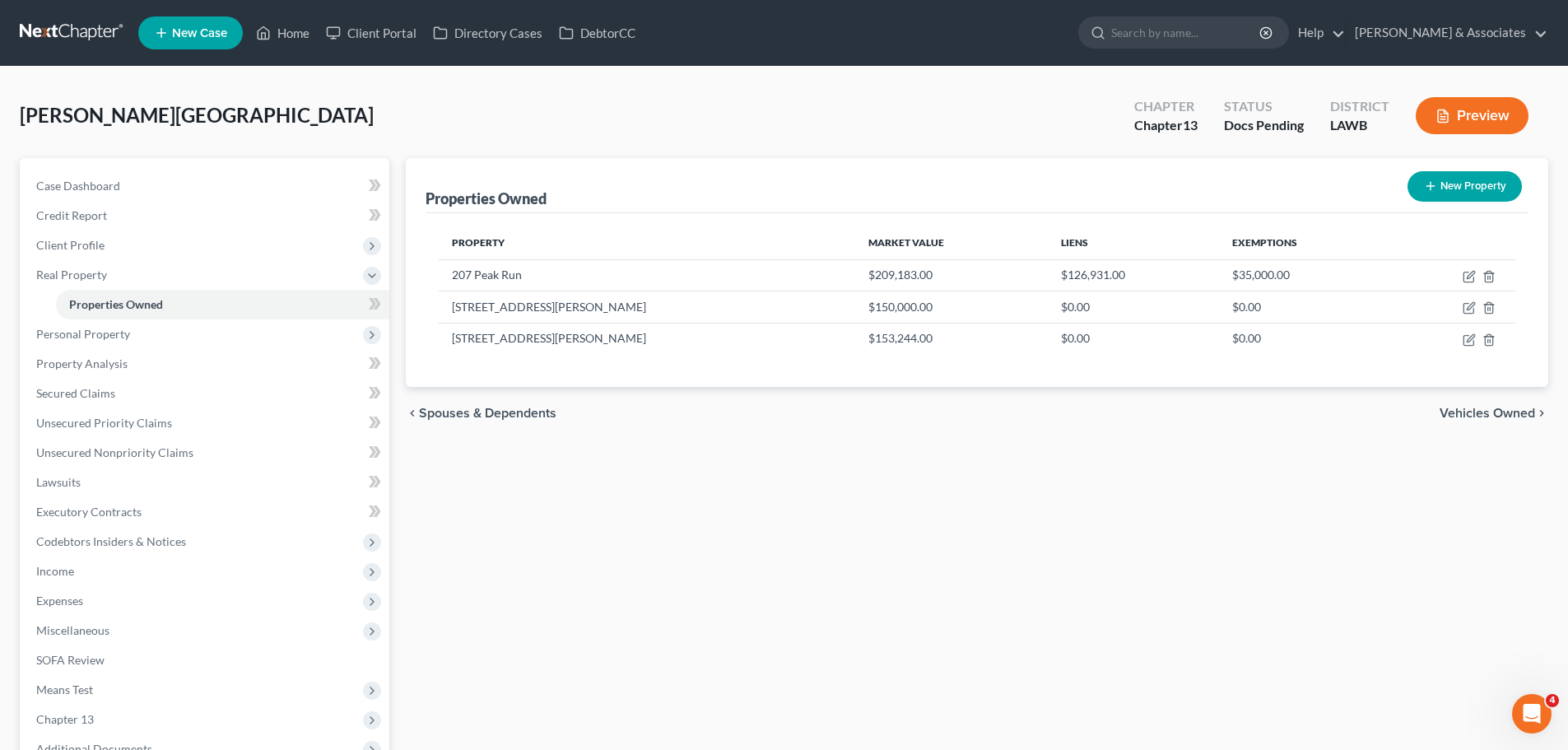
click at [981, 559] on div "Properties Owned New Property Property Market Value Liens Exemptions 207 Peak R…" at bounding box center [977, 514] width 1159 height 713
click at [1467, 278] on icon "button" at bounding box center [1470, 275] width 8 height 8
select select "19"
select select "28"
select select "4"
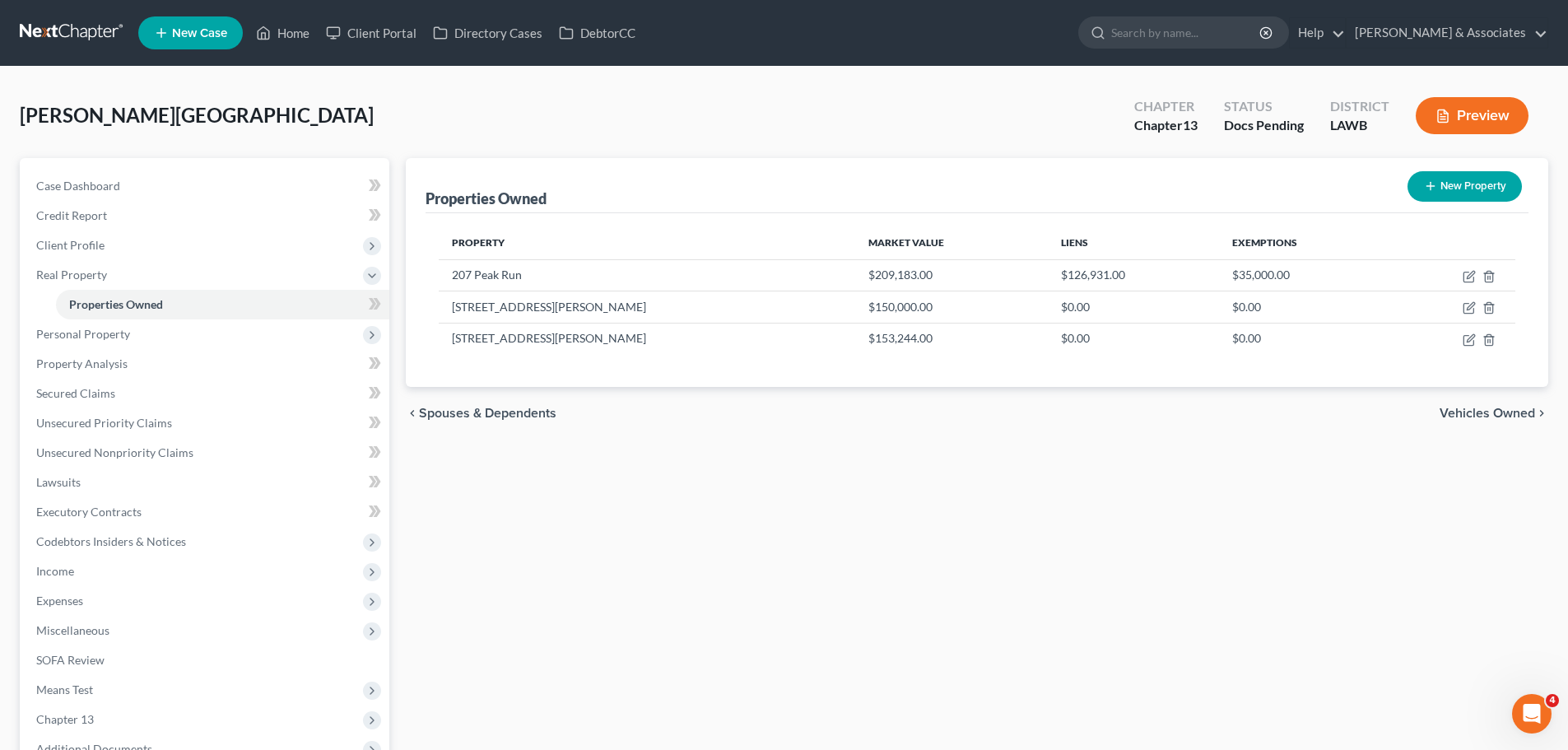
select select "0"
select select "35"
select select "4"
select select "0"
select select "2"
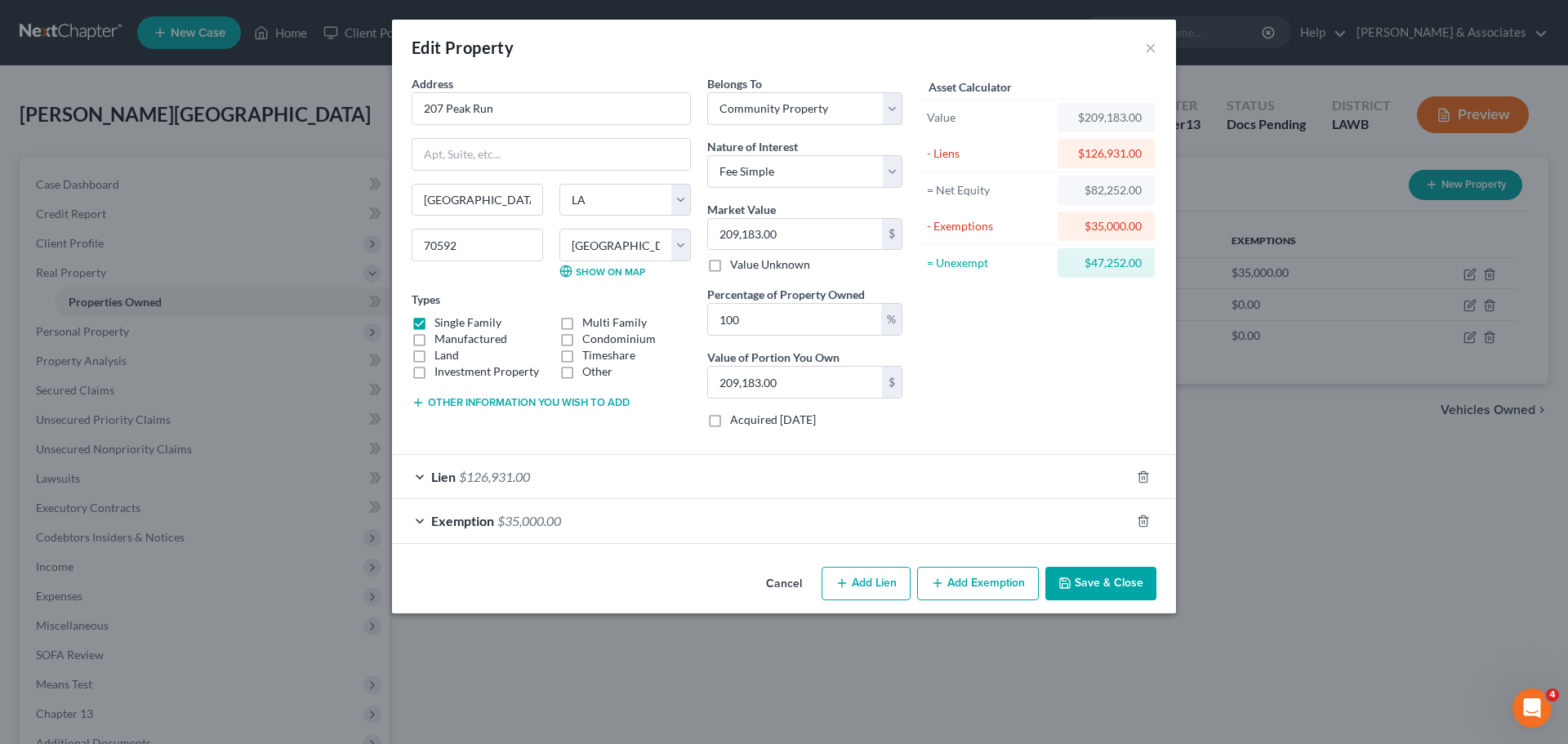
click at [1073, 376] on div "Asset Calculator Value $209,183.00 - Liens $126,931.00 = Net Equity $82,252.00 …" at bounding box center [1037, 258] width 254 height 366
click at [460, 474] on span "$126,931.00" at bounding box center [494, 476] width 71 height 16
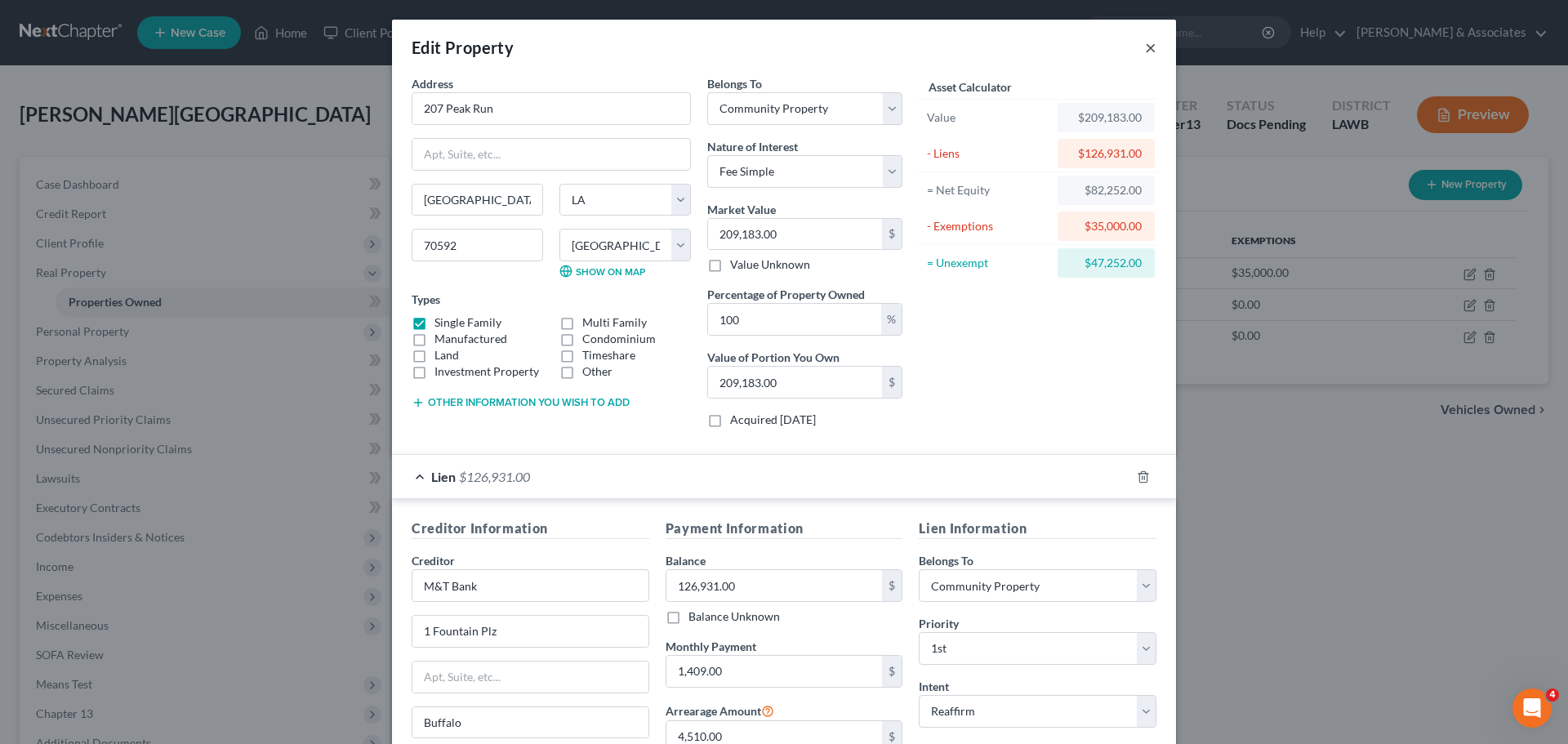
click at [1146, 47] on button "×" at bounding box center [1151, 47] width 11 height 20
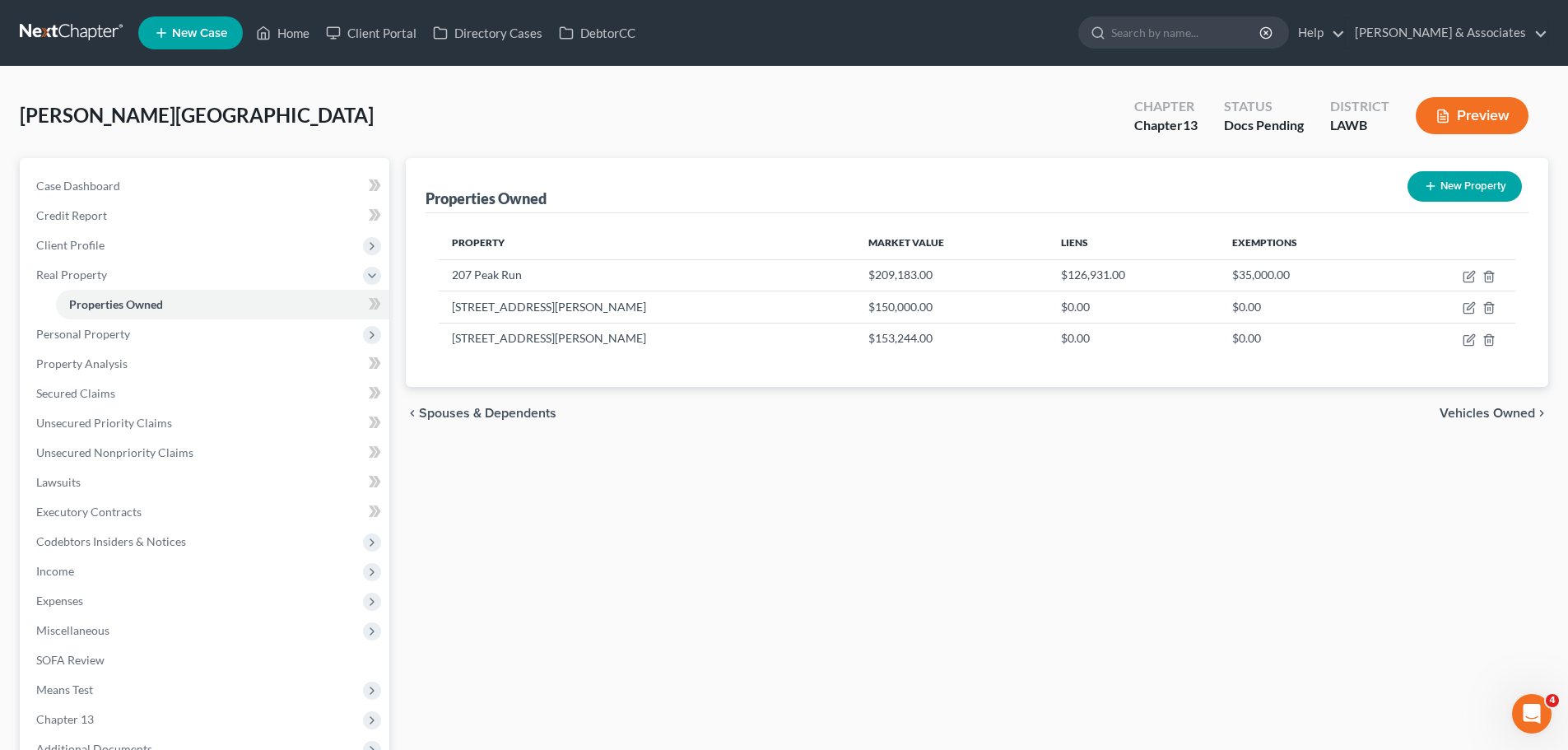
click at [1408, 499] on div "Properties Owned New Property Property Market Value Liens Exemptions 207 Peak R…" at bounding box center [977, 514] width 1159 height 713
click at [171, 188] on link "Case Dashboard" at bounding box center [206, 186] width 366 height 30
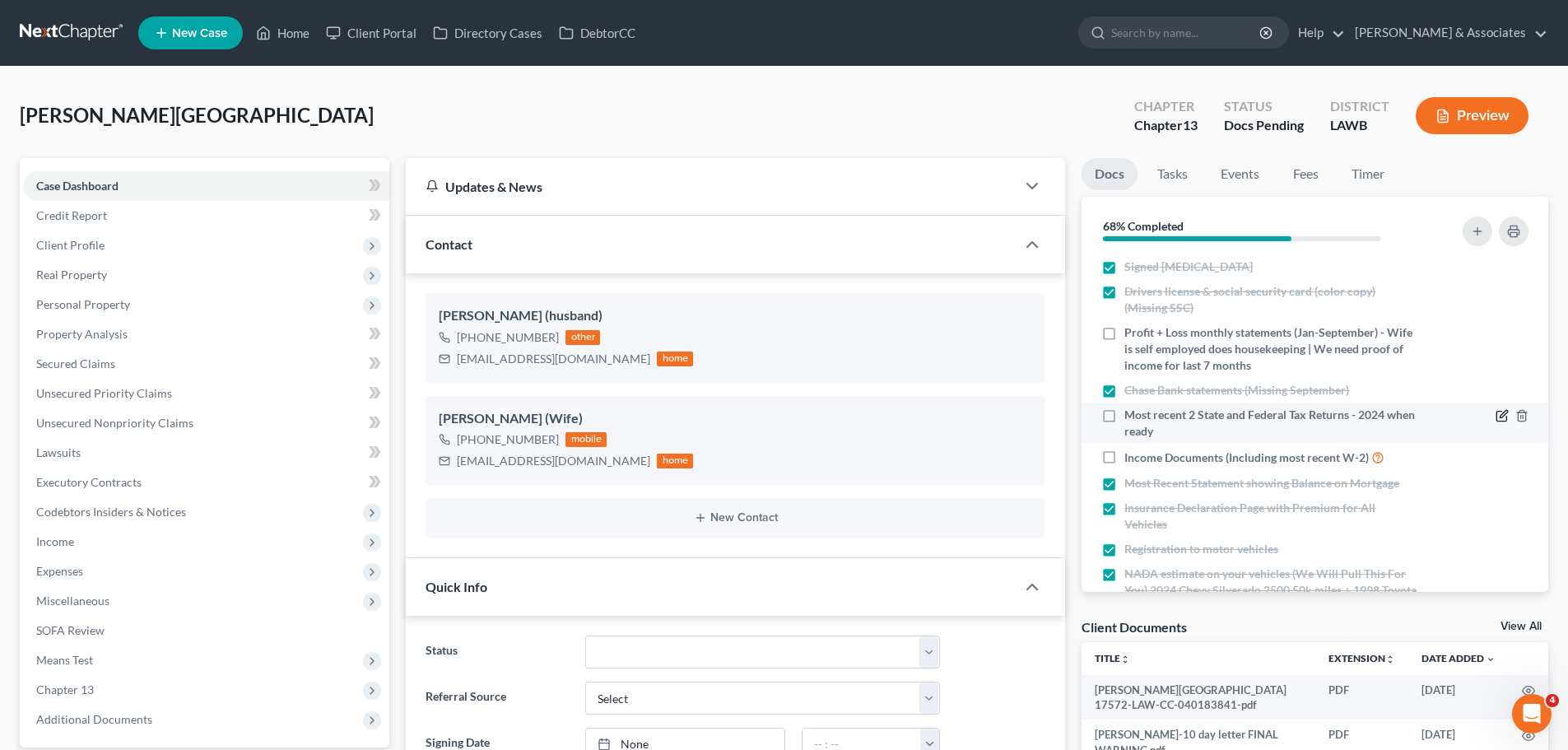
click at [1496, 413] on icon "button" at bounding box center [1502, 416] width 13 height 13
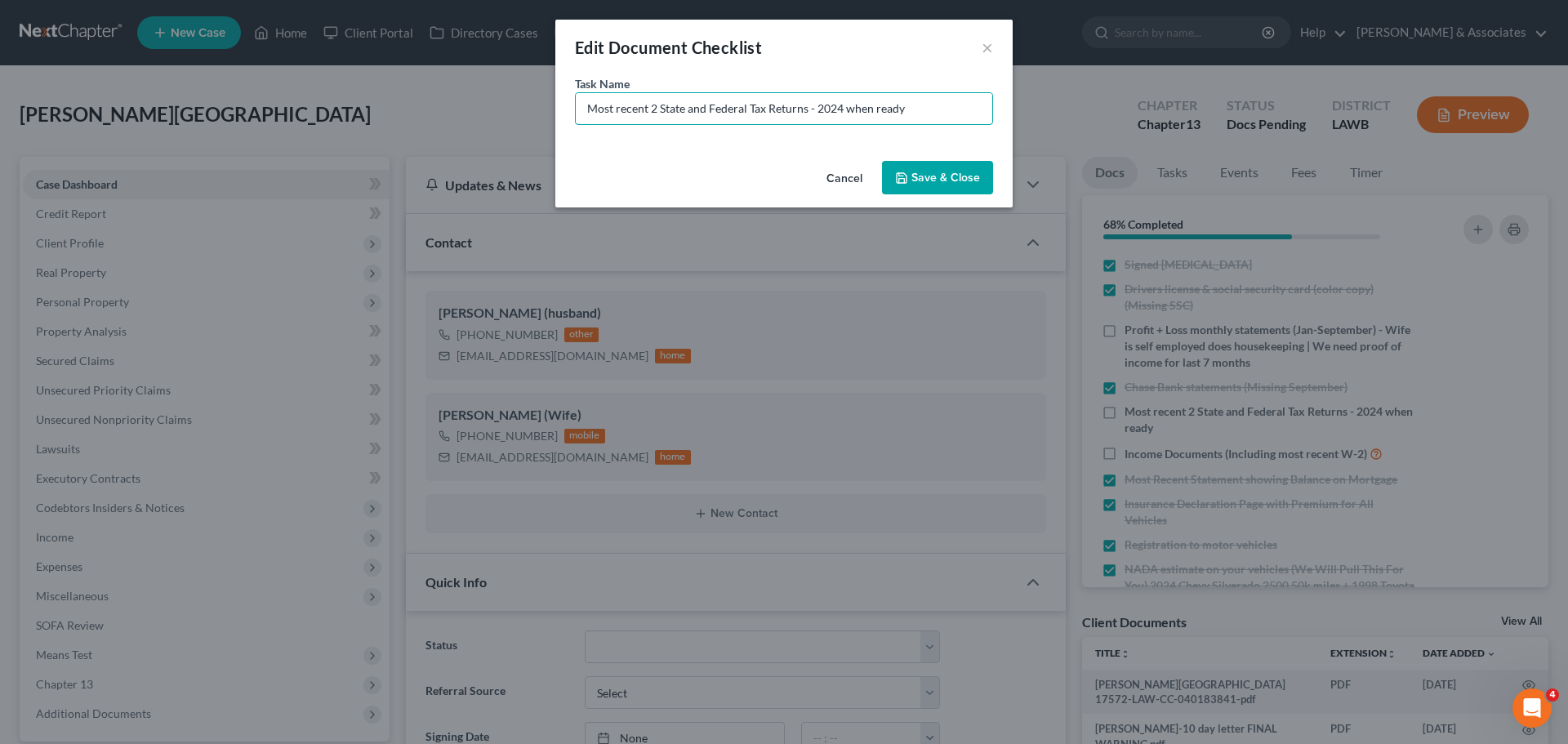
drag, startPoint x: 961, startPoint y: 104, endPoint x: 1439, endPoint y: 362, distance: 543.2
click at [235, 41] on div "Edit Document Checklist × Task Name * Most recent 2 State and Federal Tax Retur…" at bounding box center [784, 372] width 1568 height 744
type input "2023 and 2024 State AND Federal tax returns"
click at [973, 180] on button "Save & Close" at bounding box center [937, 178] width 111 height 34
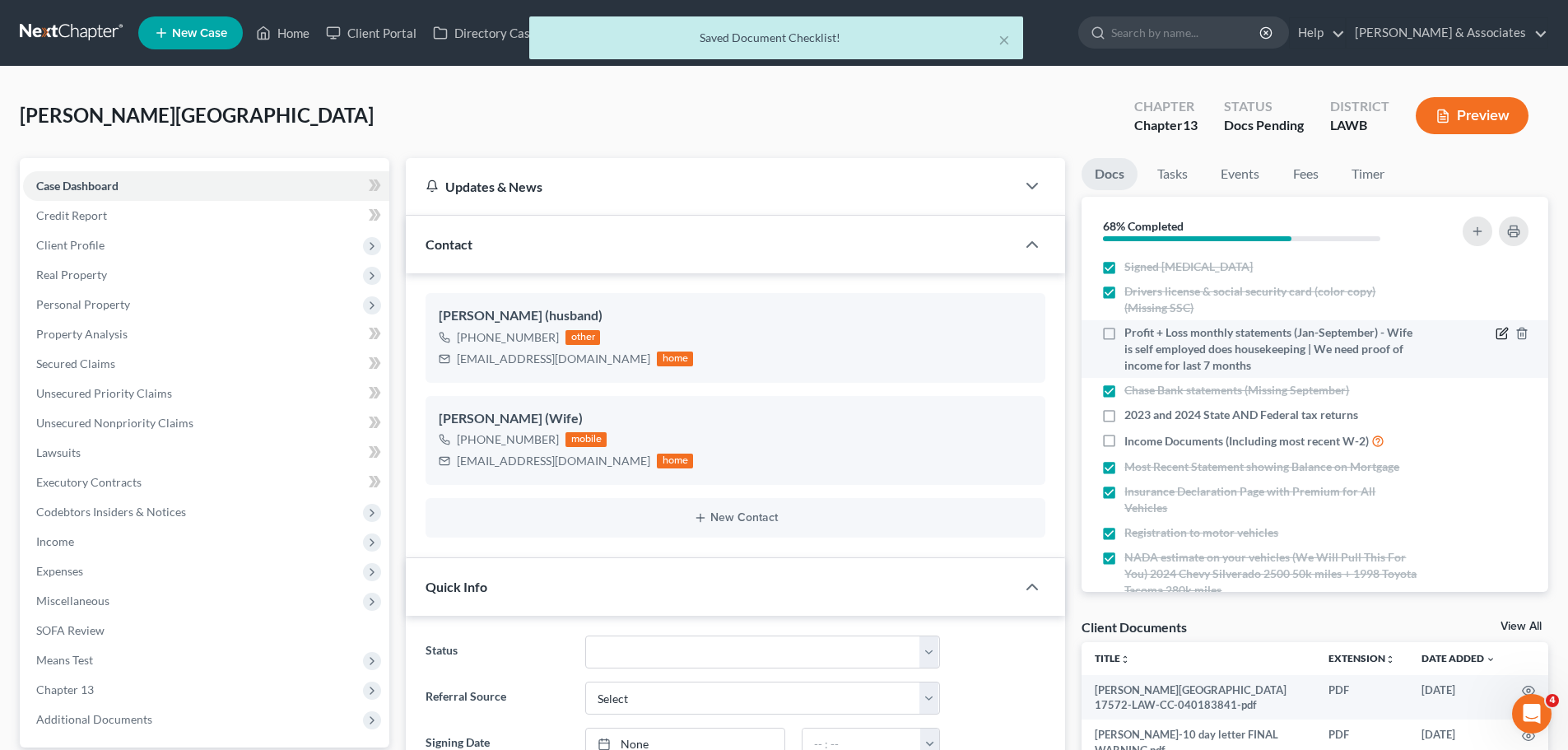
click at [1496, 331] on icon "button" at bounding box center [1502, 333] width 13 height 13
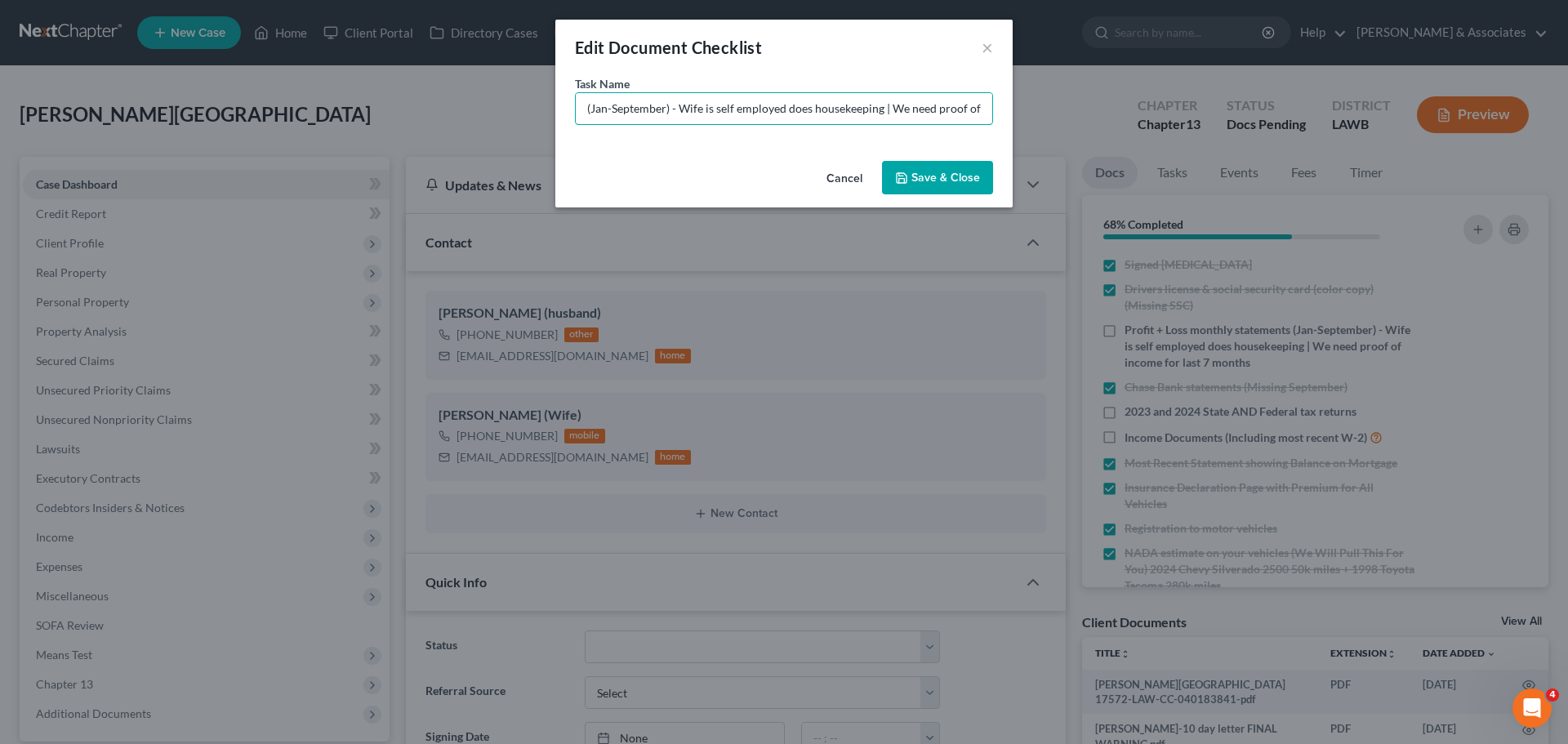
scroll to position [0, 286]
drag, startPoint x: 839, startPoint y: 105, endPoint x: 1028, endPoint y: 100, distance: 189.1
click at [1028, 100] on div "Edit Document Checklist × Task Name * Profit + Loss monthly statements (Jan-Sep…" at bounding box center [784, 372] width 1568 height 744
drag, startPoint x: 825, startPoint y: 119, endPoint x: 877, endPoint y: 84, distance: 62.7
click at [825, 118] on input "Profit + Loss monthly statements (Jan-September) - Wife is self employed does h…" at bounding box center [783, 108] width 416 height 31
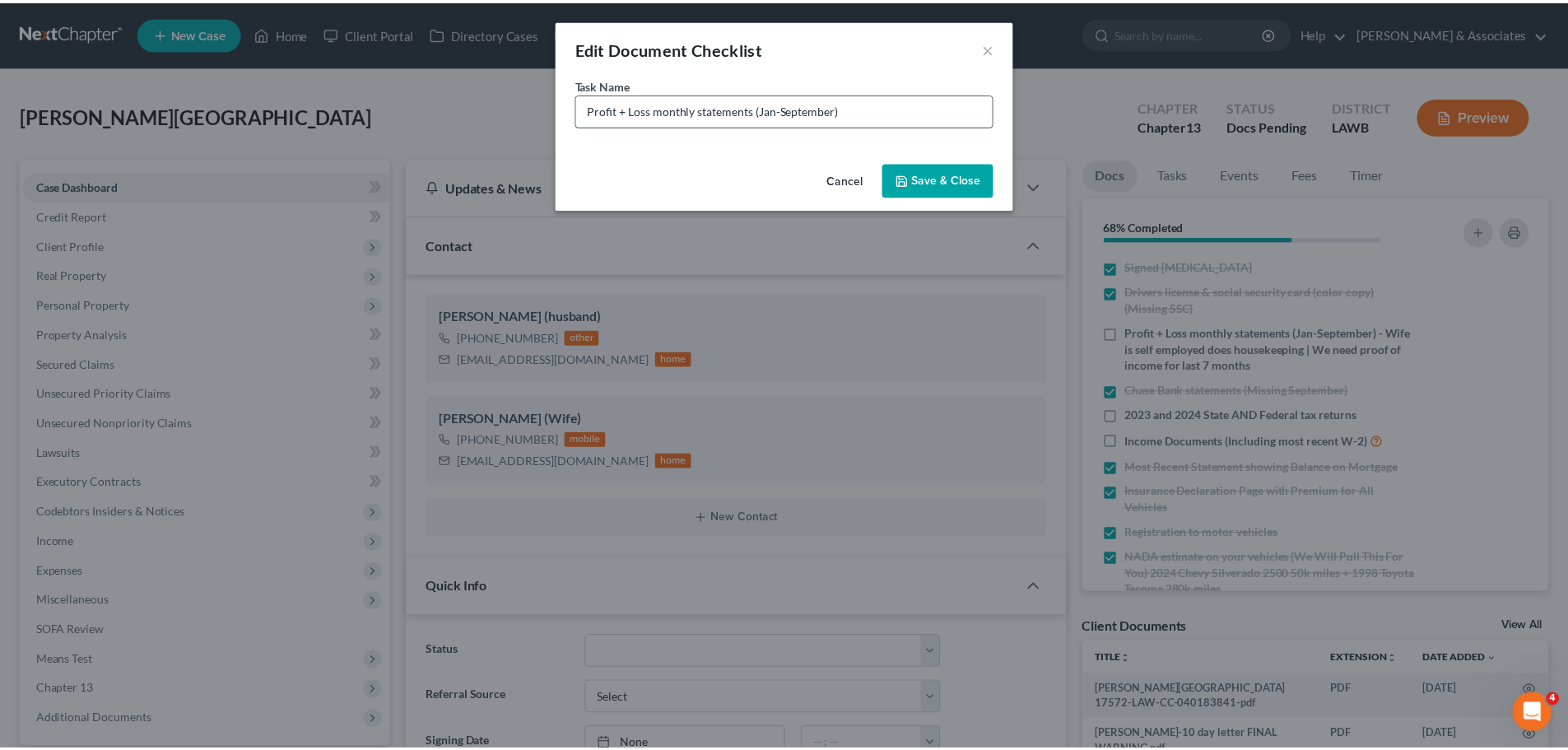
scroll to position [0, 0]
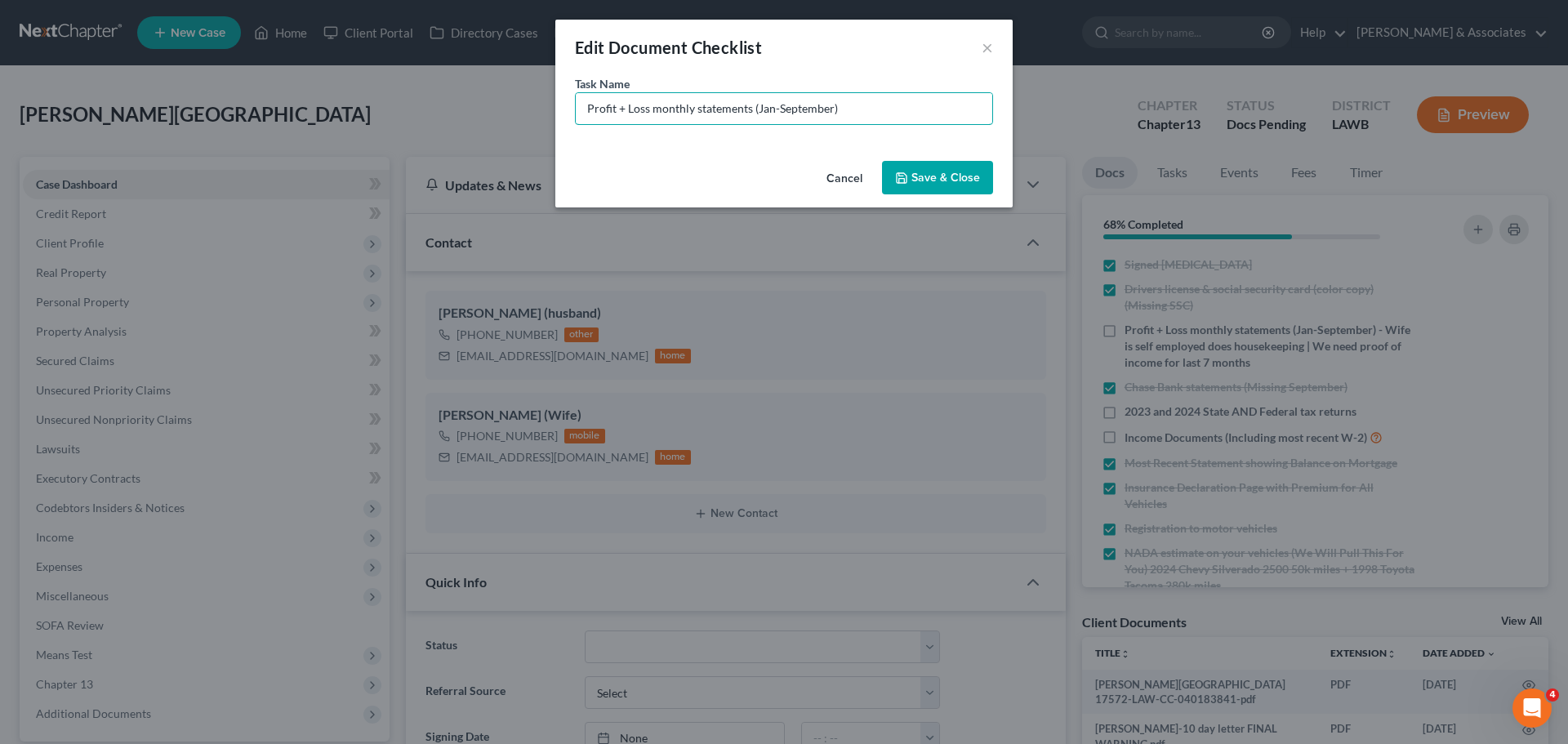
type input "Profit + Loss monthly statements (Jan-September)"
drag, startPoint x: 922, startPoint y: 178, endPoint x: 1567, endPoint y: 379, distance: 675.6
click at [922, 178] on button "Save & Close" at bounding box center [937, 178] width 111 height 34
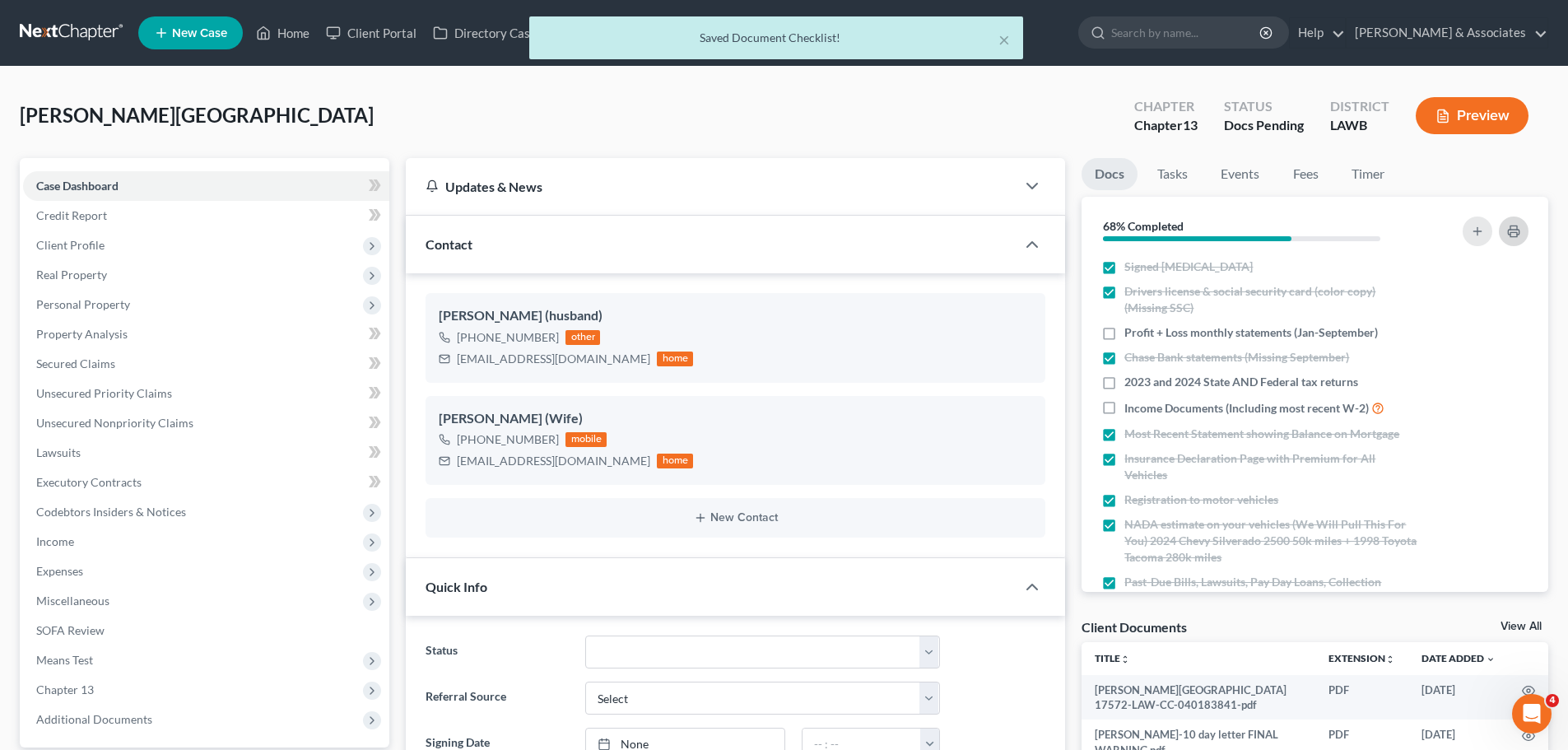
click at [1511, 235] on icon "button" at bounding box center [1514, 231] width 13 height 13
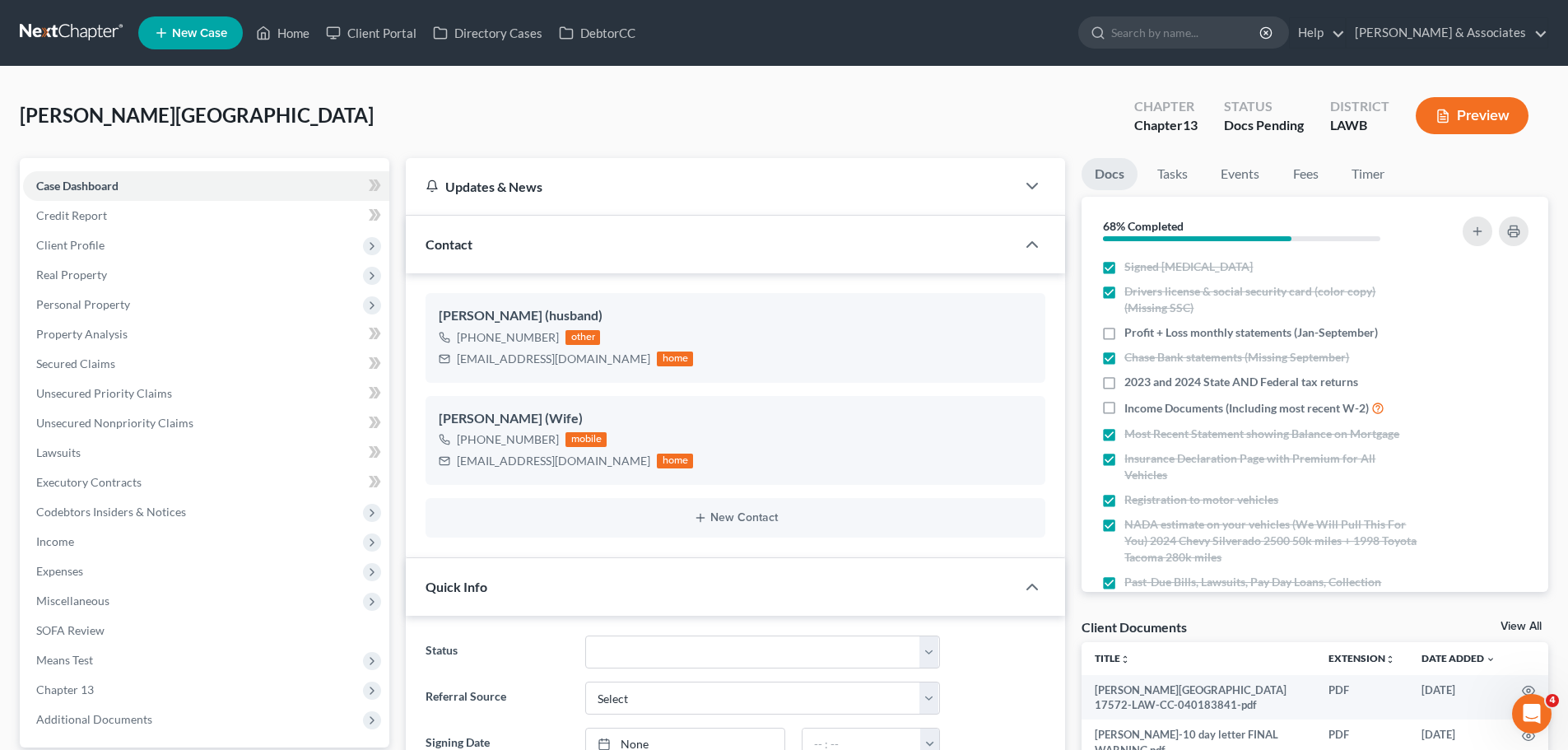
drag, startPoint x: 56, startPoint y: 34, endPoint x: 126, endPoint y: 5, distance: 75.8
click at [358, 96] on div "Almanza-Hernandez, Salvador Upgraded Chapter Chapter 13 Status Docs Pending Dis…" at bounding box center [784, 122] width 1529 height 71
click at [68, 28] on link at bounding box center [72, 33] width 105 height 30
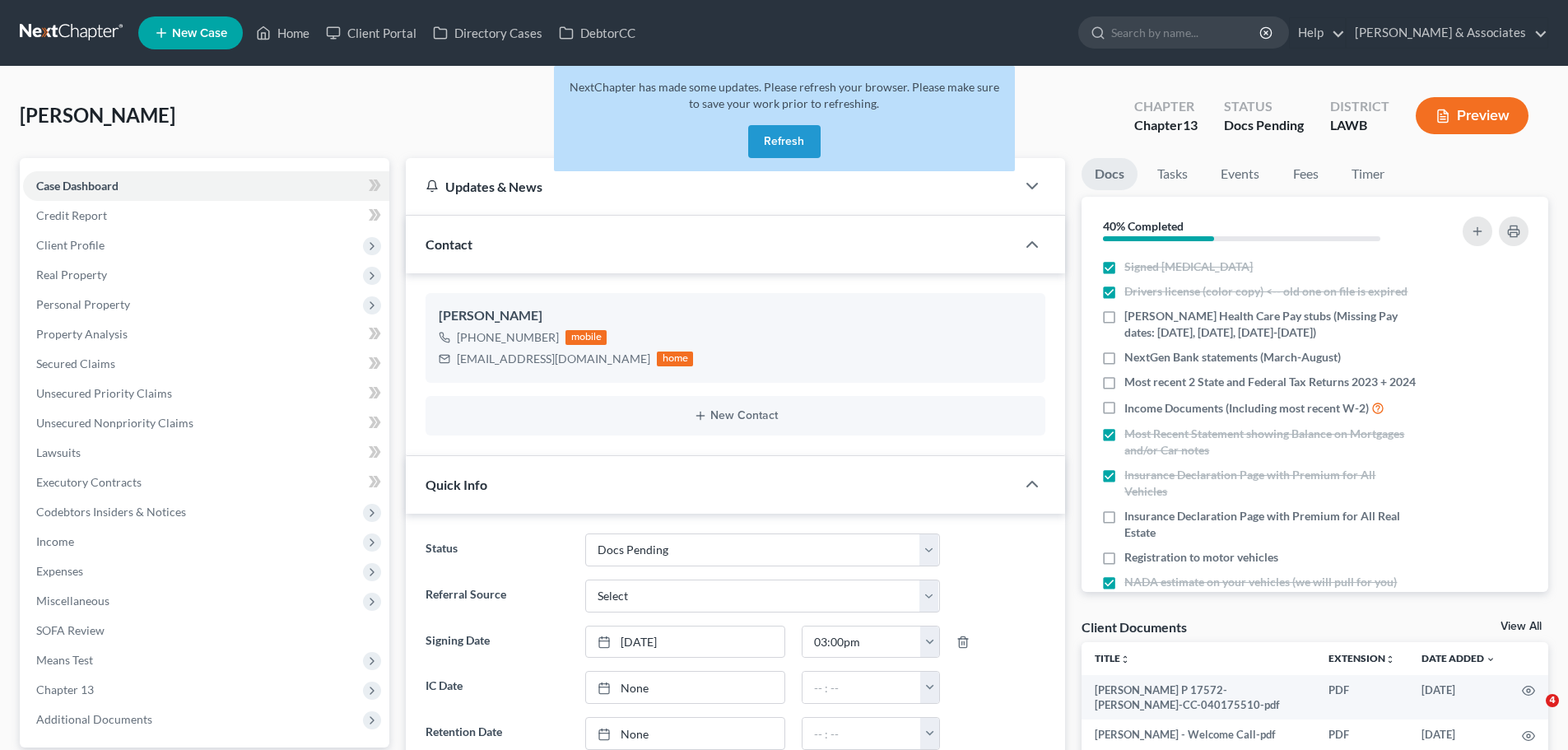
select select "6"
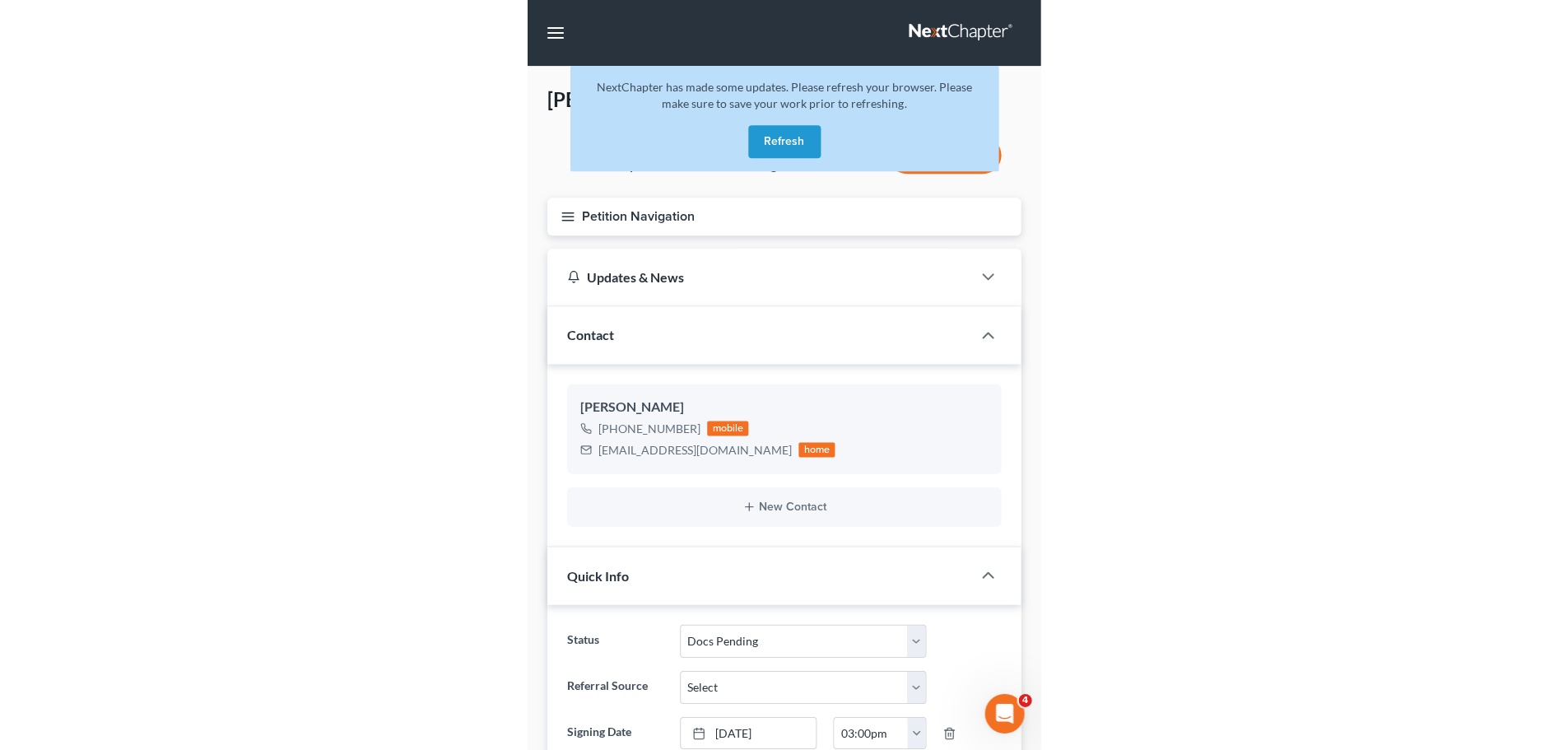
scroll to position [1066, 0]
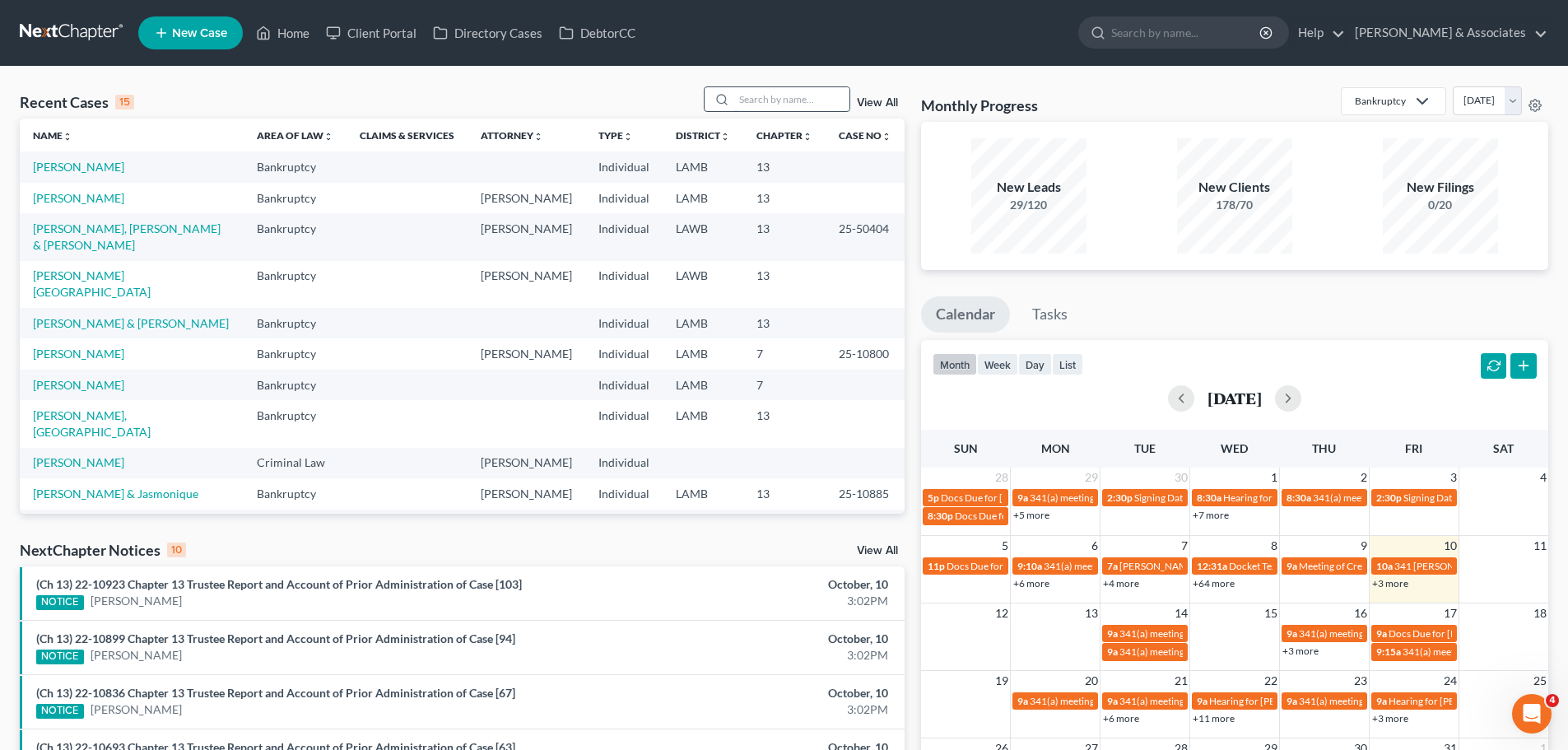
click at [824, 107] on input "search" at bounding box center [791, 99] width 115 height 23
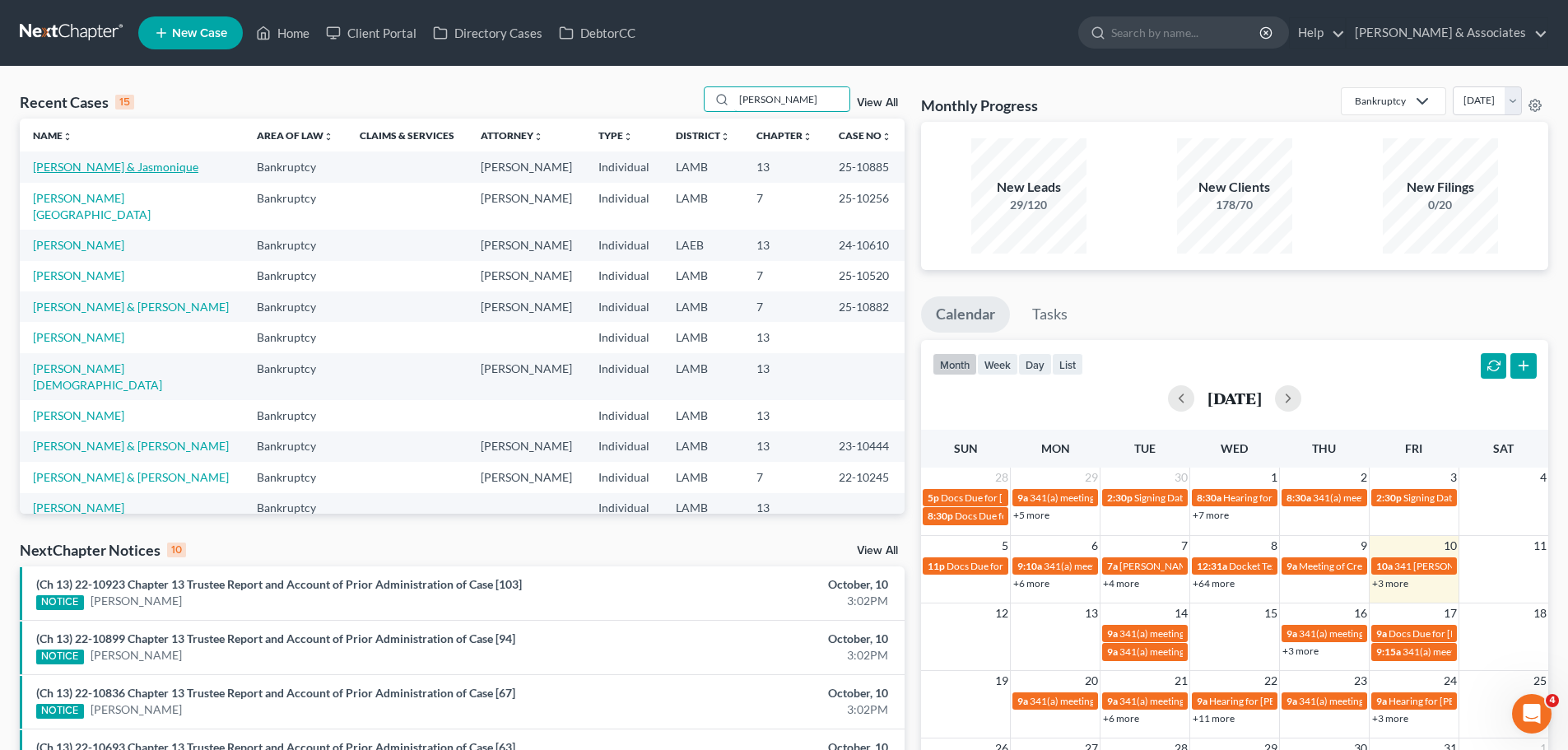
type input "jones"
click at [109, 164] on link "[PERSON_NAME] & Jasmonique" at bounding box center [115, 166] width 165 height 14
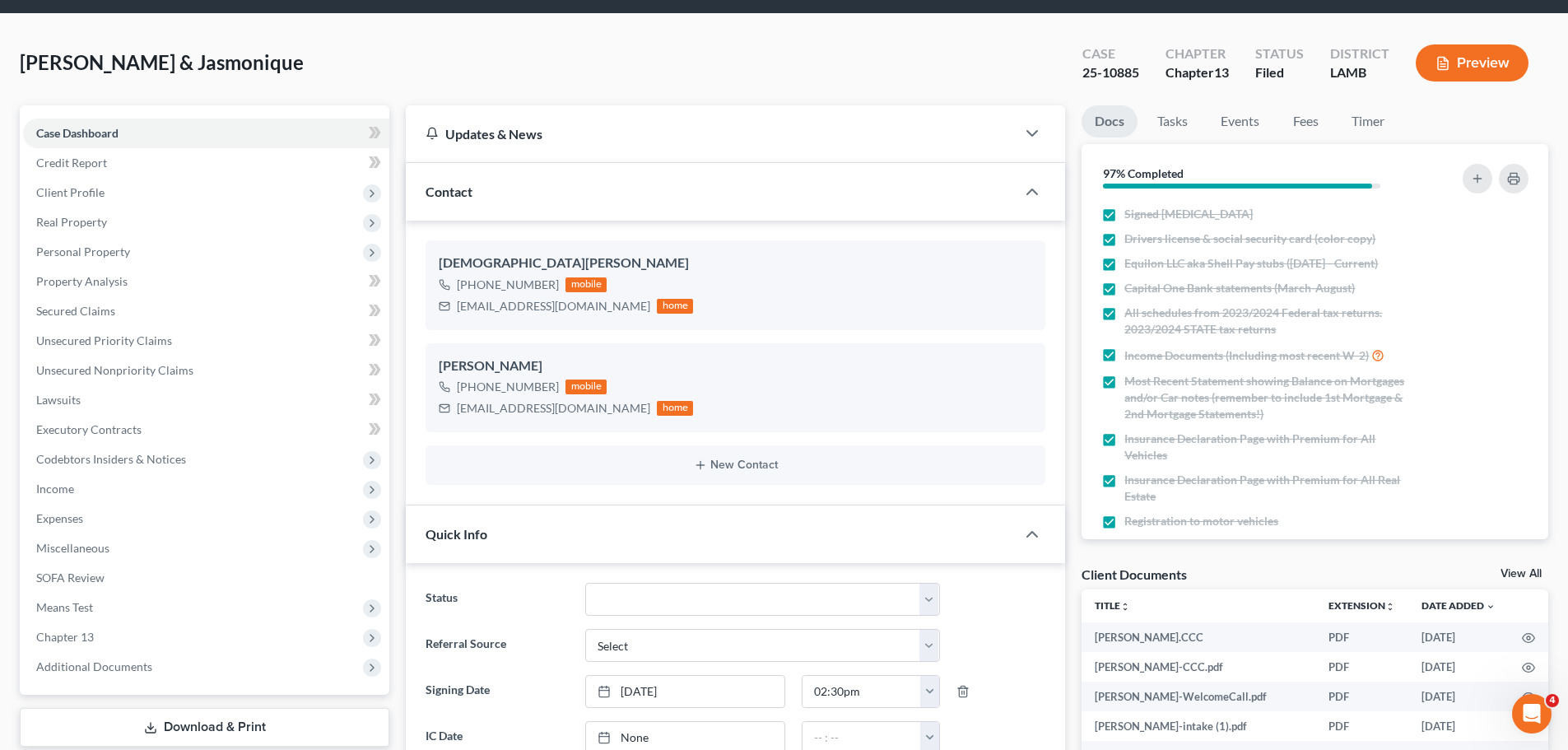
scroll to position [83, 0]
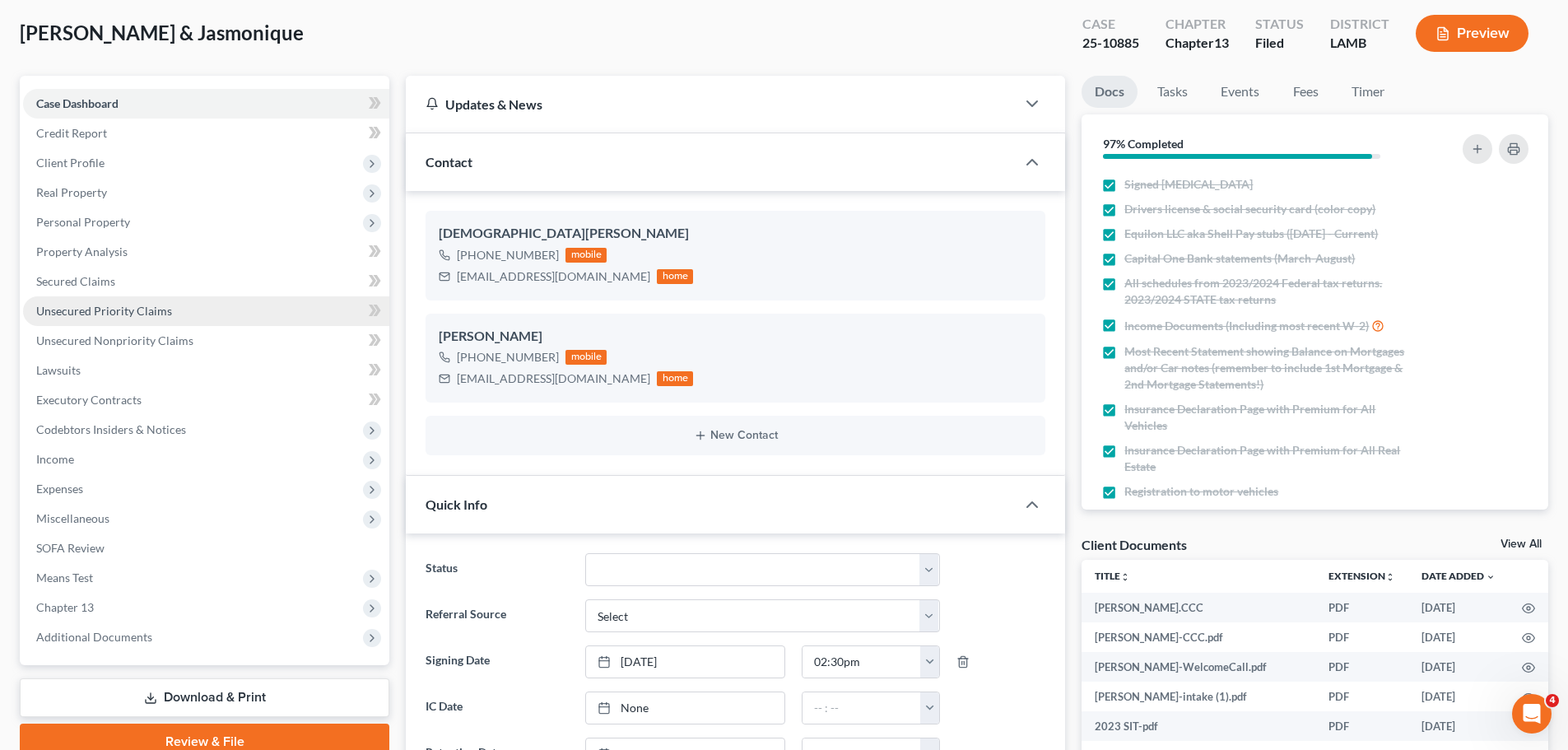
click at [107, 312] on span "Unsecured Priority Claims" at bounding box center [104, 311] width 136 height 14
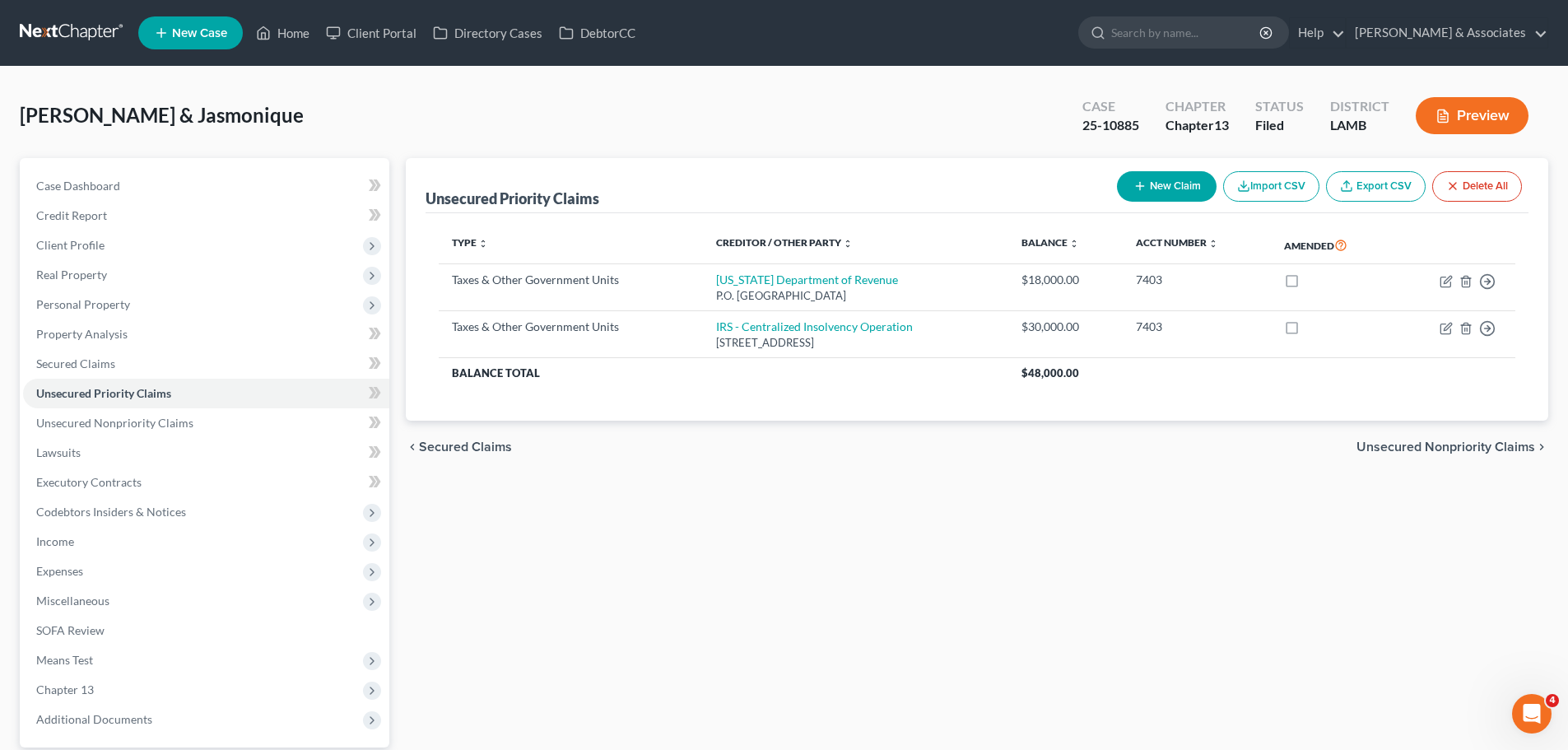
click at [1186, 191] on button "New Claim" at bounding box center [1166, 186] width 99 height 30
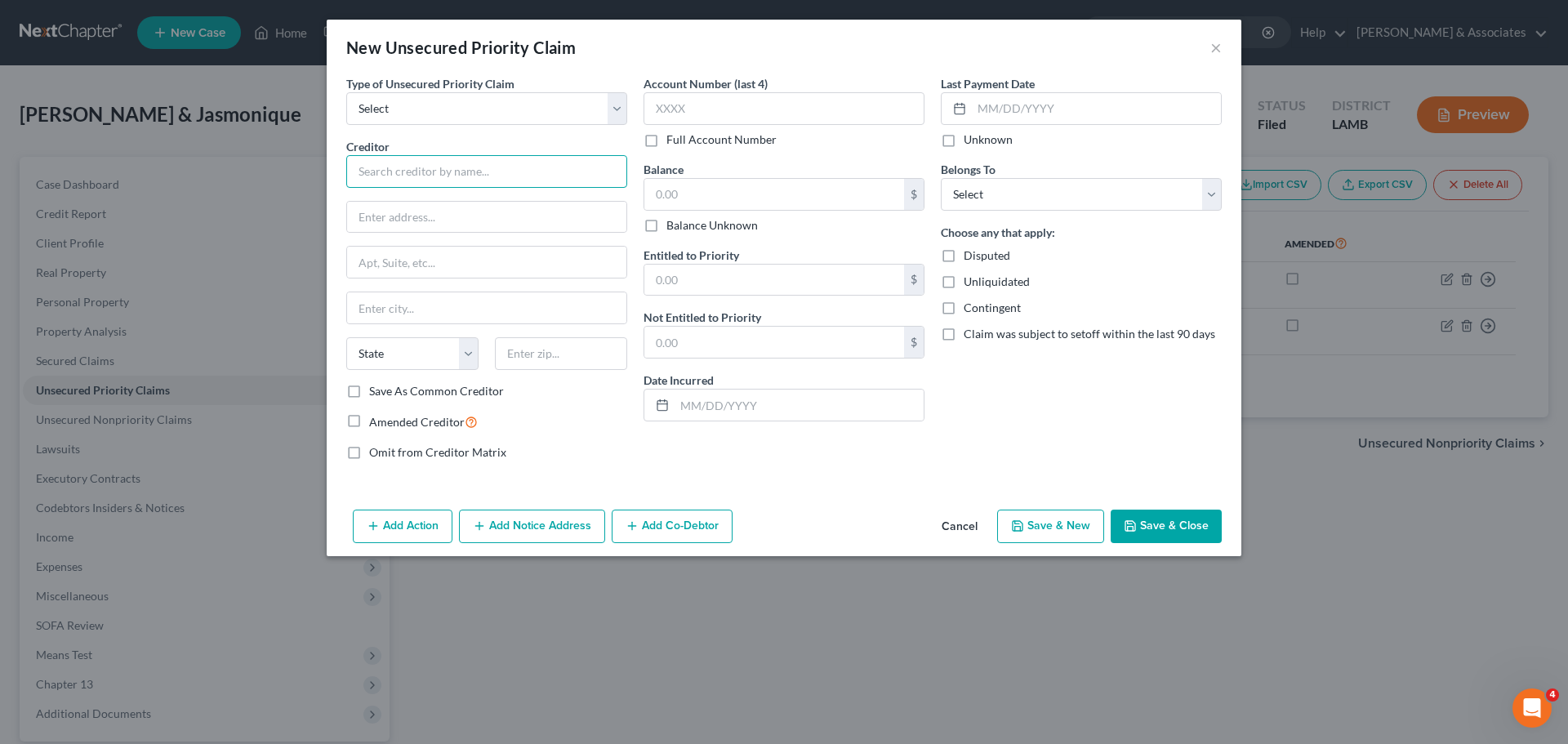
click at [534, 176] on input "text" at bounding box center [487, 171] width 281 height 33
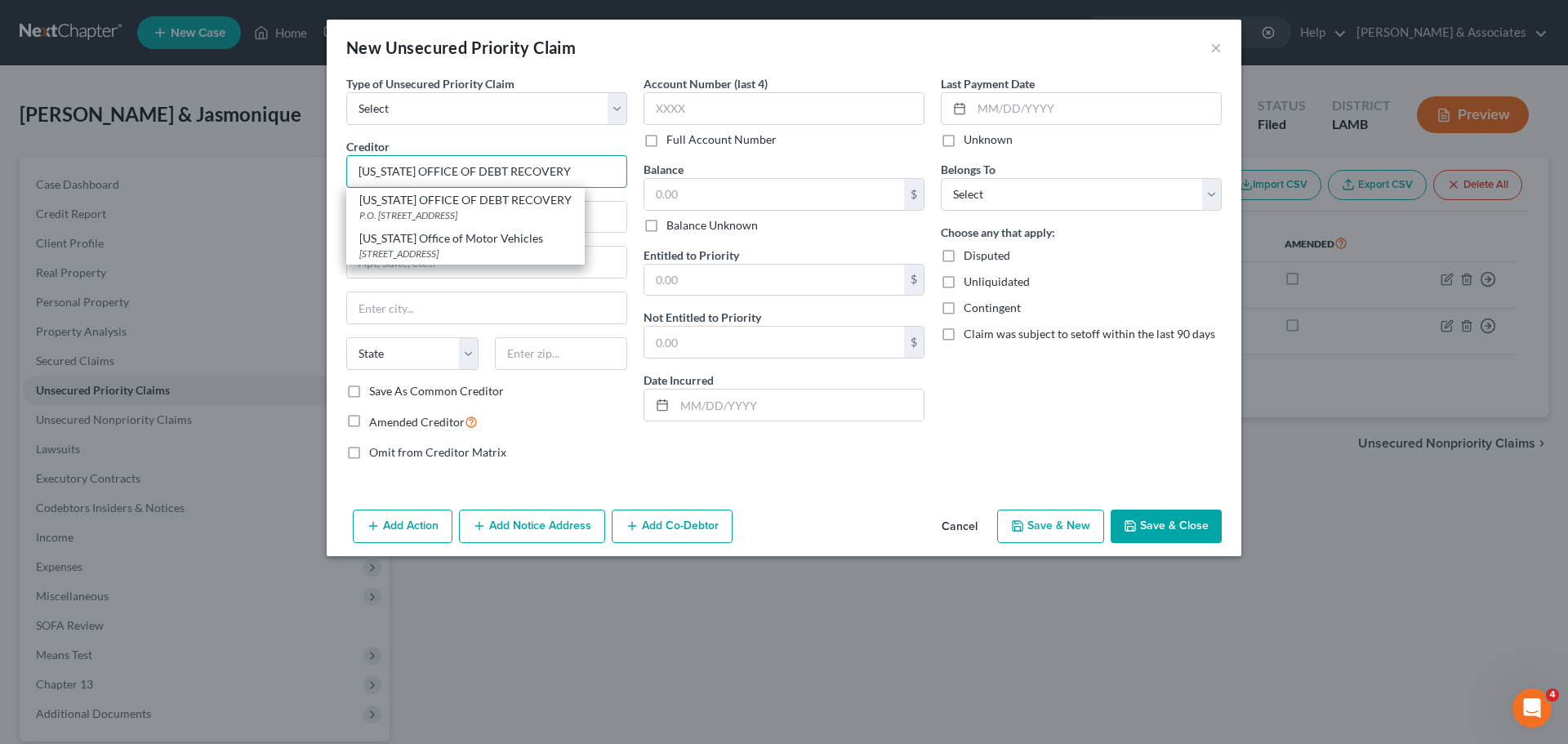
type input "Louisiana Office of Motor Vehicles"
type input "7979 Independence Blvd"
type input "Baton Rouge"
select select "19"
type input "70806"
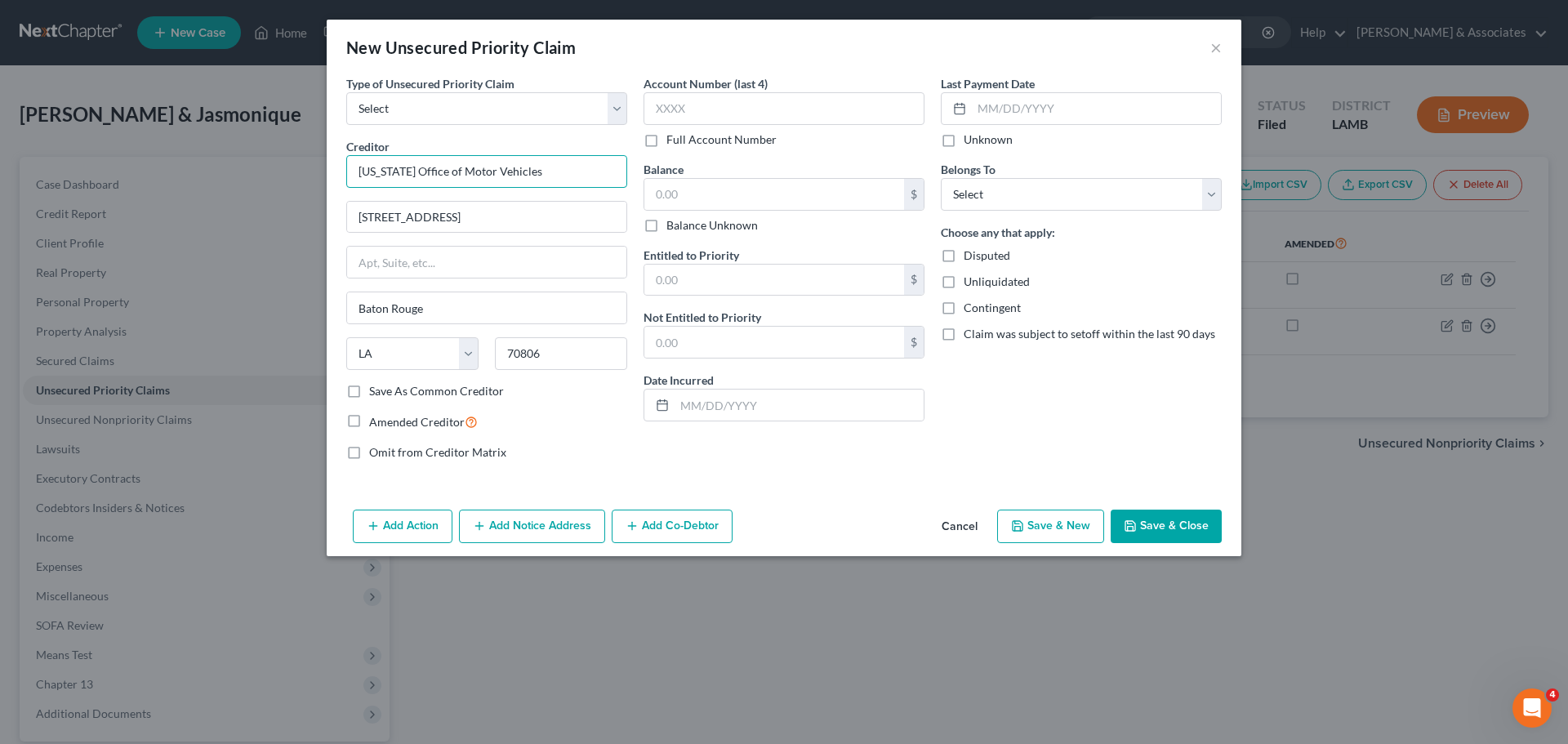
type input "Louisiana Office of Motor Vehicles"
click at [903, 495] on div "Type of Unsecured Priority Claim * Select Taxes & Other Government Units Domest…" at bounding box center [784, 290] width 914 height 428
click at [1216, 46] on button "×" at bounding box center [1216, 47] width 11 height 20
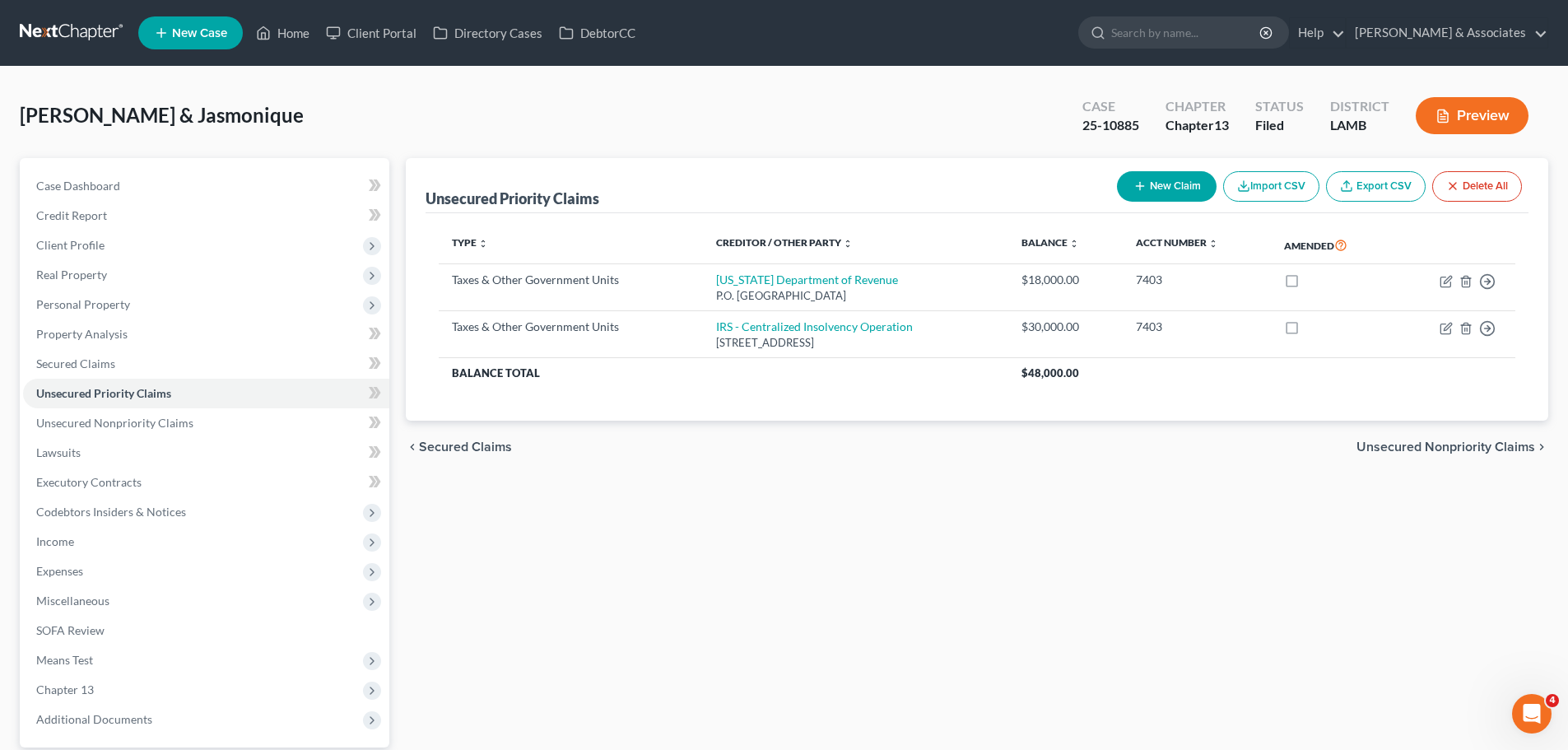
click at [1163, 191] on button "New Claim" at bounding box center [1166, 186] width 99 height 30
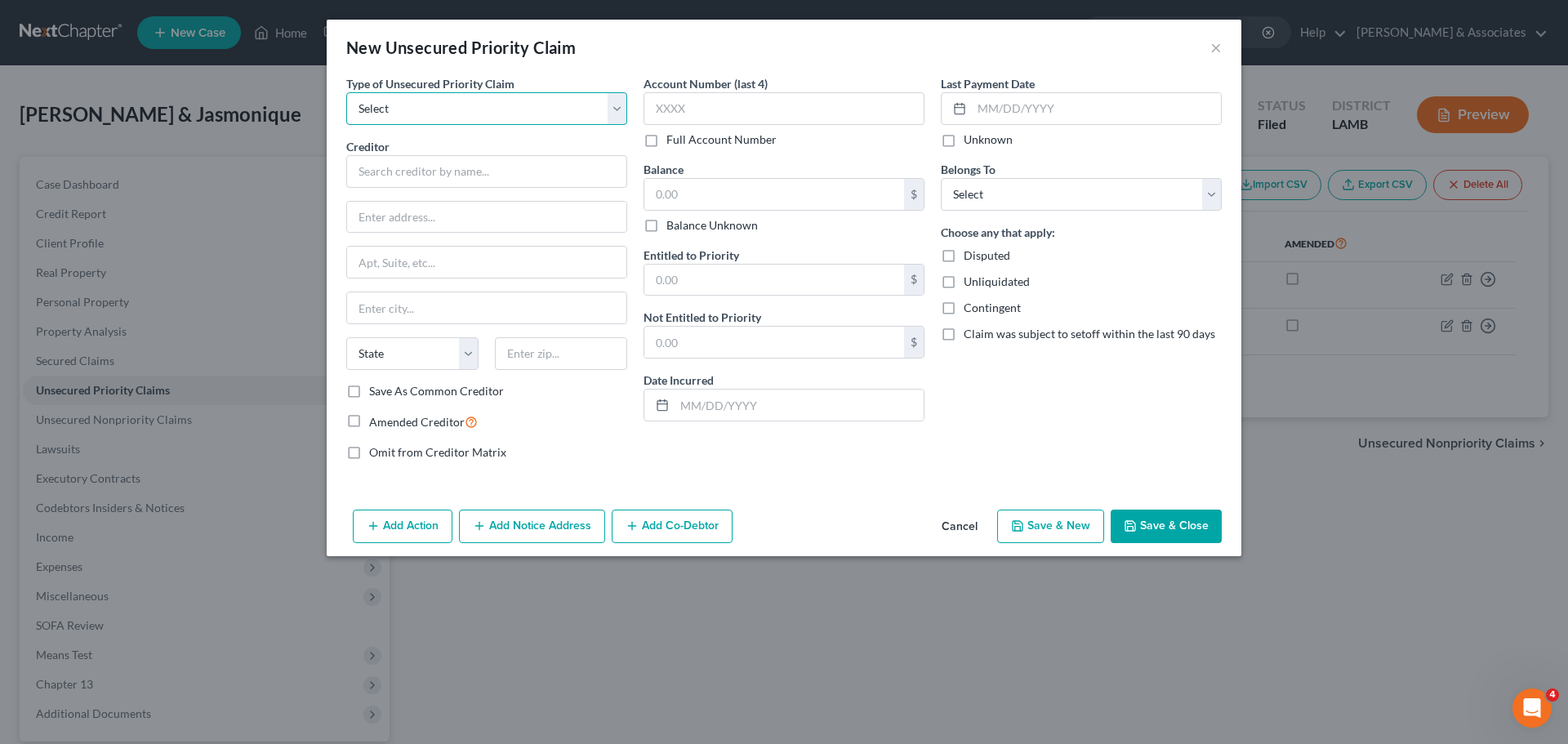
drag, startPoint x: 415, startPoint y: 105, endPoint x: 415, endPoint y: 118, distance: 13.0
click at [415, 105] on select "Select Taxes & Other Government Units Domestic Support Obligations Extensions o…" at bounding box center [487, 108] width 281 height 33
select select "0"
click at [346, 92] on select "Select Taxes & Other Government Units Domestic Support Obligations Extensions o…" at bounding box center [487, 108] width 281 height 33
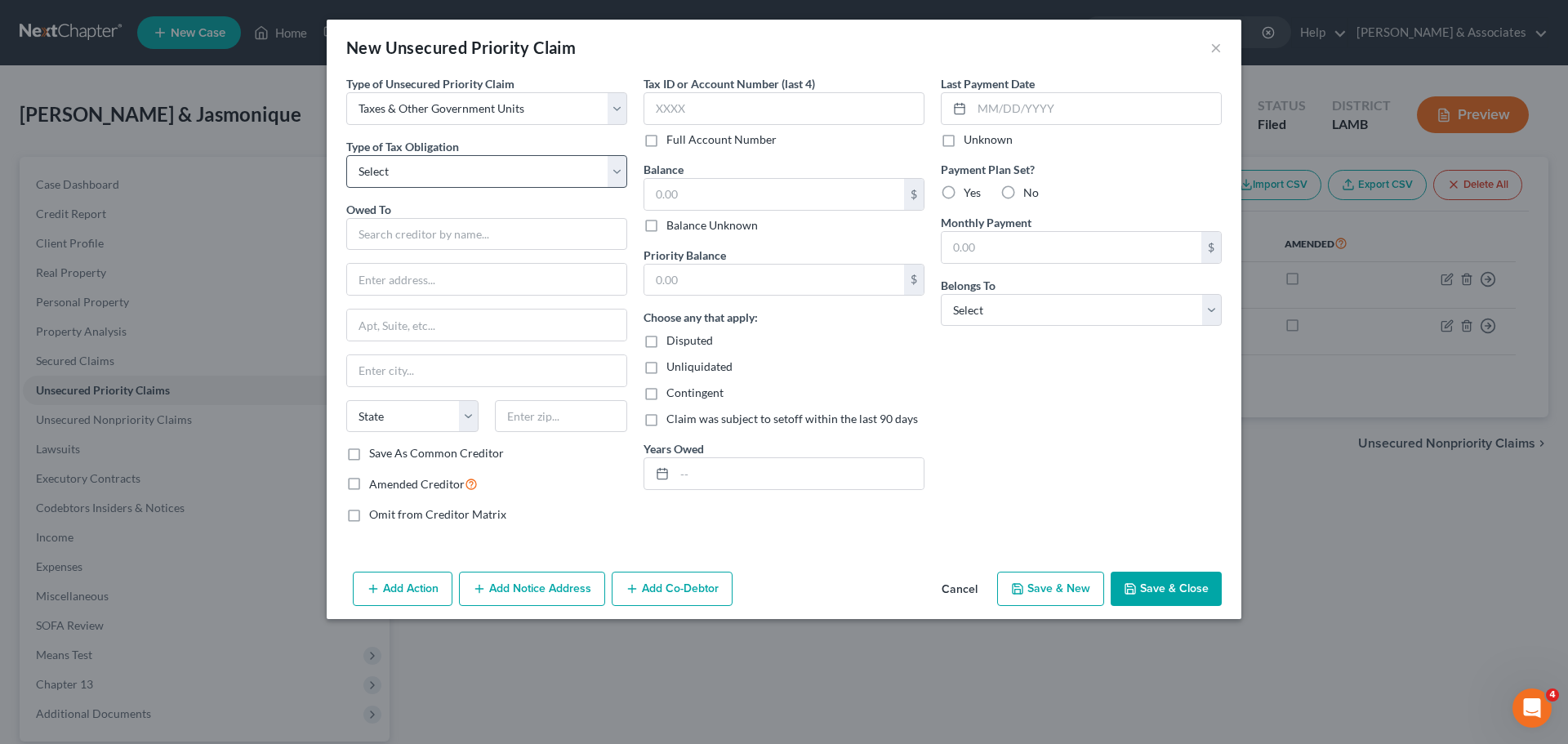
drag, startPoint x: 415, startPoint y: 122, endPoint x: 416, endPoint y: 166, distance: 44.0
click at [416, 158] on div "Type of Tax Obligation * Select Federal City State Franchise Tax Board Other" at bounding box center [487, 163] width 281 height 50
click at [418, 184] on select "Select Federal City State Franchise Tax Board Other" at bounding box center [487, 171] width 281 height 33
click at [346, 156] on select "Select Federal City State Franchise Tax Board Other" at bounding box center [487, 171] width 281 height 33
drag, startPoint x: 422, startPoint y: 169, endPoint x: 420, endPoint y: 183, distance: 14.1
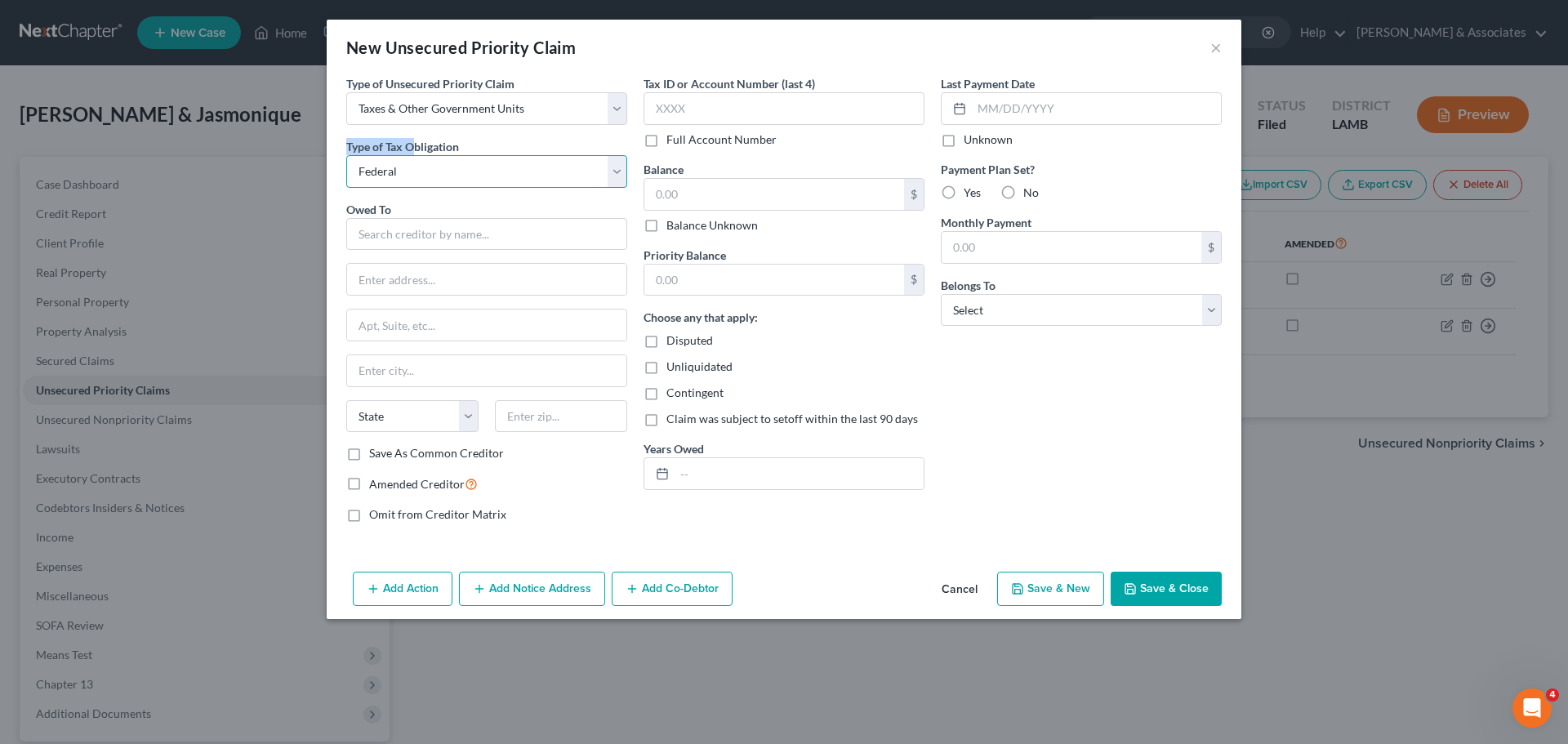
click at [422, 169] on select "Select Federal City State Franchise Tax Board Other" at bounding box center [487, 171] width 281 height 33
select select "2"
click at [346, 156] on select "Select Federal City State Franchise Tax Board Other" at bounding box center [487, 171] width 281 height 33
click at [419, 252] on div "Owed To * State AL AK AR AZ CA CO CT DE DC FL GA GU HI ID IL IN IA KS KY LA ME …" at bounding box center [487, 323] width 281 height 245
click at [422, 241] on input "text" at bounding box center [487, 234] width 281 height 33
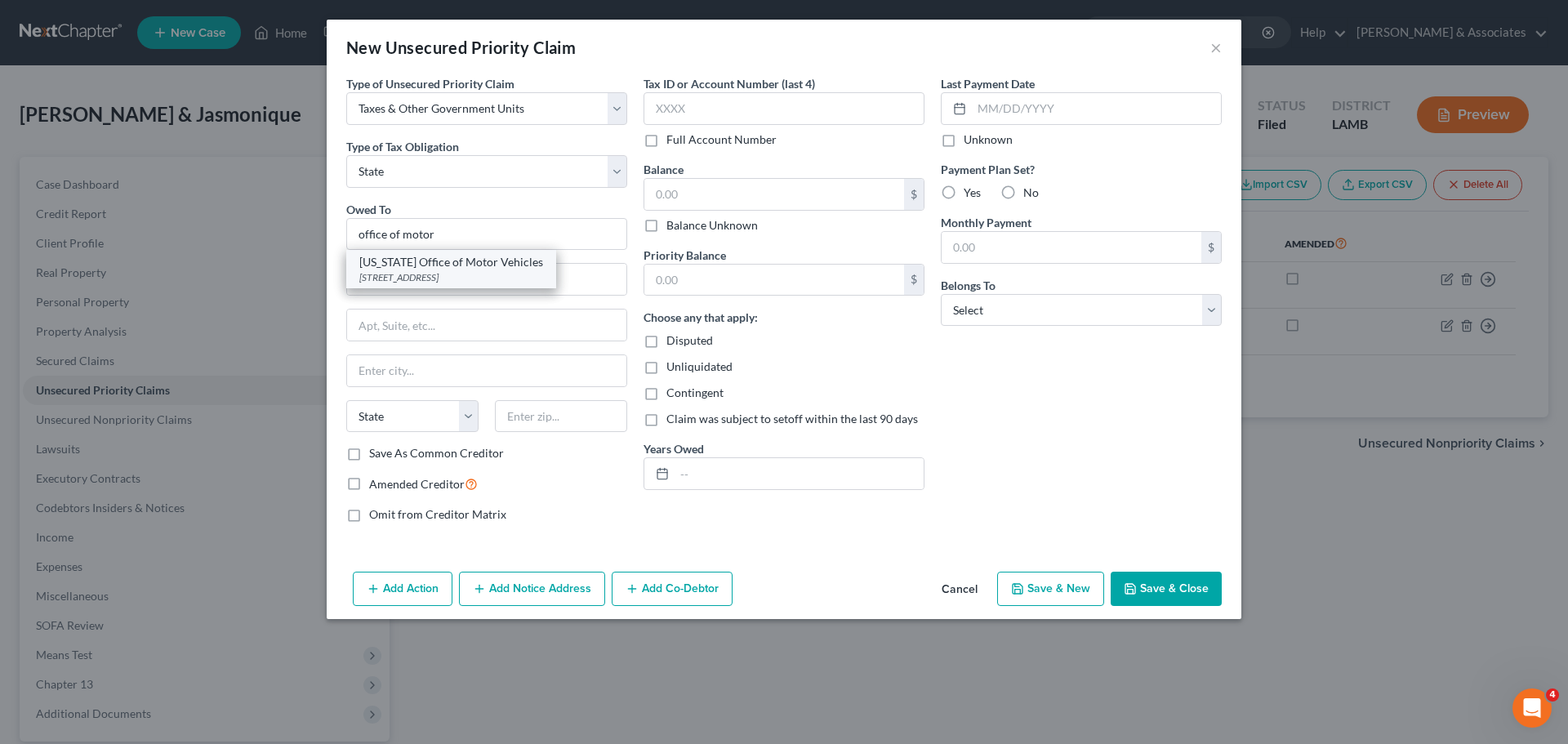
click at [417, 269] on div "Louisiana Office of Motor Vehicles" at bounding box center [451, 263] width 183 height 17
type input "Louisiana Office of Motor Vehicles"
type input "7979 Independence Blvd"
type input "Baton Rouge"
select select "19"
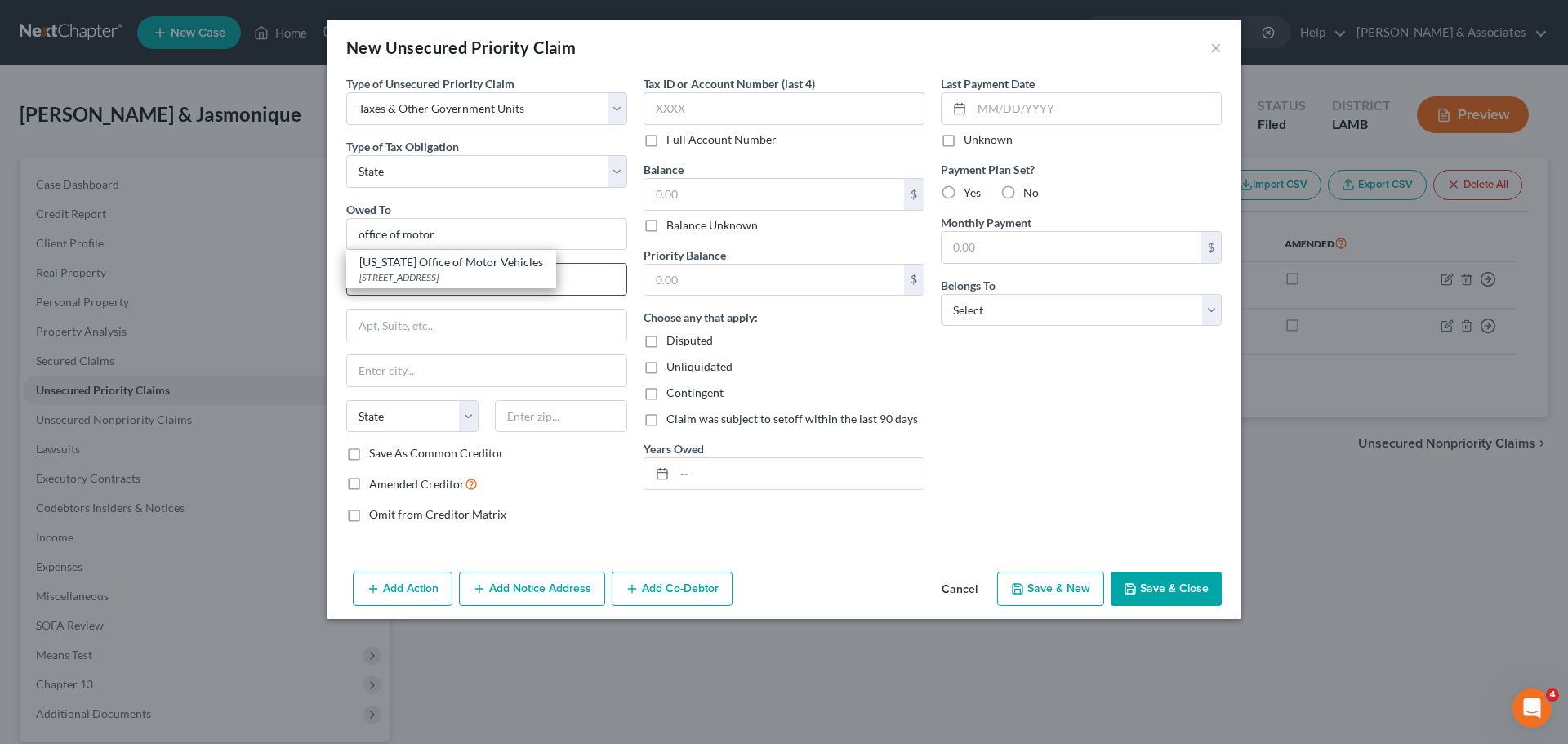
type input "70806"
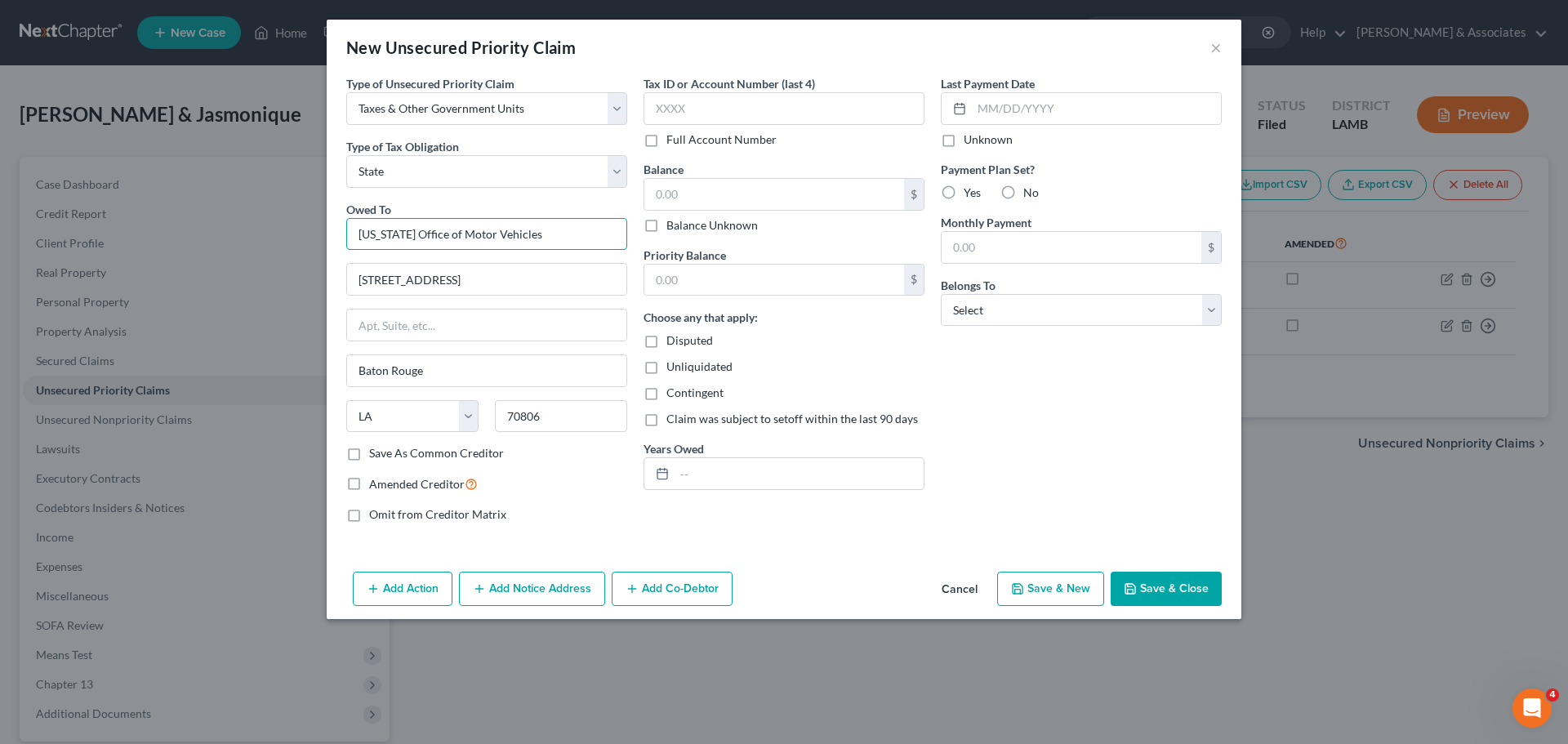
drag, startPoint x: 539, startPoint y: 237, endPoint x: 245, endPoint y: 232, distance: 294.0
click at [245, 232] on div "New Unsecured Priority Claim × Type of Unsecured Priority Claim * Select Taxes …" at bounding box center [784, 372] width 1568 height 744
drag, startPoint x: 504, startPoint y: 302, endPoint x: 439, endPoint y: 294, distance: 65.5
click at [439, 294] on div "Owed To * Louisiana Office of Motor Vehicles 7979 Independence Blvd Baton Rouge…" at bounding box center [487, 323] width 281 height 245
drag, startPoint x: 521, startPoint y: 277, endPoint x: 272, endPoint y: 281, distance: 249.0
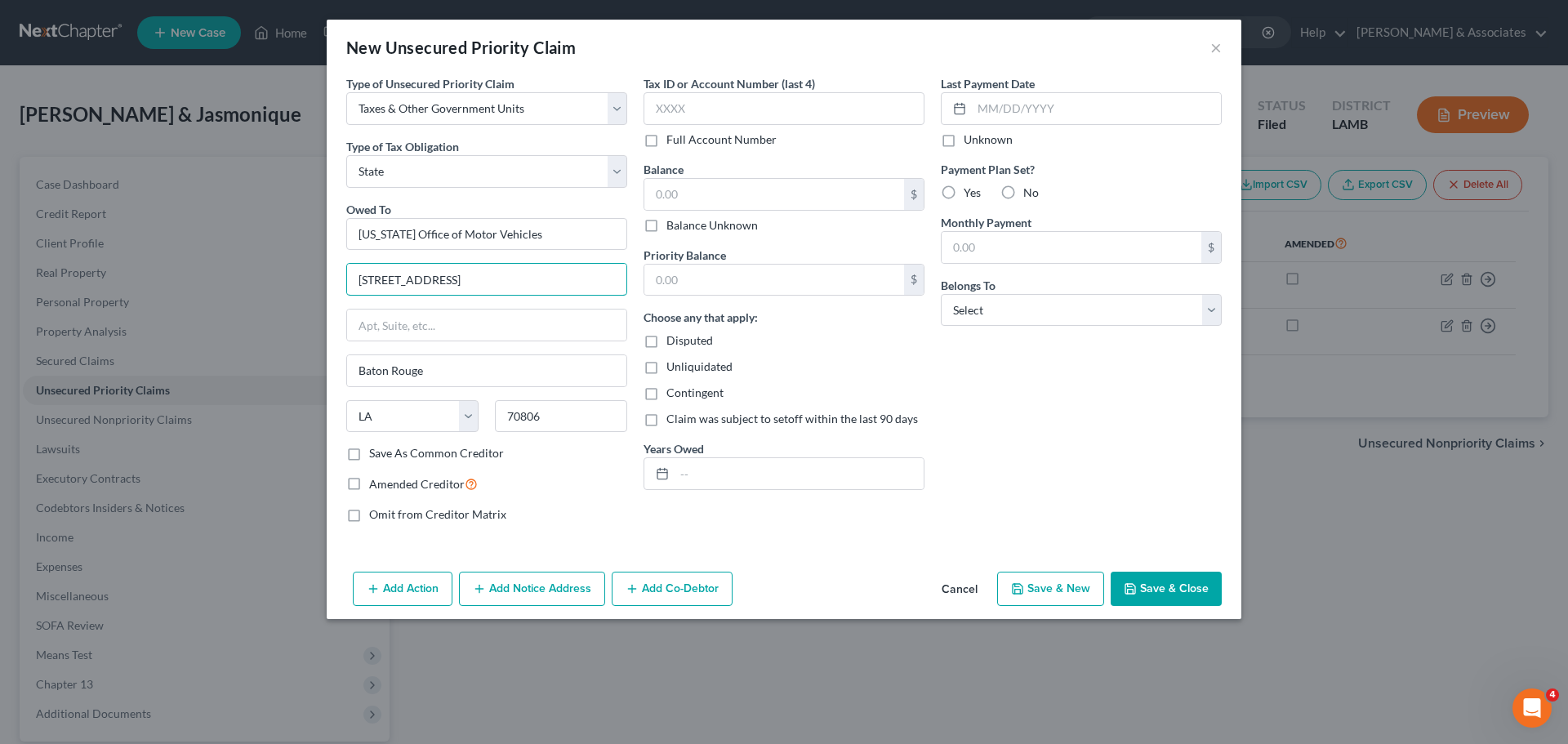
click at [272, 281] on div "New Unsecured Priority Claim × Type of Unsecured Priority Claim * Select Taxes …" at bounding box center [784, 372] width 1568 height 744
drag, startPoint x: 444, startPoint y: 370, endPoint x: 305, endPoint y: 376, distance: 139.1
click at [305, 376] on div "New Unsecured Priority Claim × Type of Unsecured Priority Claim * Select Taxes …" at bounding box center [784, 372] width 1568 height 744
click at [1219, 51] on button "×" at bounding box center [1216, 47] width 11 height 20
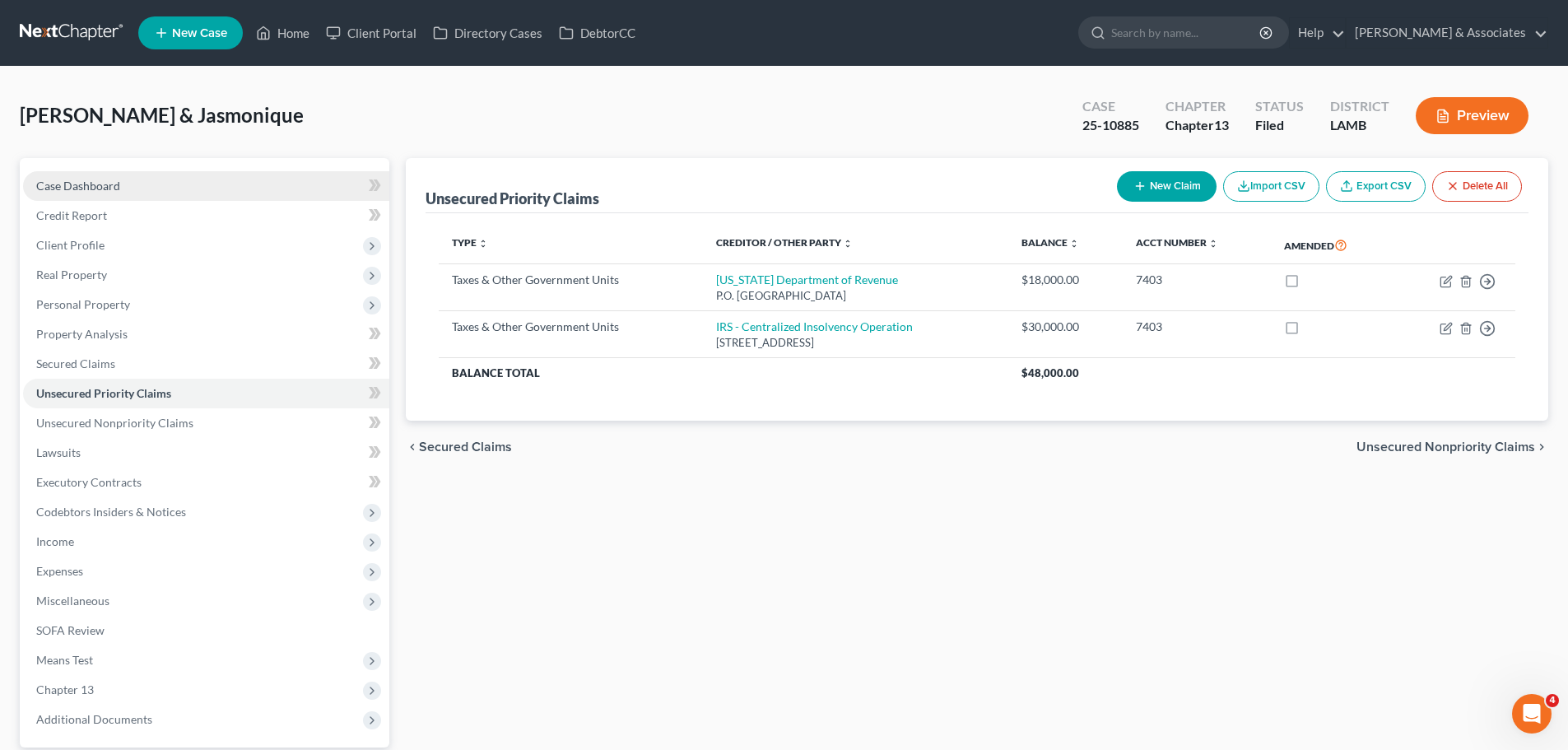
click at [105, 190] on span "Case Dashboard" at bounding box center [78, 185] width 84 height 14
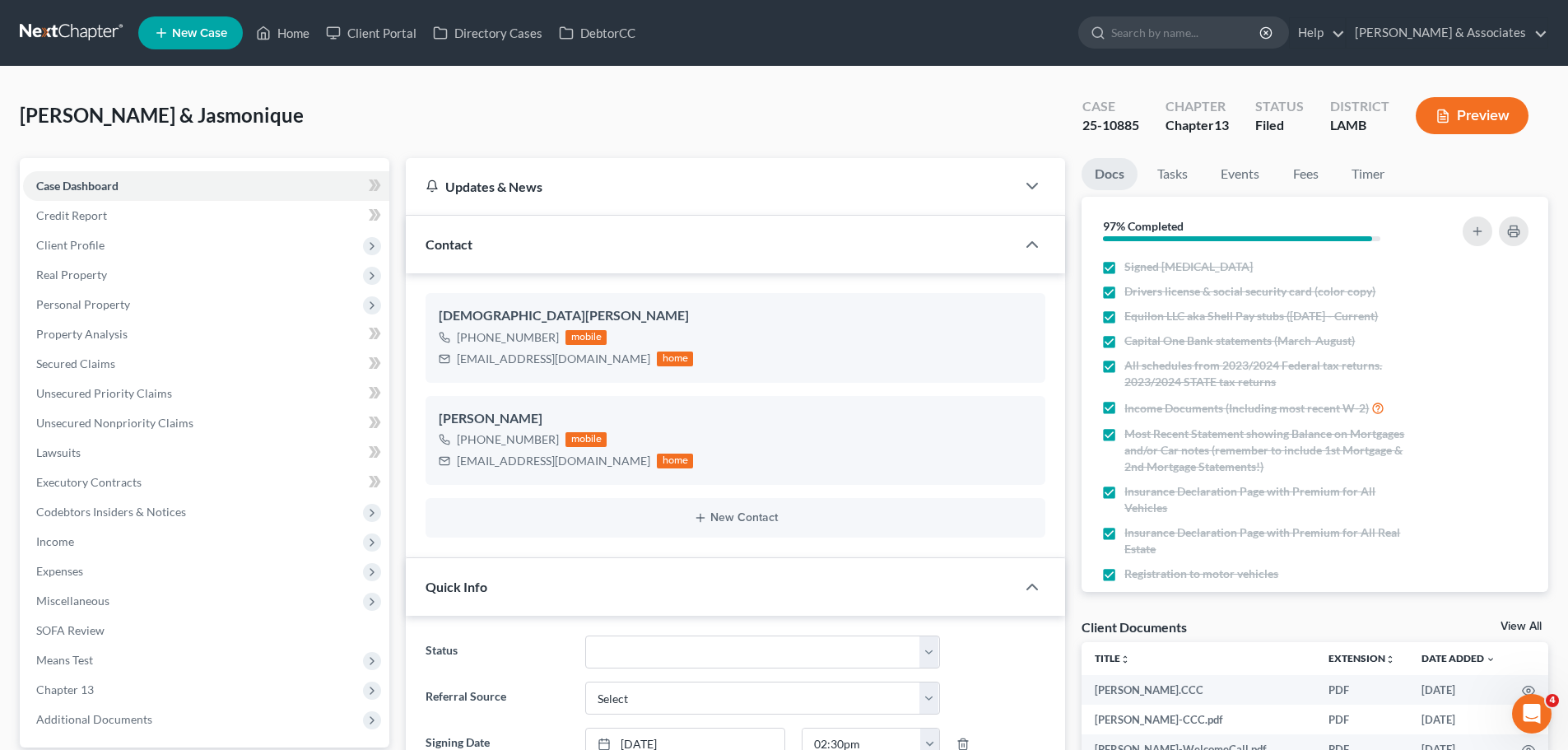
scroll to position [3006, 0]
click at [1240, 166] on link "Events" at bounding box center [1240, 174] width 65 height 32
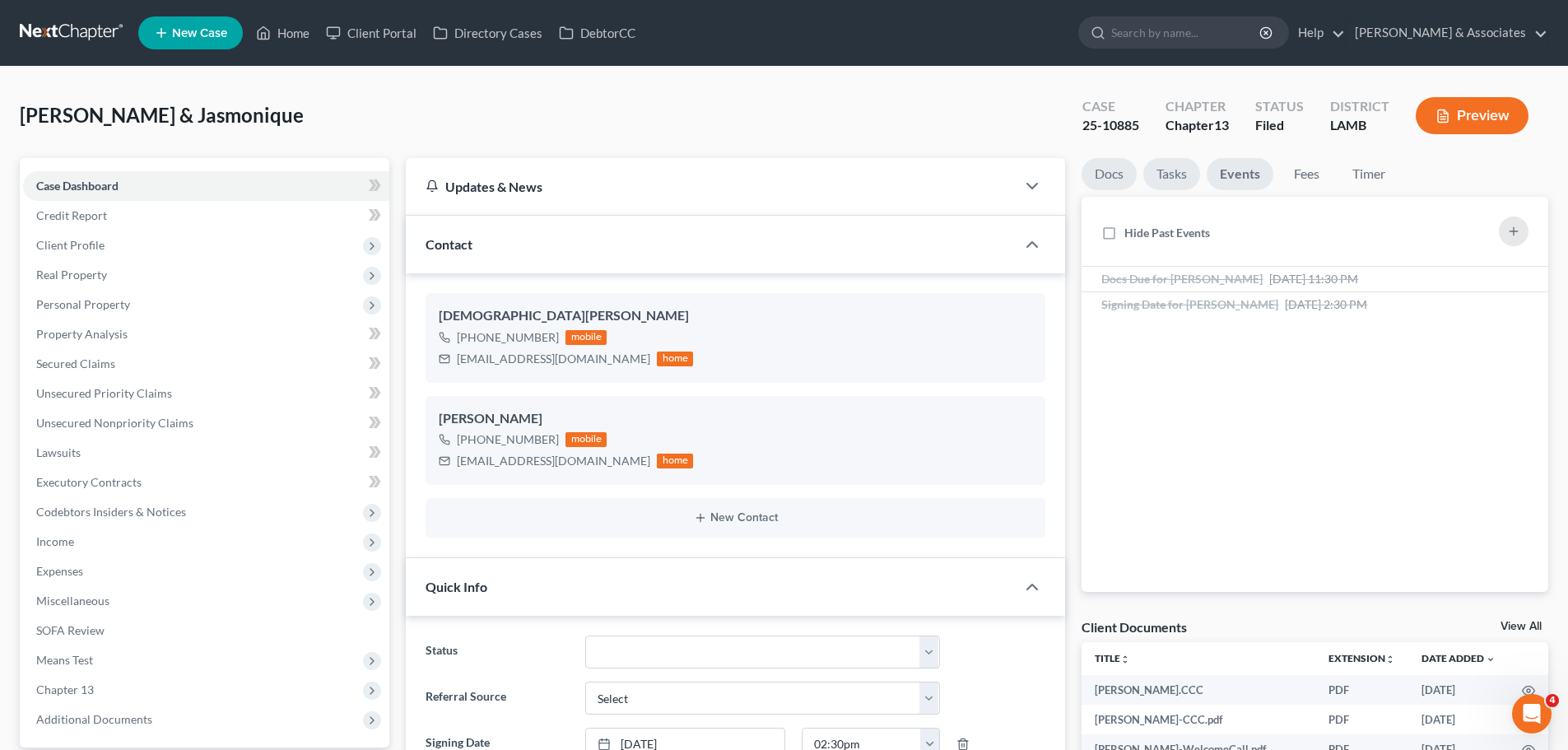
drag, startPoint x: 1108, startPoint y: 173, endPoint x: 1180, endPoint y: 174, distance: 72.0
click at [1108, 173] on link "Docs" at bounding box center [1108, 174] width 55 height 32
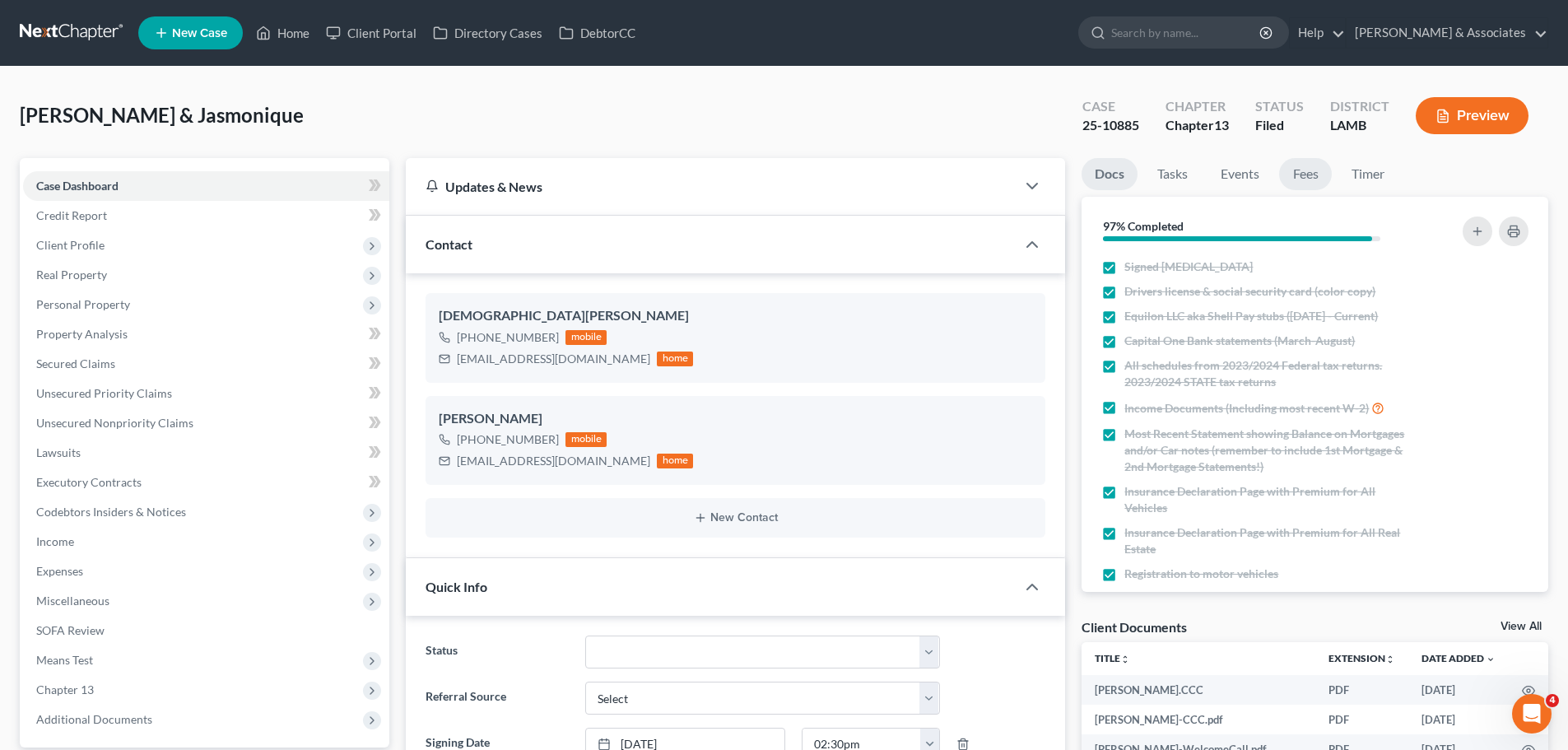
click at [1327, 172] on link "Fees" at bounding box center [1305, 174] width 53 height 32
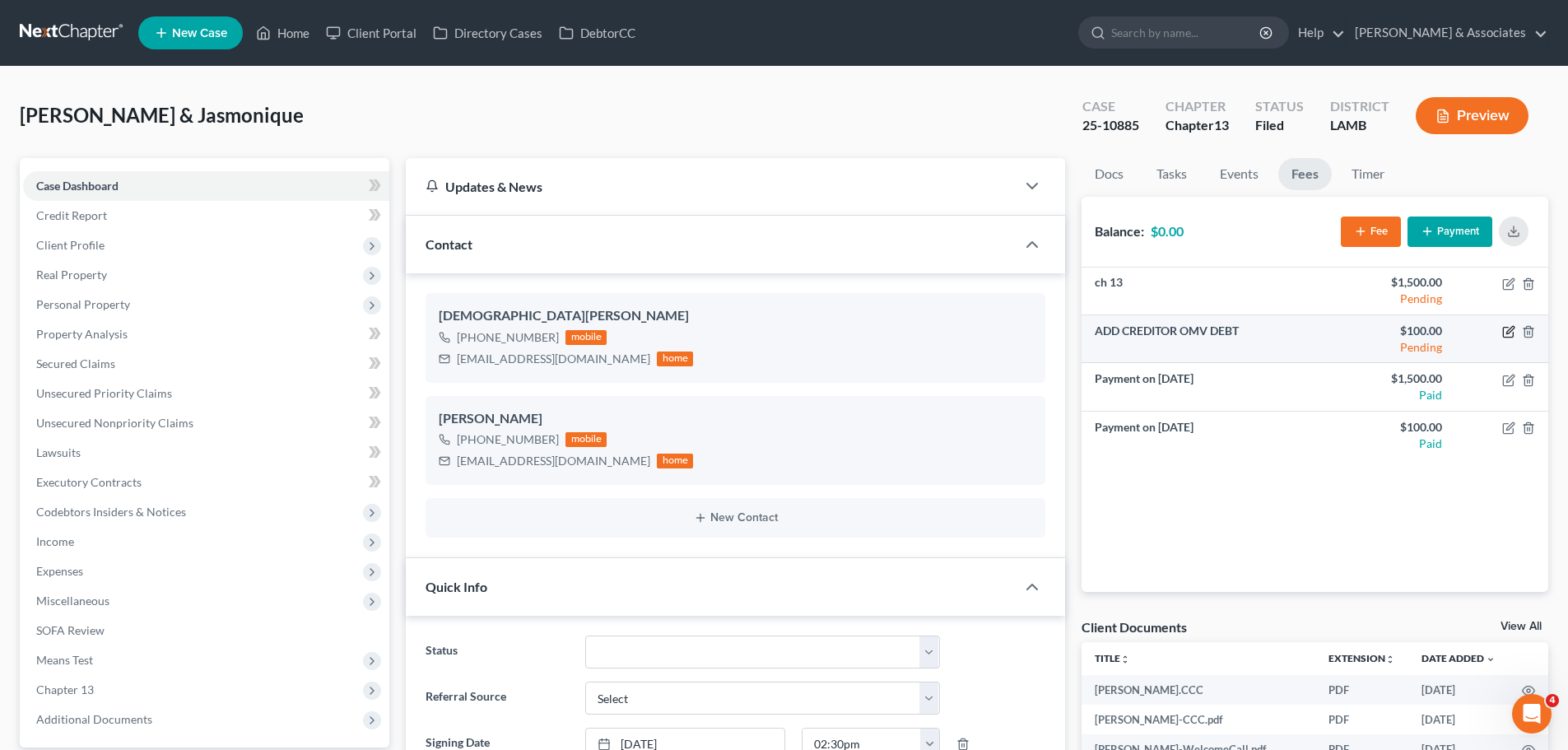
click at [1506, 332] on icon "button" at bounding box center [1509, 331] width 13 height 13
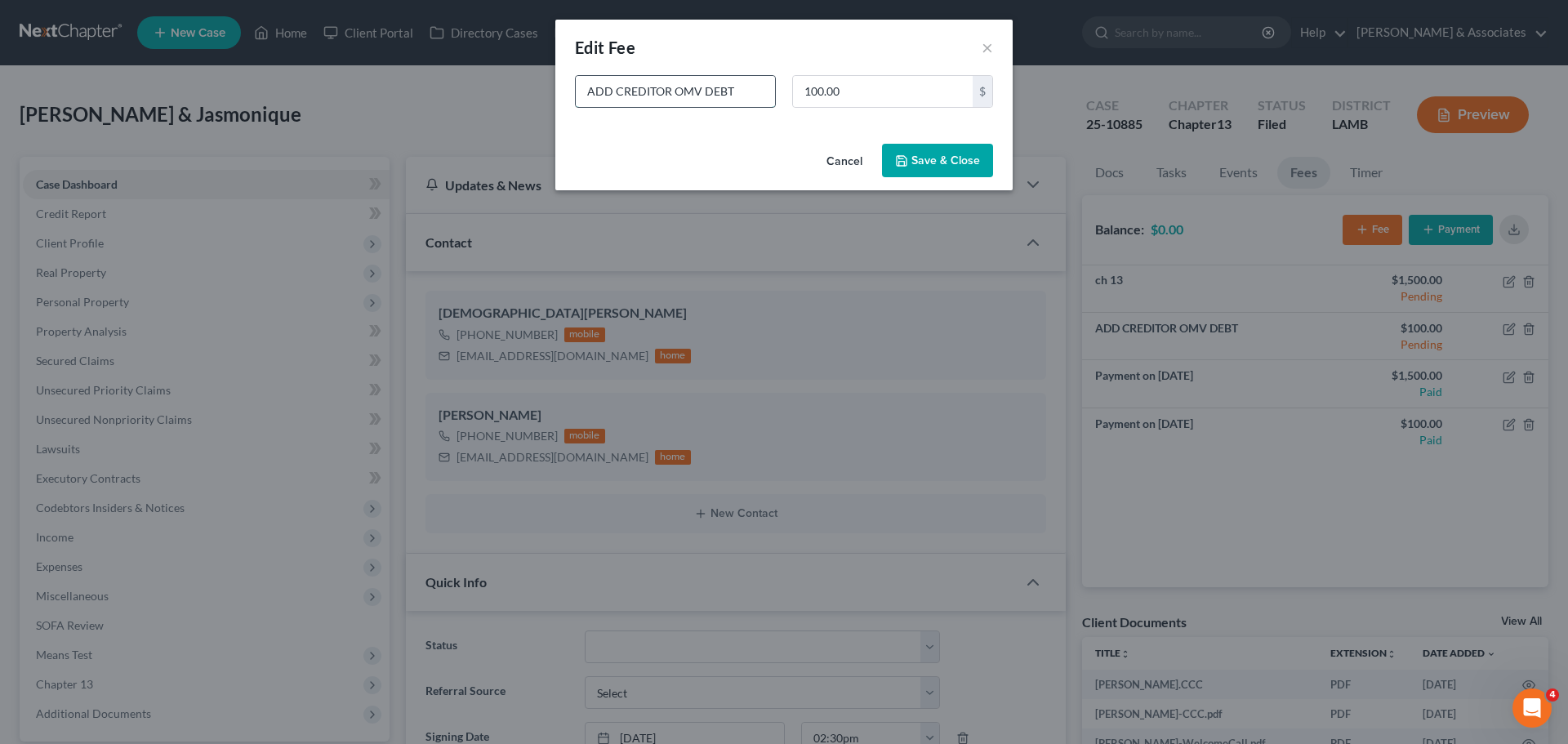
click at [753, 91] on input "ADD CREDITOR OMV DEBT" at bounding box center [675, 91] width 199 height 31
type input "ADD CREDITOR OMV DEBT 1/3"
click at [925, 164] on button "Save & Close" at bounding box center [937, 160] width 111 height 34
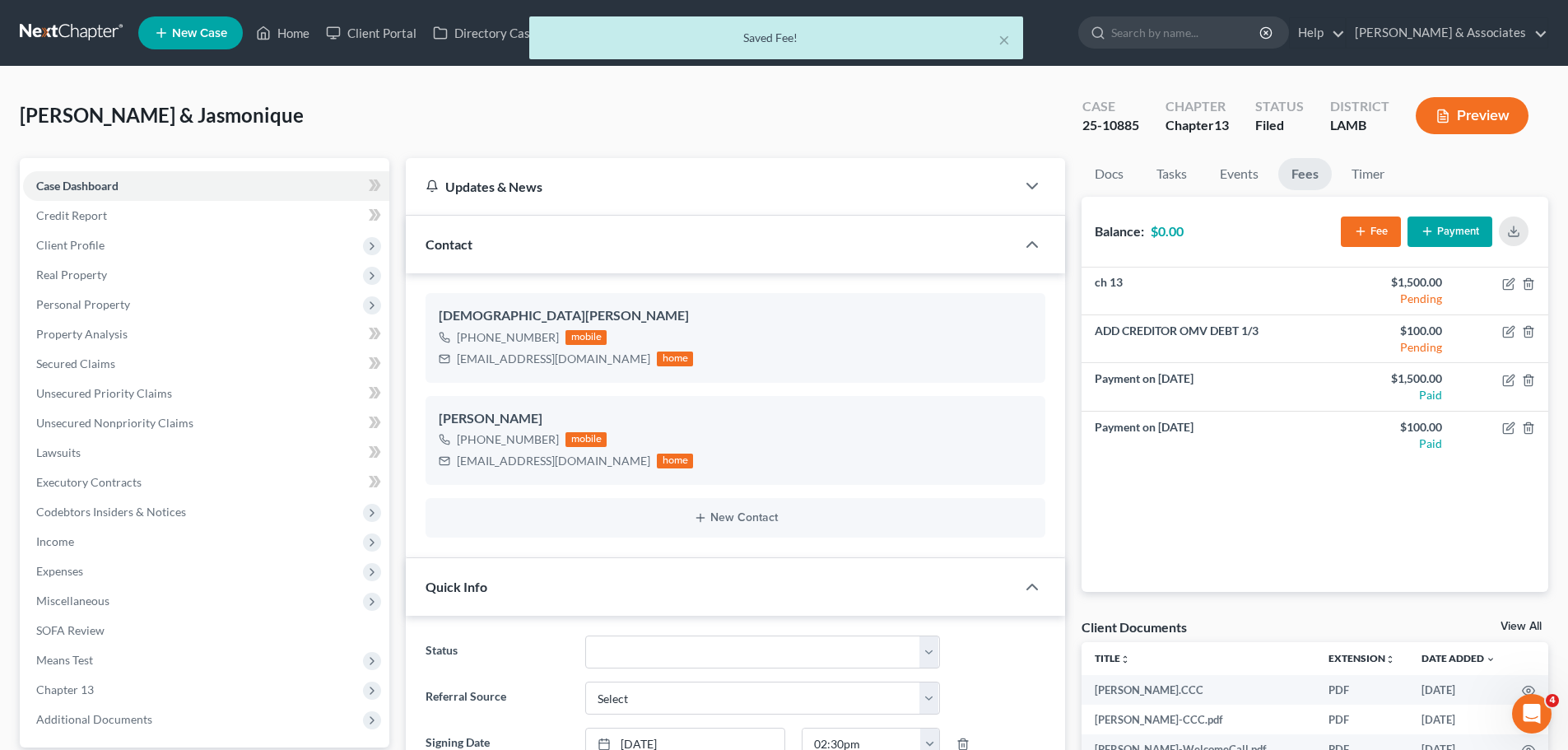
click at [1505, 177] on ul "Docs Tasks Events Fees Timer" at bounding box center [1314, 176] width 466 height 38
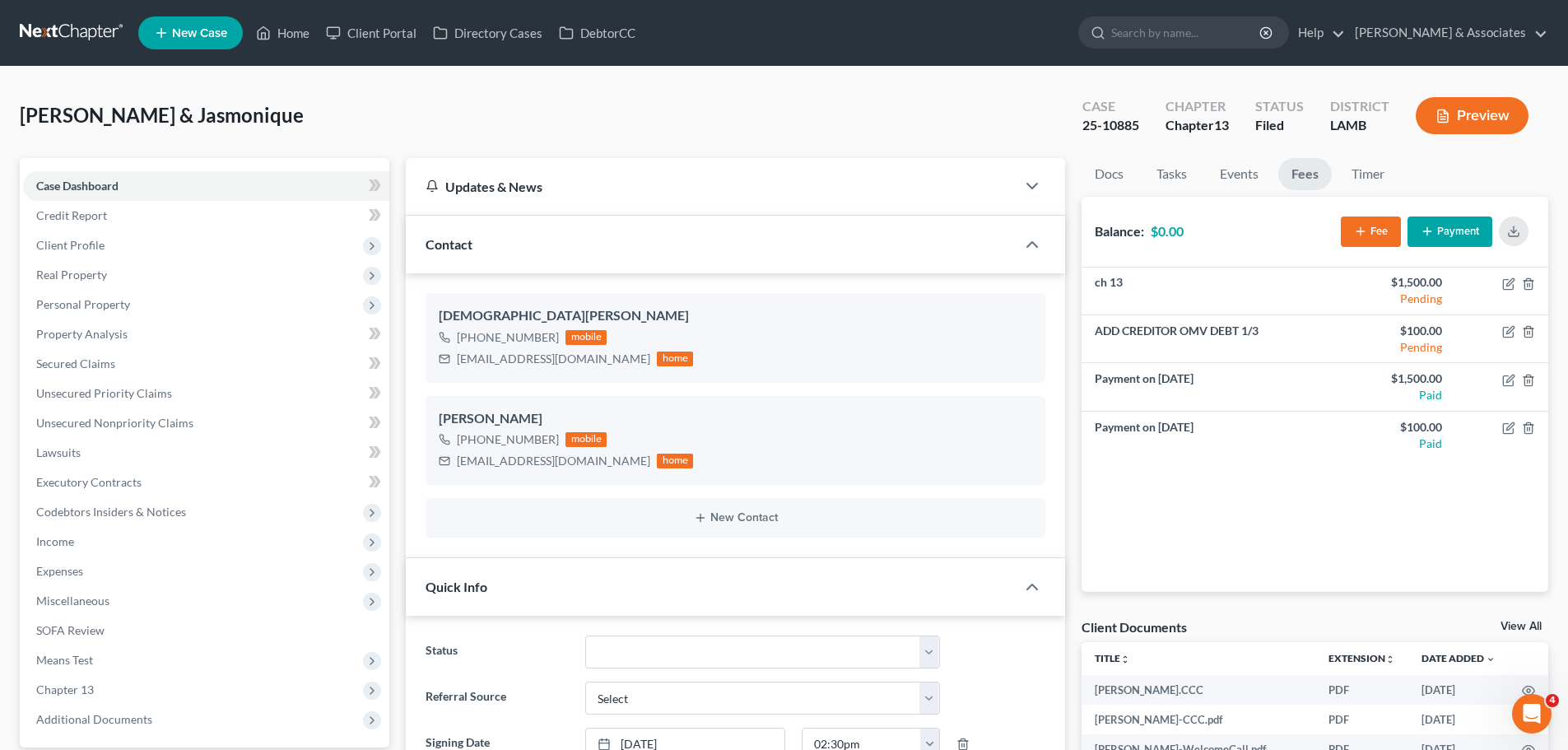
click at [365, 137] on div "Jones, Wilbert & Jasmonique Upgraded Case 25-10885 Chapter Chapter 13 Status Fi…" at bounding box center [784, 122] width 1529 height 71
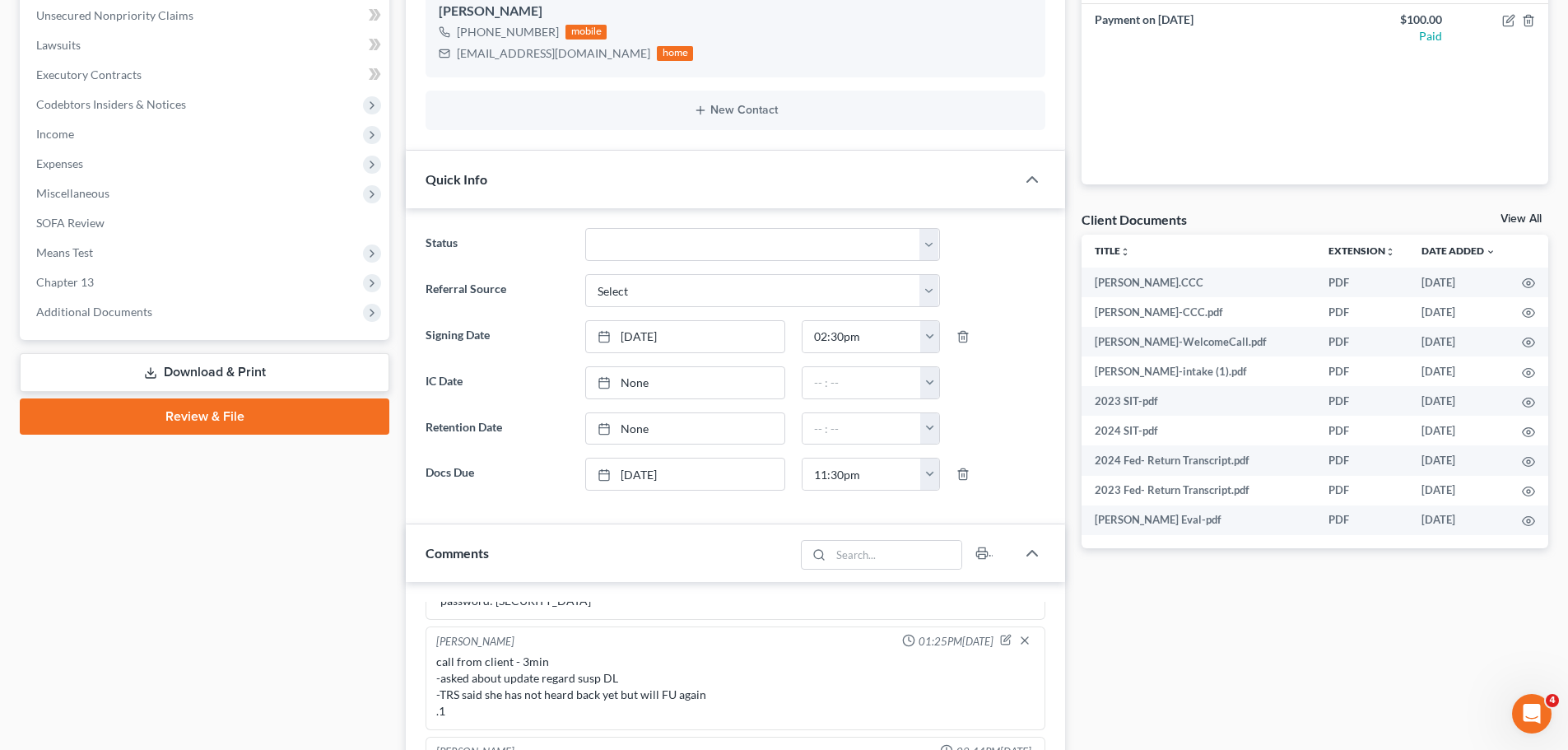
scroll to position [412, 0]
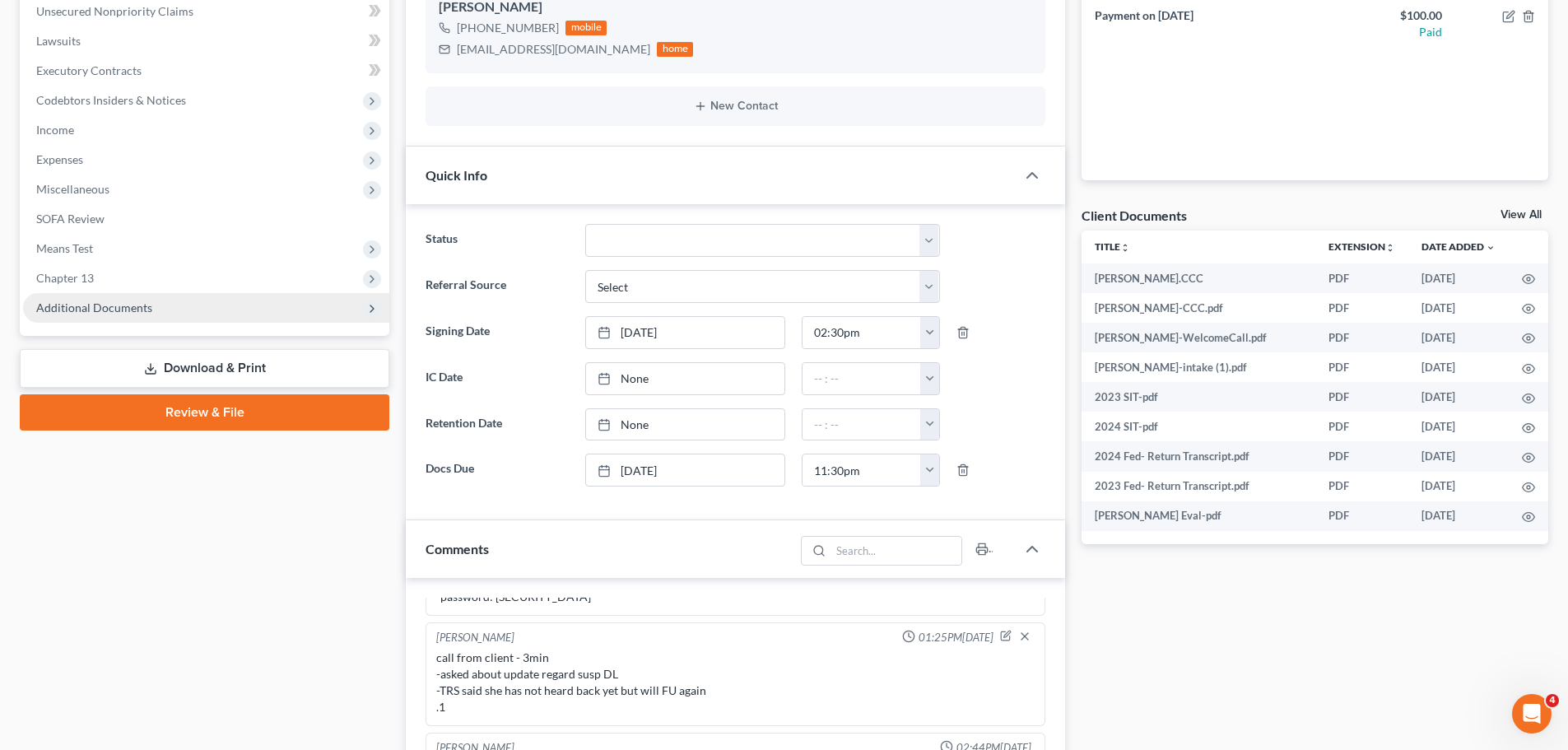
drag, startPoint x: 130, startPoint y: 315, endPoint x: 139, endPoint y: 305, distance: 13.5
click at [130, 315] on span "Additional Documents" at bounding box center [206, 308] width 366 height 30
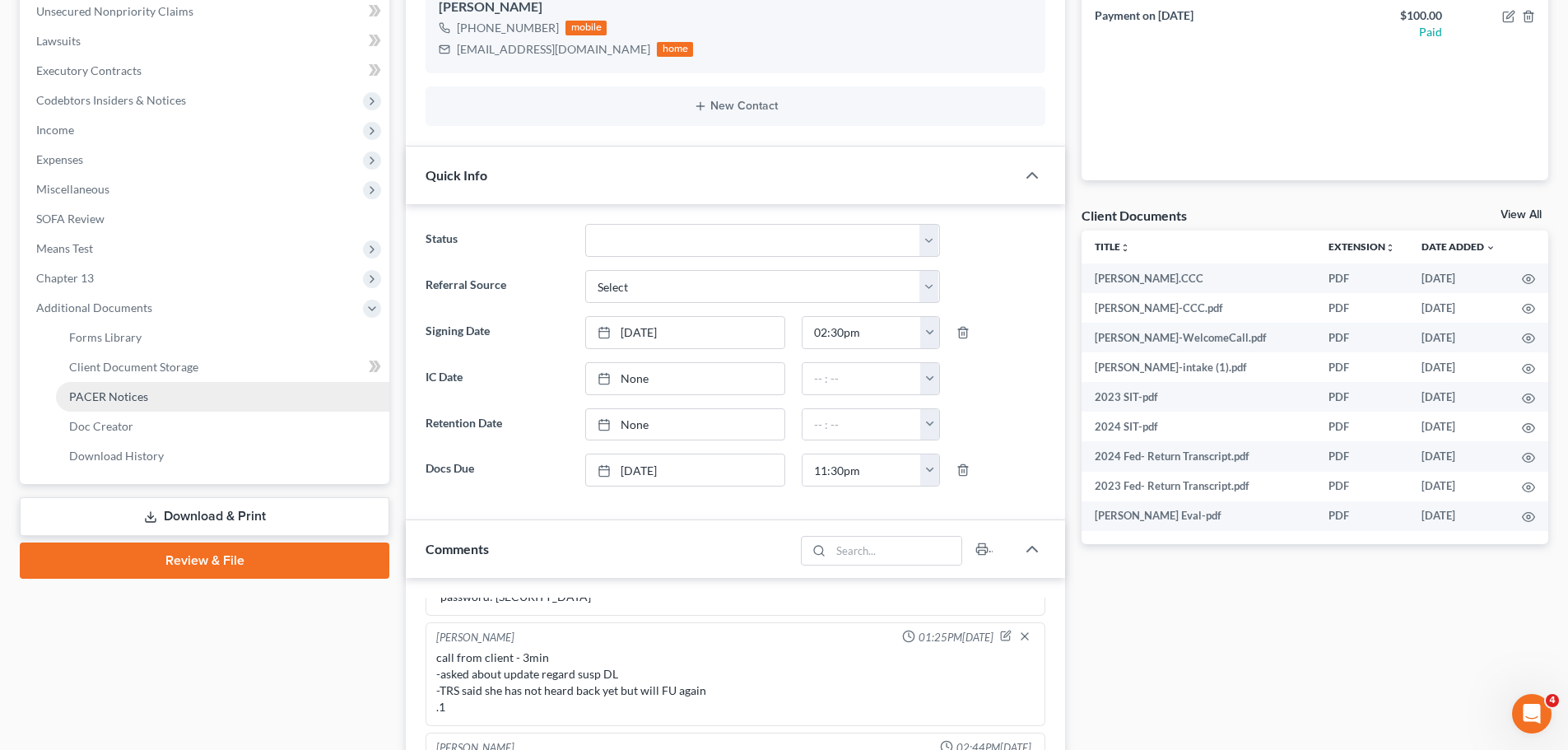
click at [128, 406] on link "PACER Notices" at bounding box center [222, 397] width 333 height 30
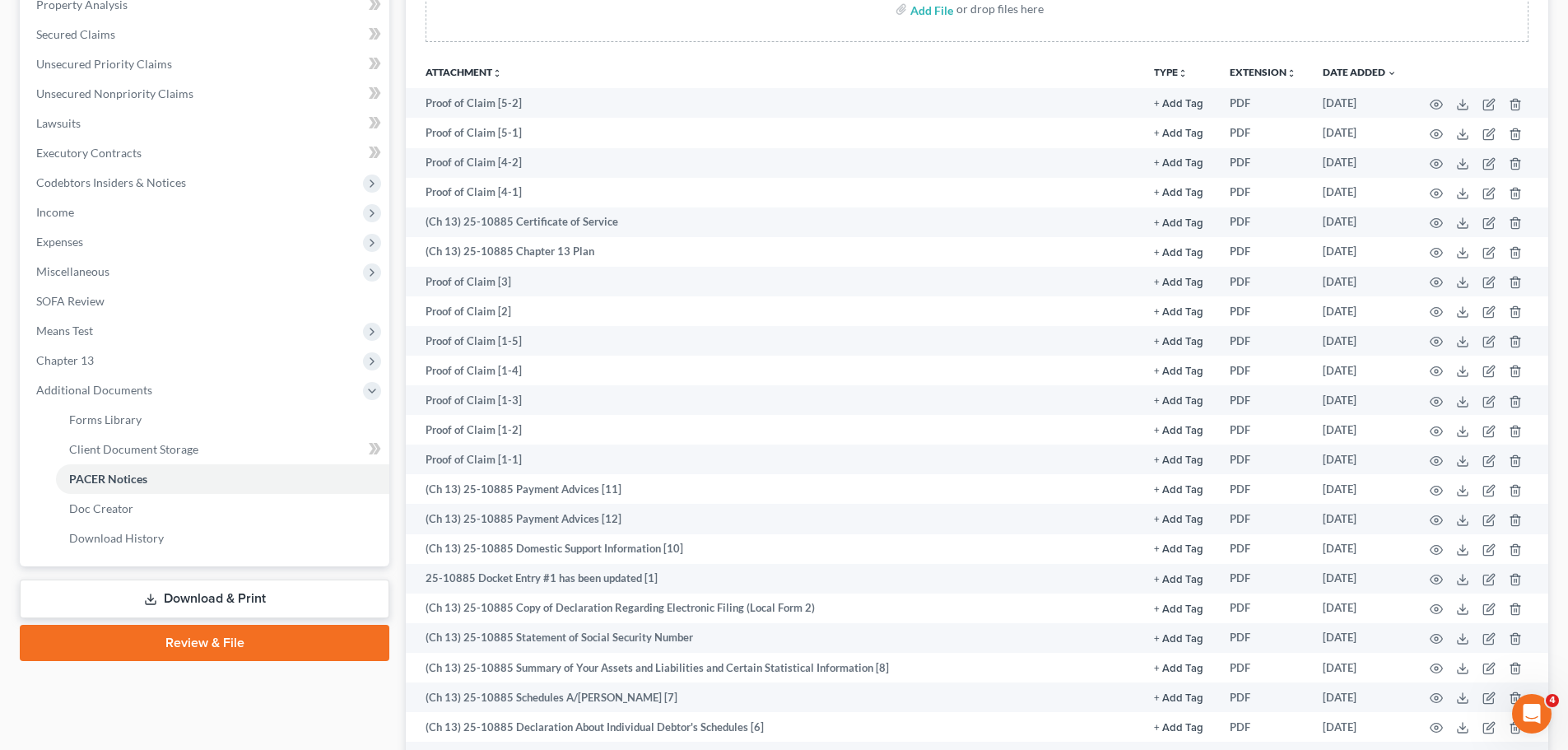
scroll to position [22, 0]
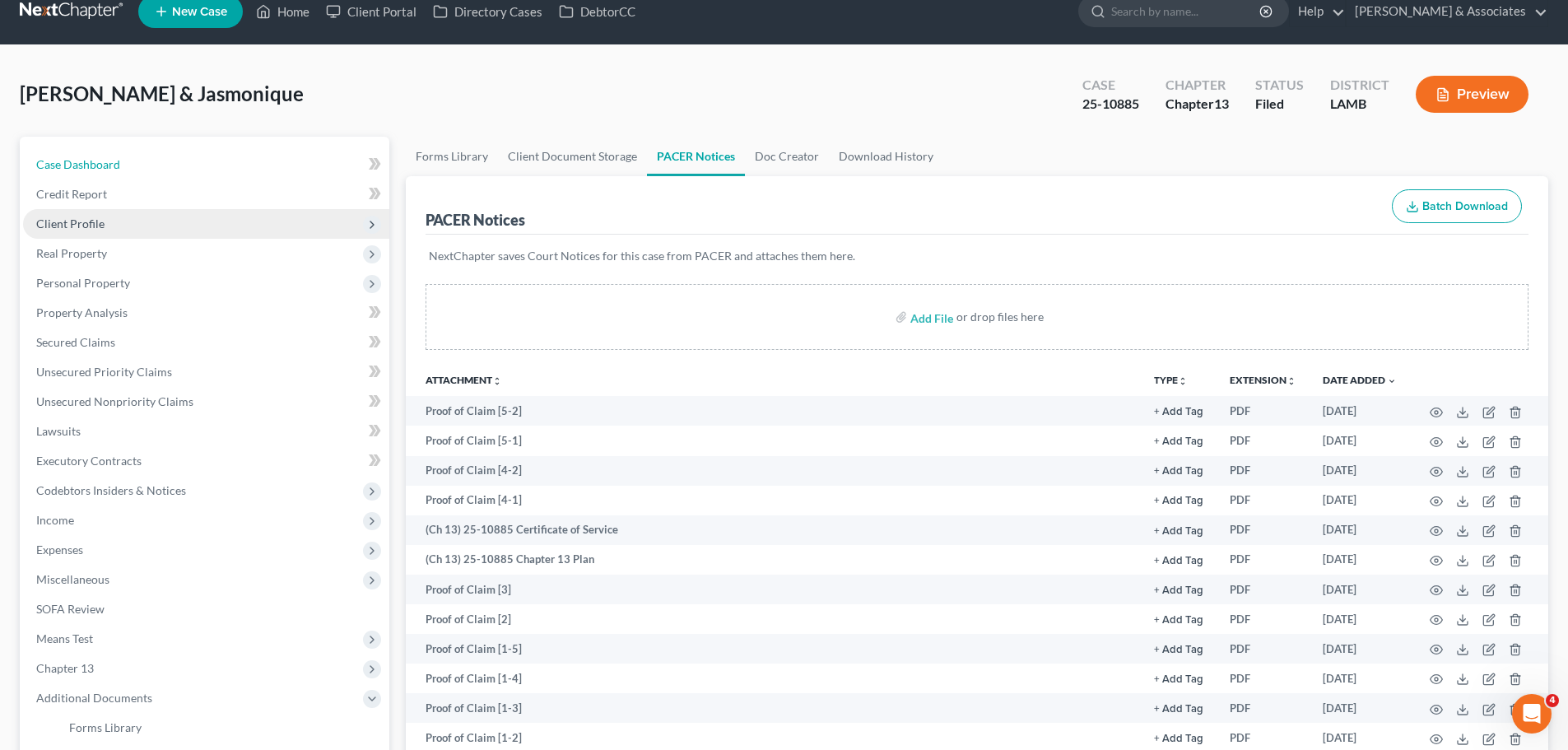
drag, startPoint x: 118, startPoint y: 156, endPoint x: 305, endPoint y: 212, distance: 195.2
click at [118, 156] on link "Case Dashboard" at bounding box center [206, 165] width 366 height 30
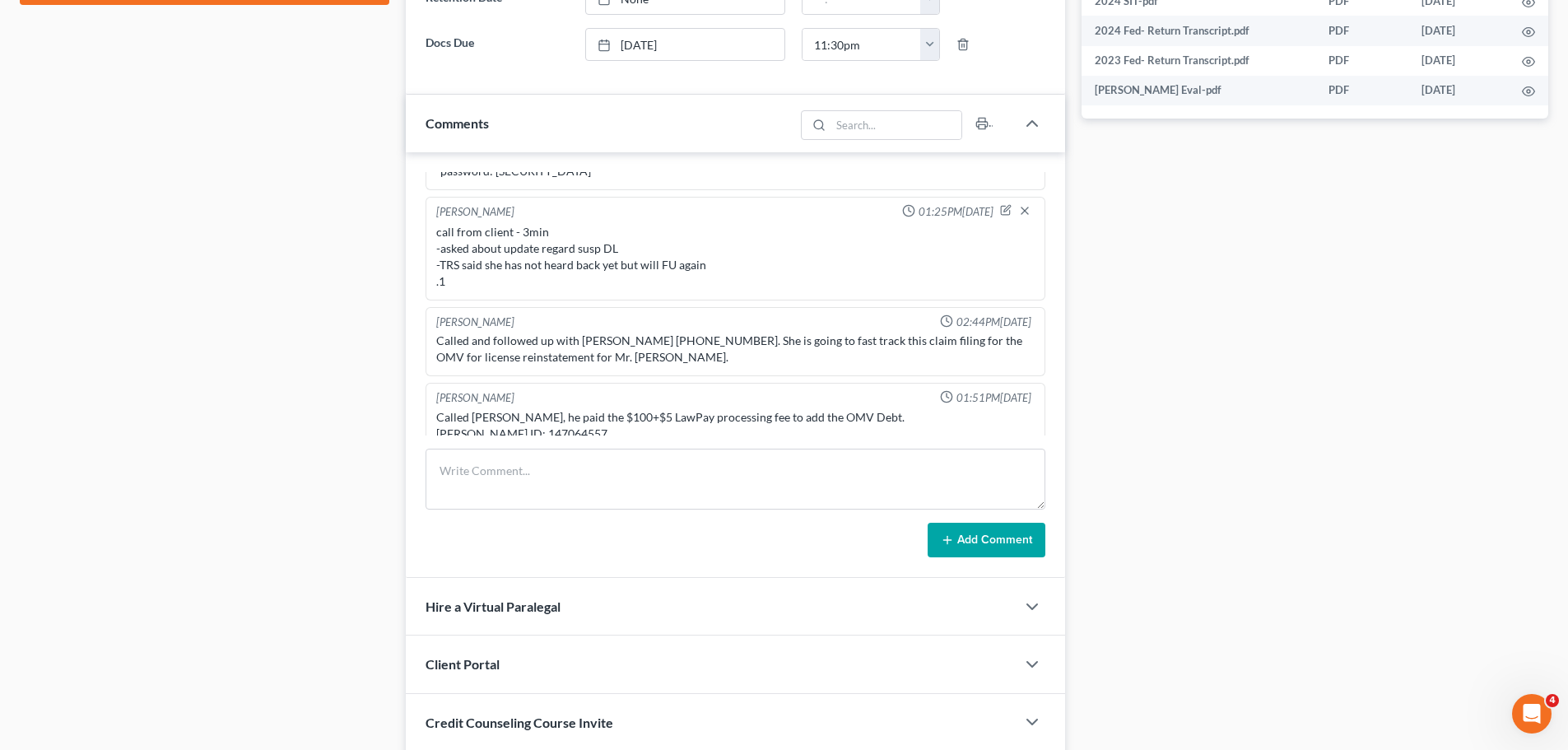
scroll to position [906, 0]
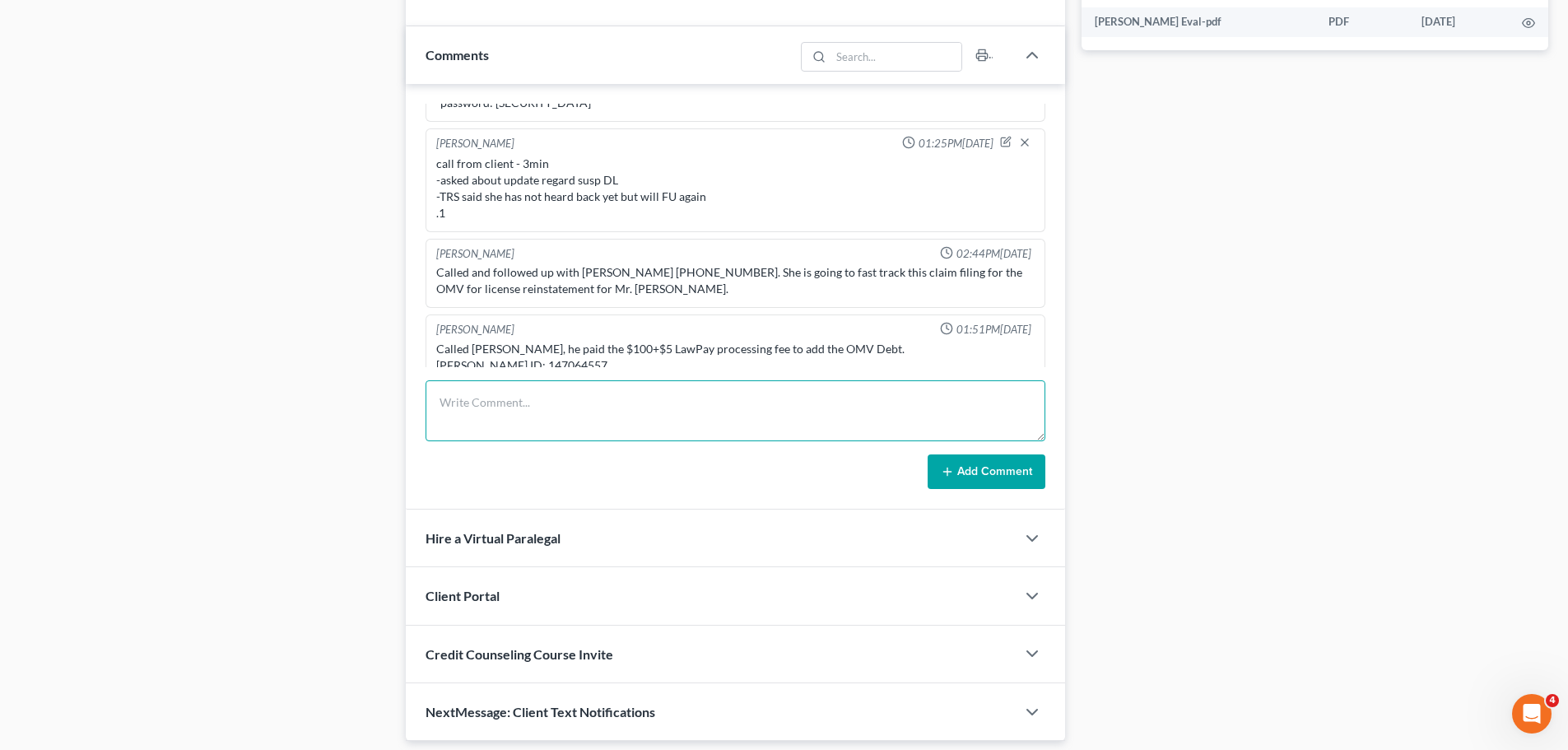
click at [506, 414] on textarea at bounding box center [735, 410] width 619 height 61
type textarea "F"
type textarea "f"
type textarea "added OMV as creditor with COS .1"
click at [971, 472] on button "Add Comment" at bounding box center [985, 471] width 117 height 35
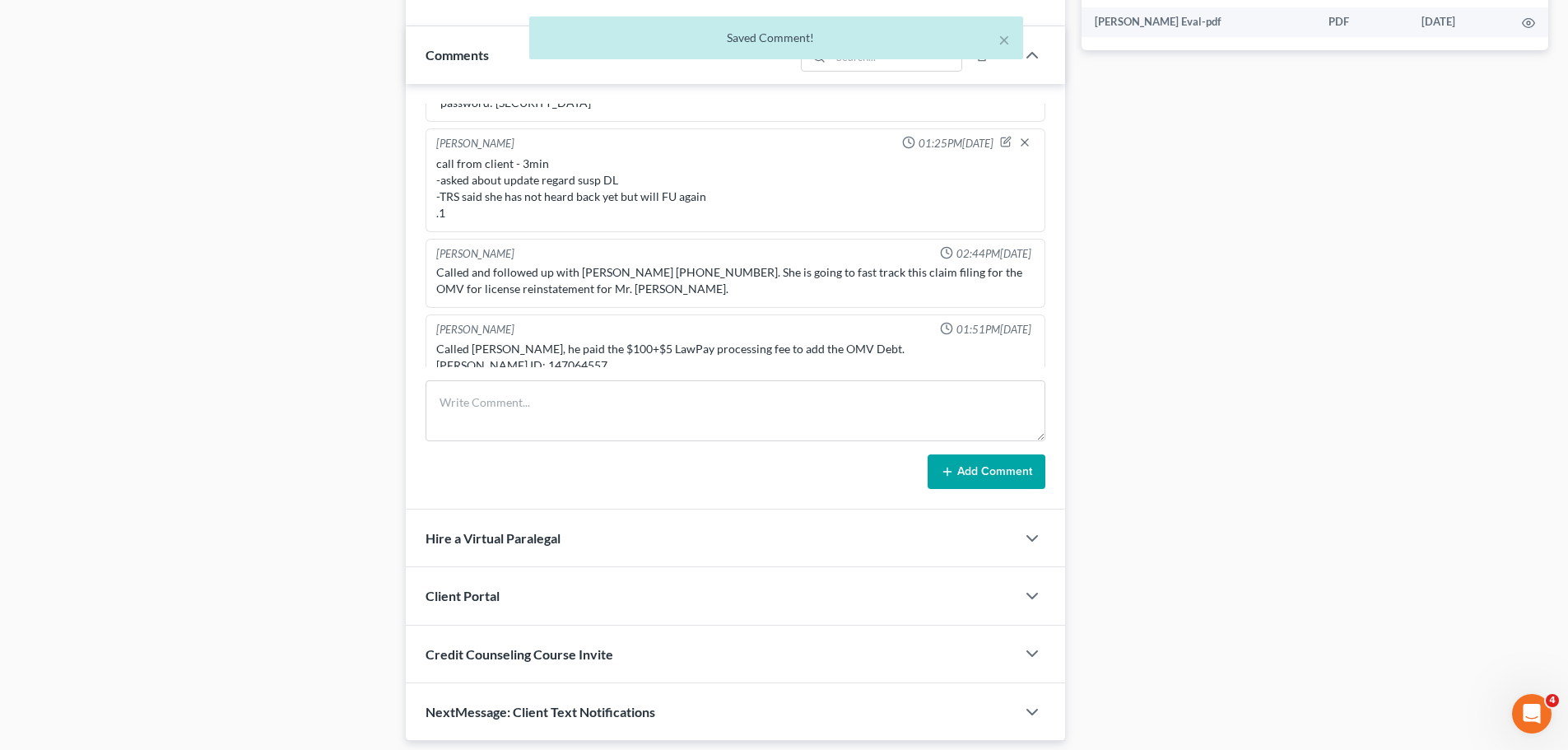
scroll to position [3084, 0]
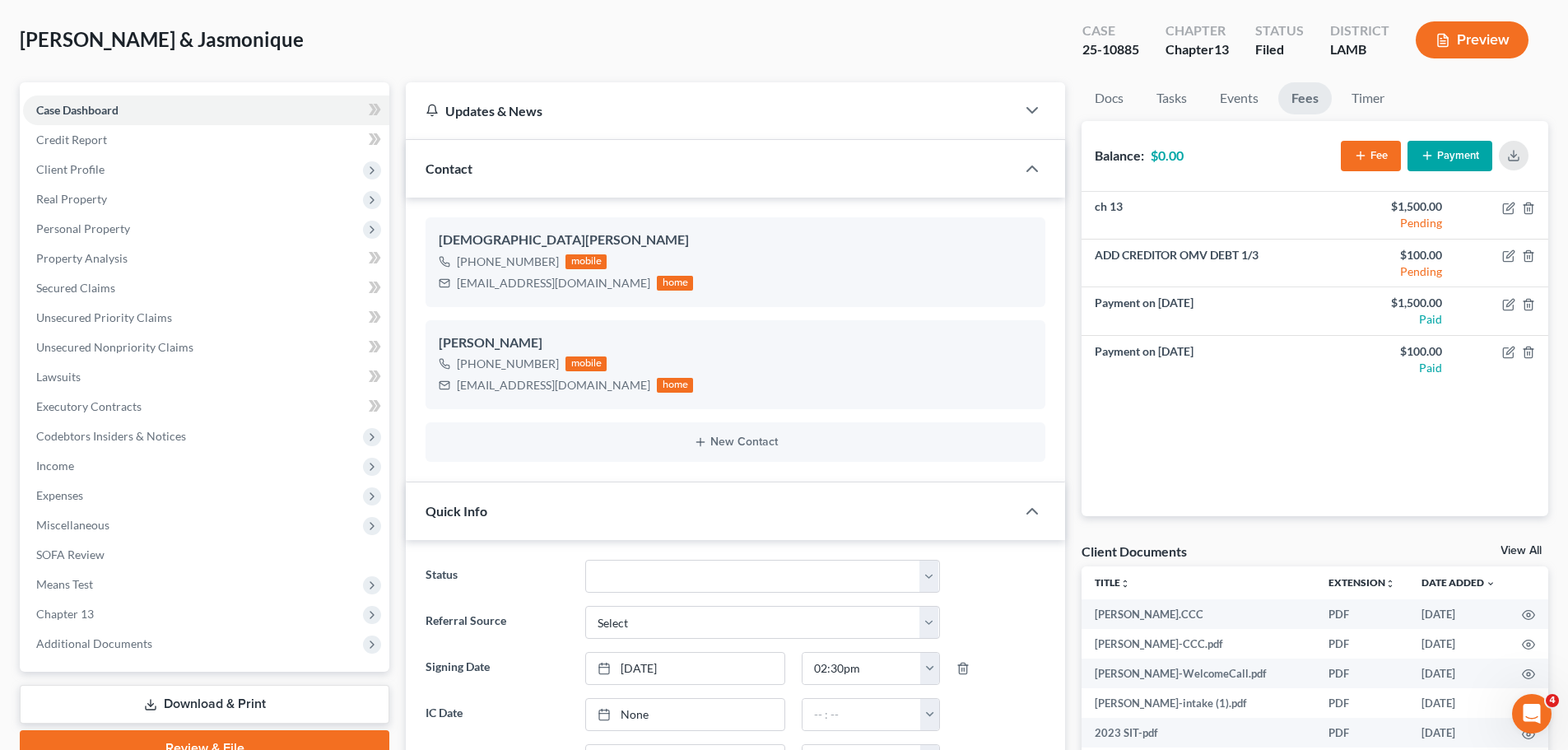
scroll to position [0, 0]
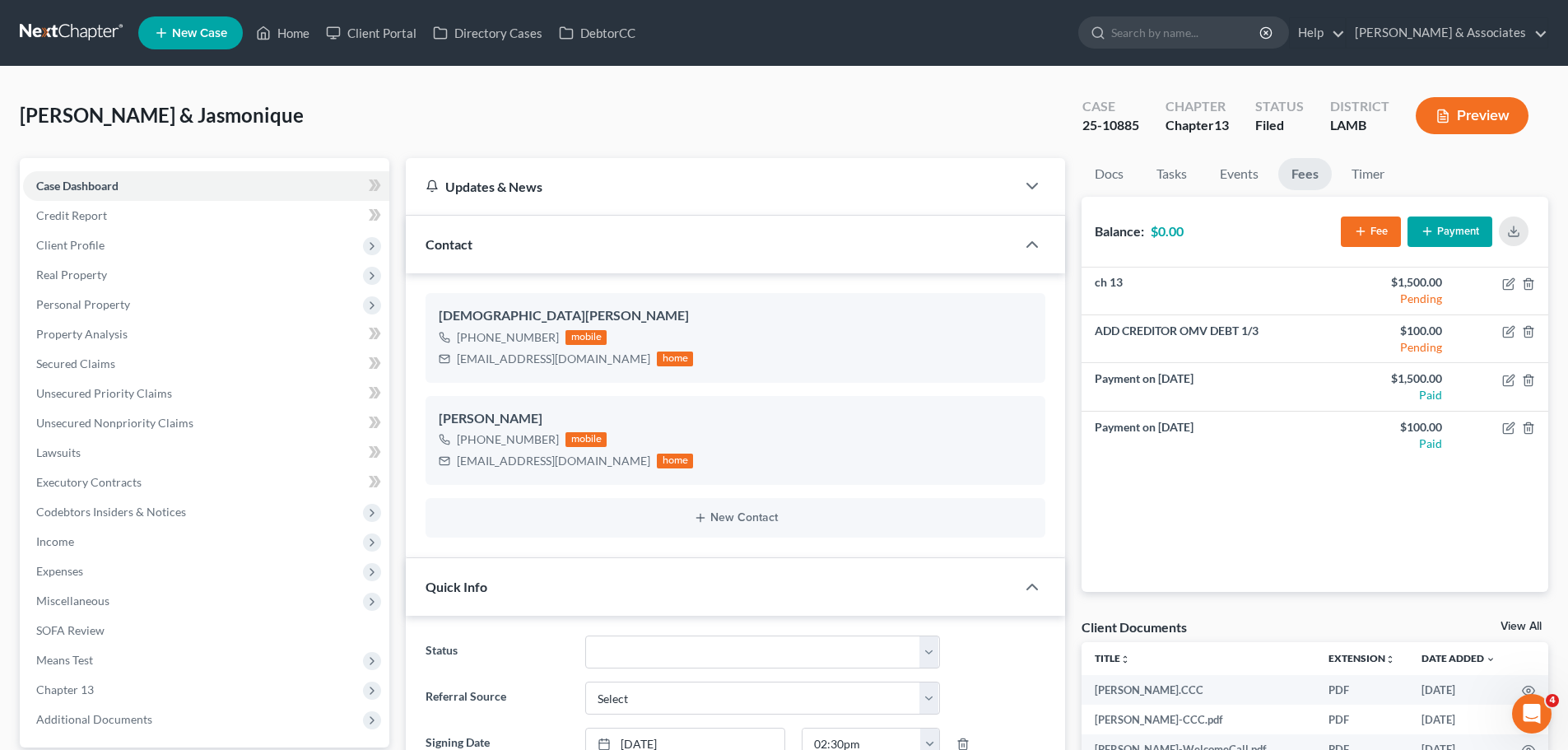
click at [70, 29] on link at bounding box center [72, 33] width 105 height 30
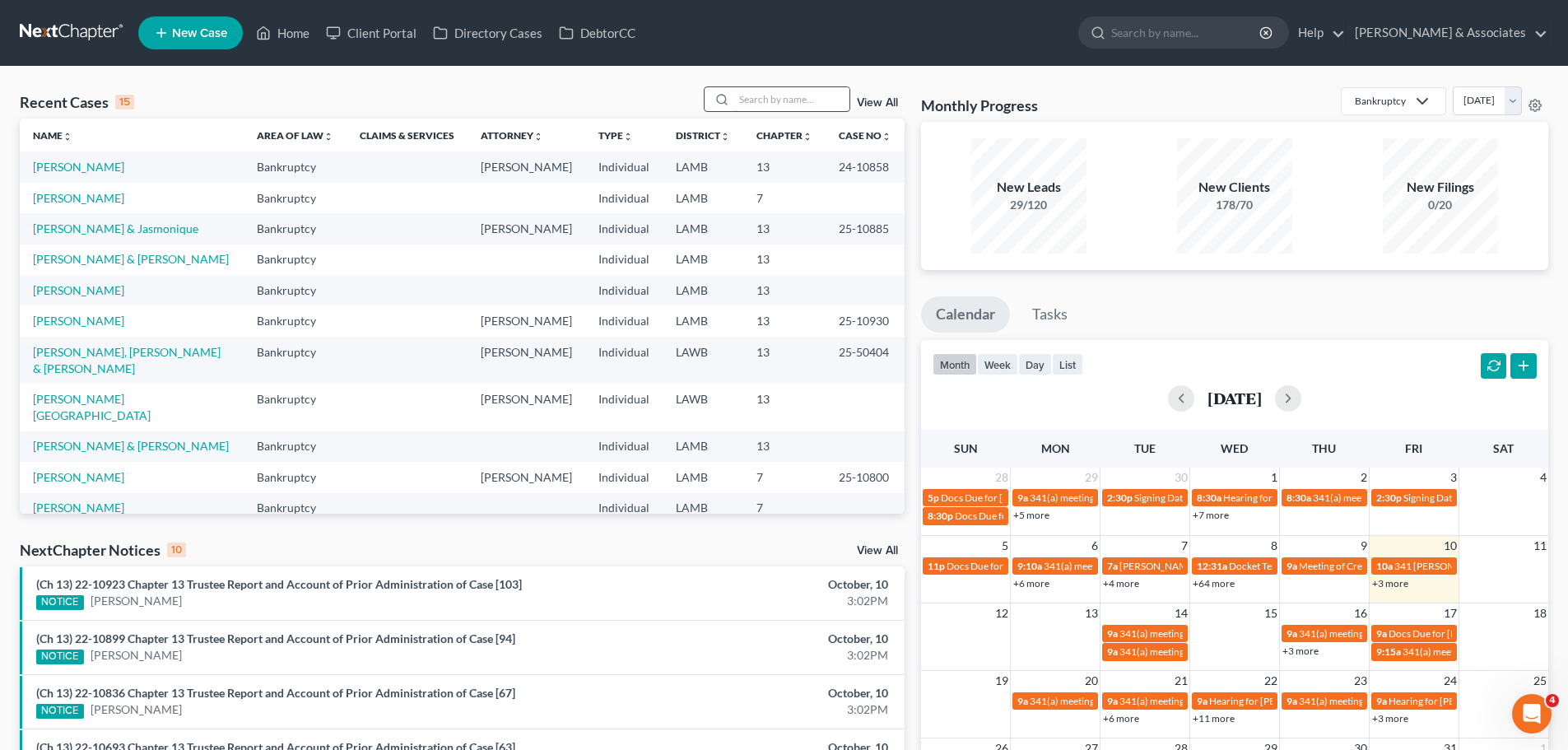
click at [739, 98] on input "search" at bounding box center [791, 99] width 115 height 23
click at [758, 99] on input "search" at bounding box center [791, 99] width 115 height 23
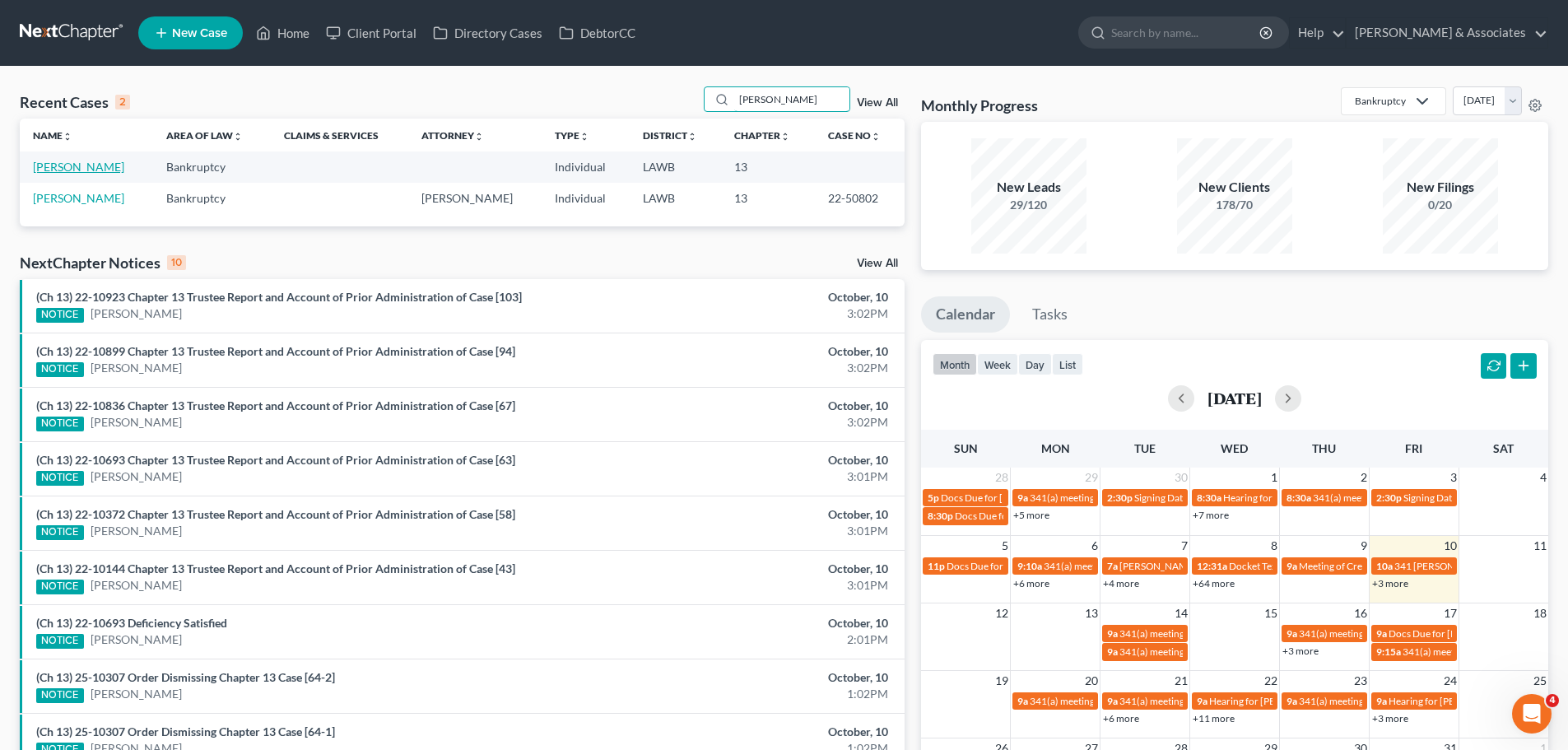
type input "[PERSON_NAME]"
click at [90, 167] on link "[PERSON_NAME]" at bounding box center [78, 166] width 91 height 14
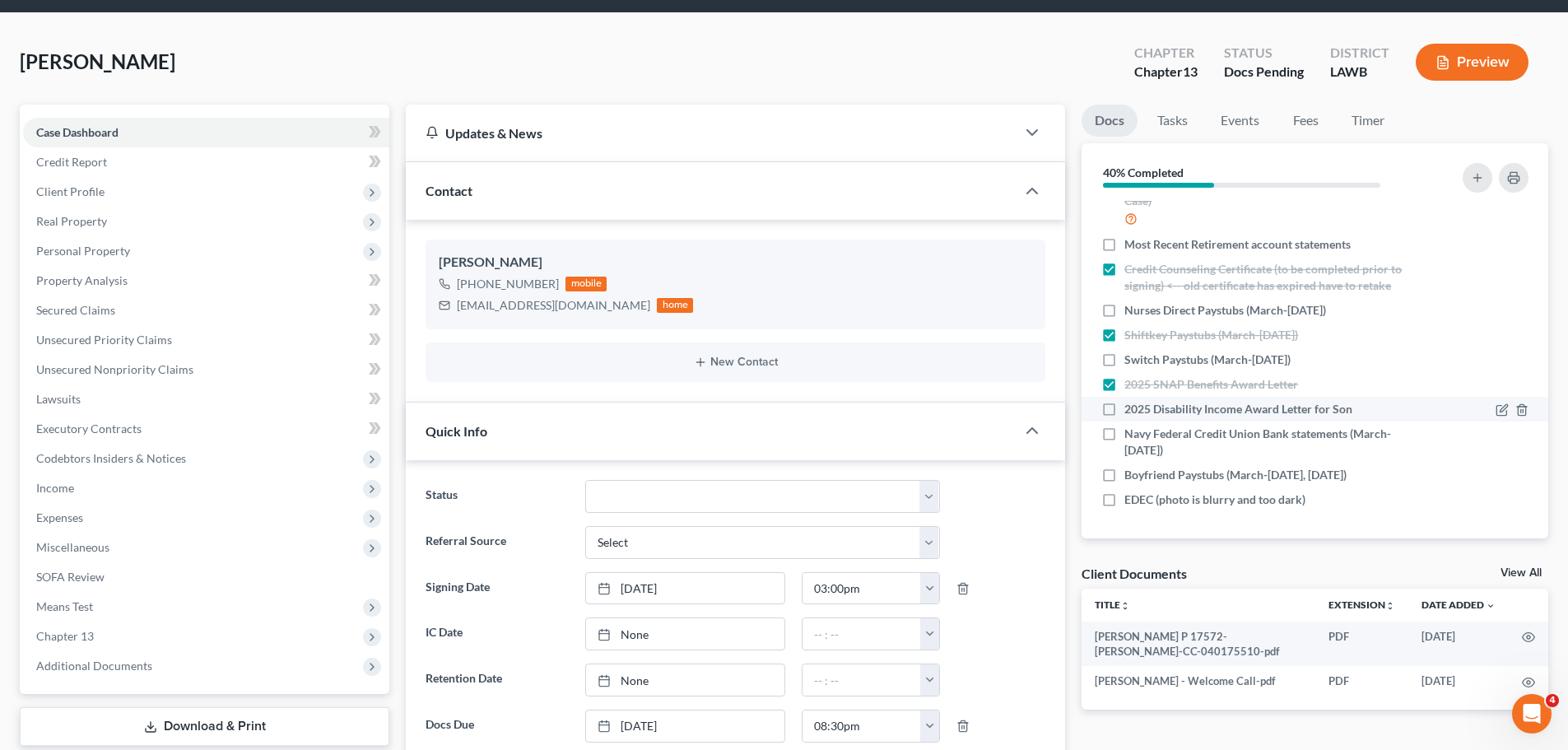
scroll to position [83, 0]
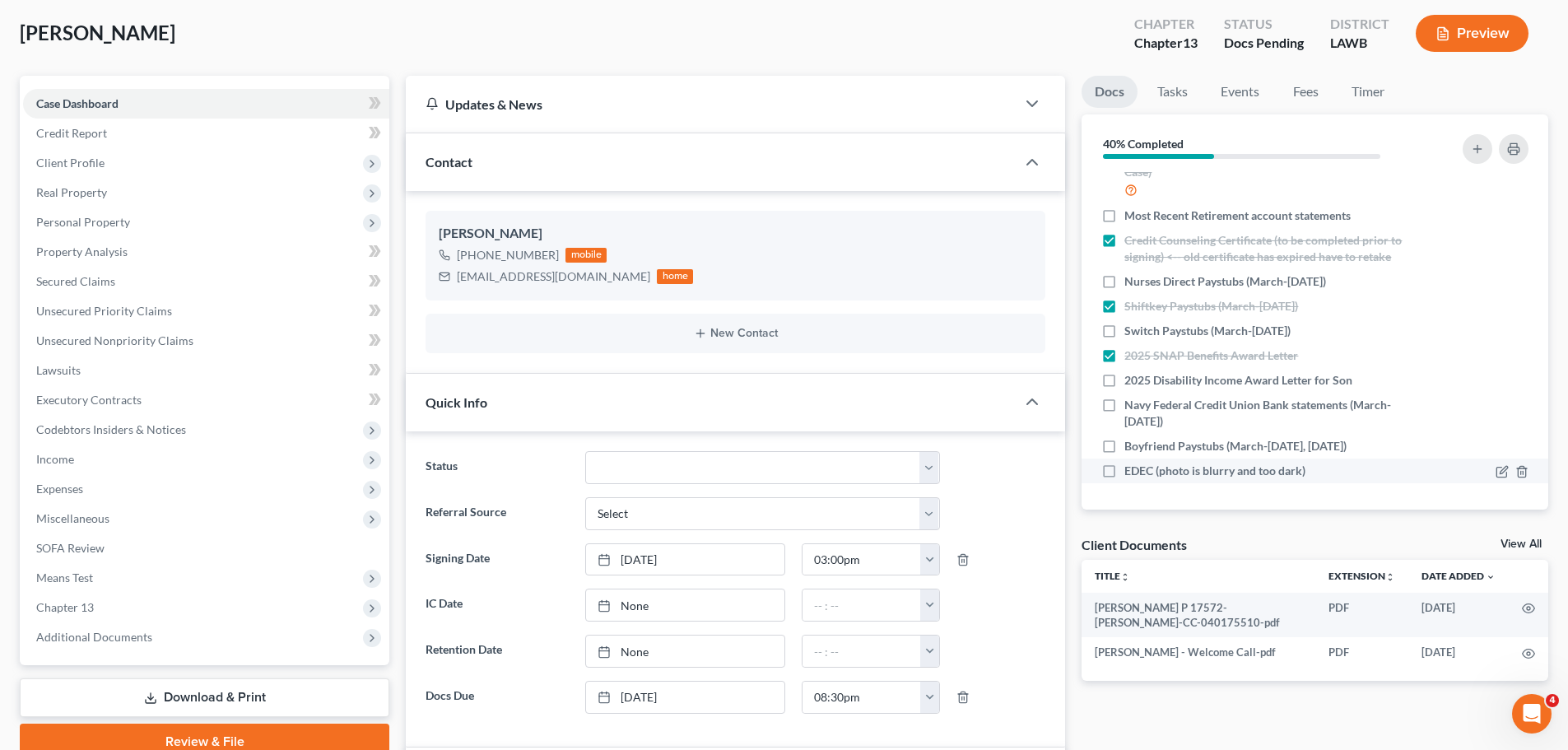
click at [1298, 468] on span "EDEC (photo is blurry and too dark)" at bounding box center [1214, 471] width 181 height 17
click at [1141, 468] on input "EDEC (photo is blurry and too dark)" at bounding box center [1135, 467] width 10 height 10
checkbox input "true"
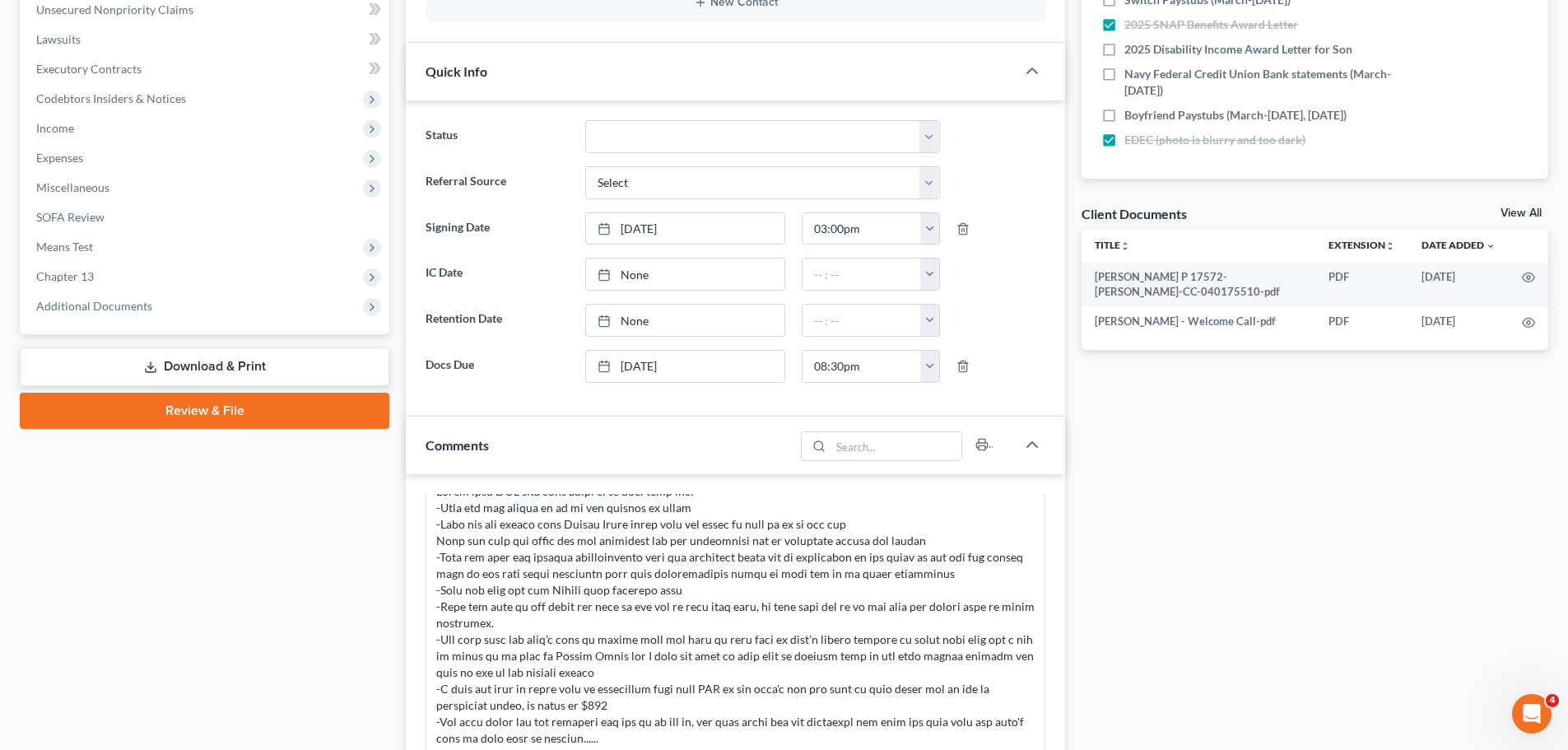
scroll to position [576, 0]
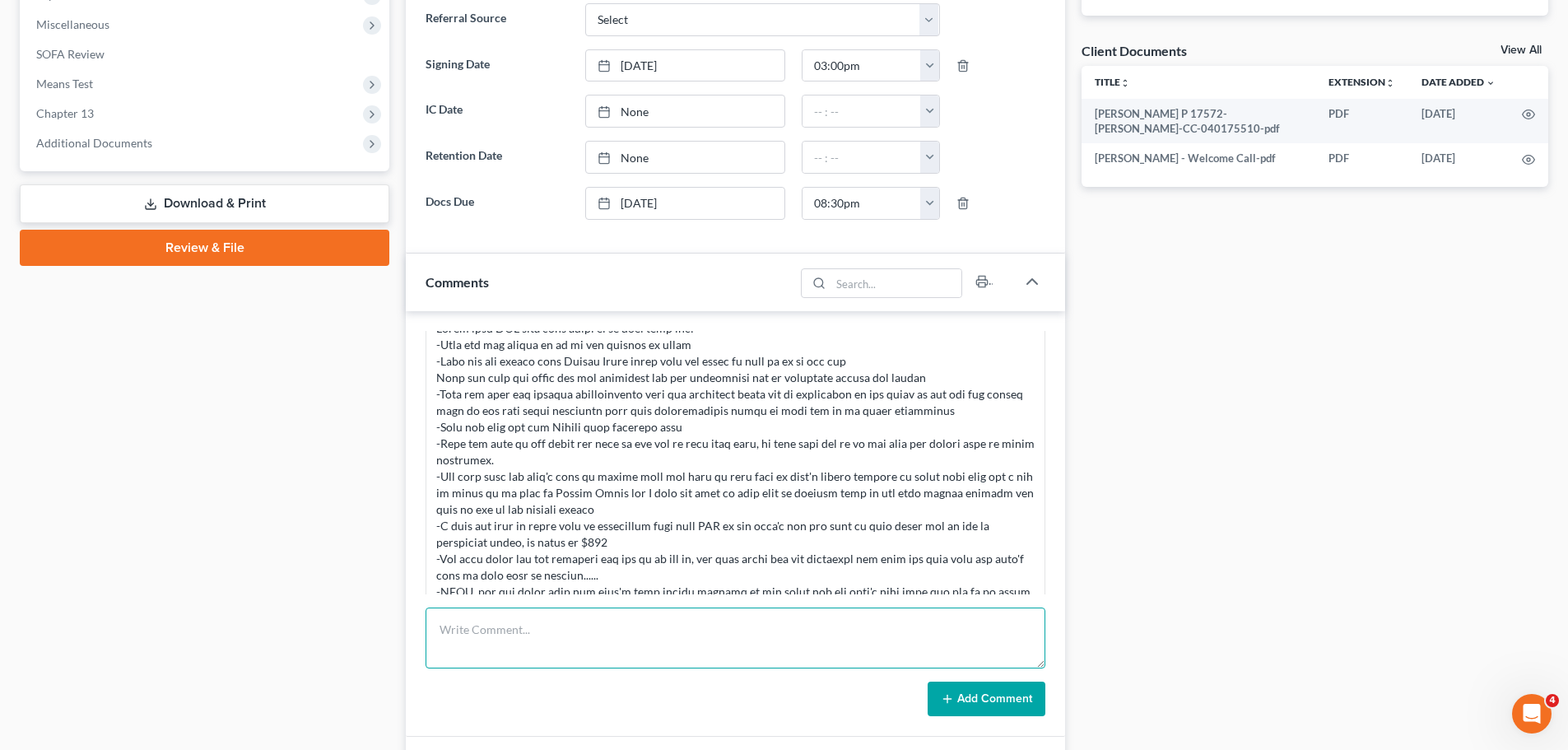
click at [774, 623] on textarea at bounding box center [735, 637] width 619 height 61
type textarea "call to client, NA, LM -missing docs .1"
click at [1006, 712] on button "Add Comment" at bounding box center [985, 698] width 117 height 35
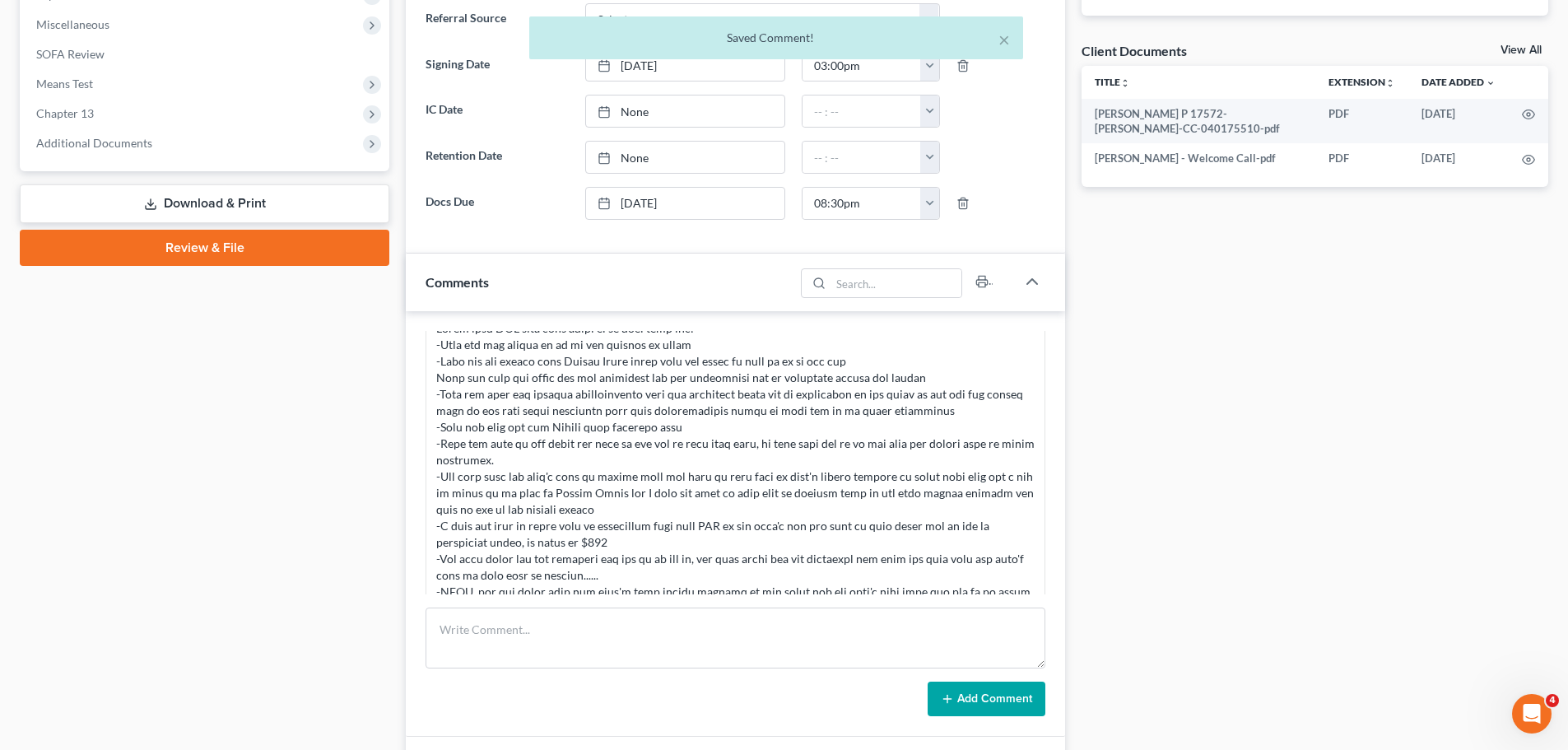
scroll to position [1160, 0]
